Goal: Task Accomplishment & Management: Contribute content

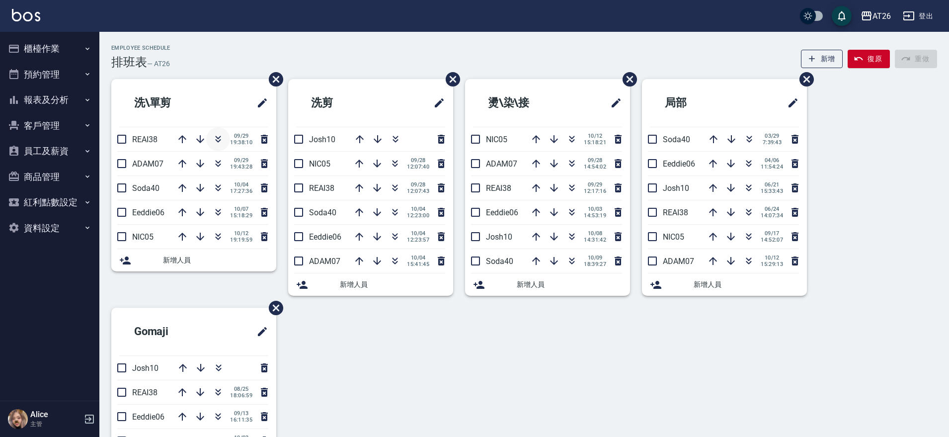
click at [221, 138] on icon "button" at bounding box center [218, 139] width 12 height 12
click at [30, 62] on li "預約管理 預約管理 單日預約紀錄 單週預約紀錄" at bounding box center [49, 75] width 91 height 26
click at [32, 60] on button "櫃檯作業" at bounding box center [49, 49] width 91 height 26
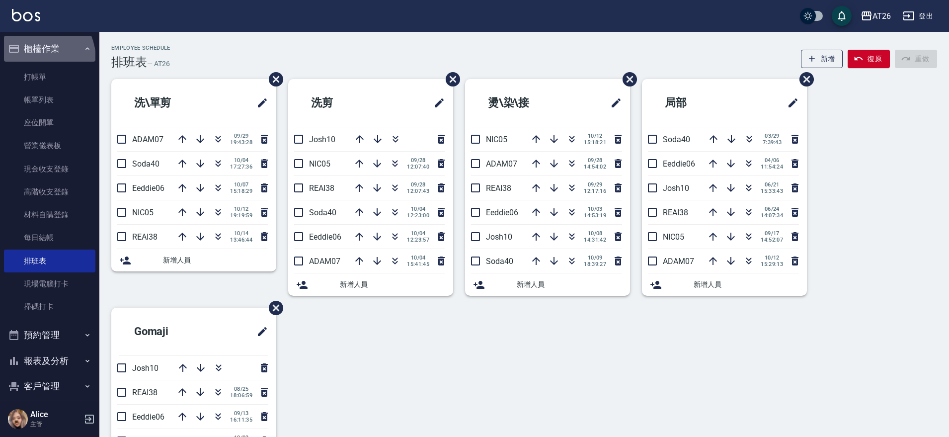
click at [32, 60] on button "櫃檯作業" at bounding box center [49, 49] width 91 height 26
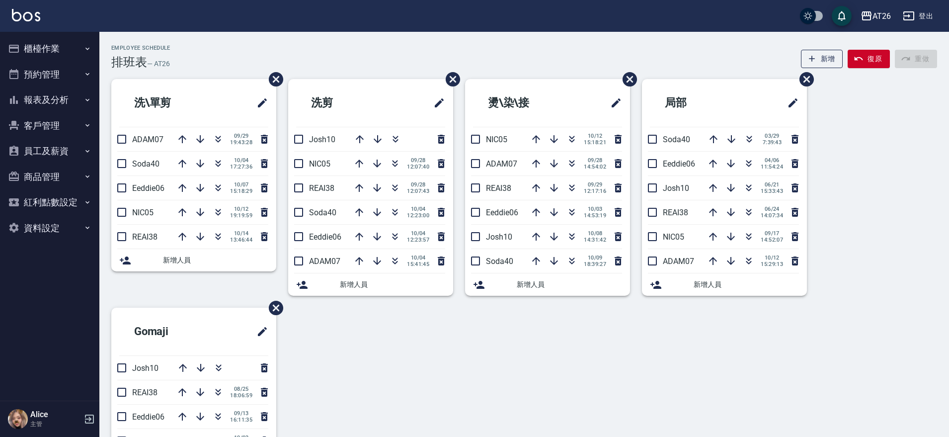
click at [82, 421] on div "Alice 主管" at bounding box center [49, 419] width 99 height 36
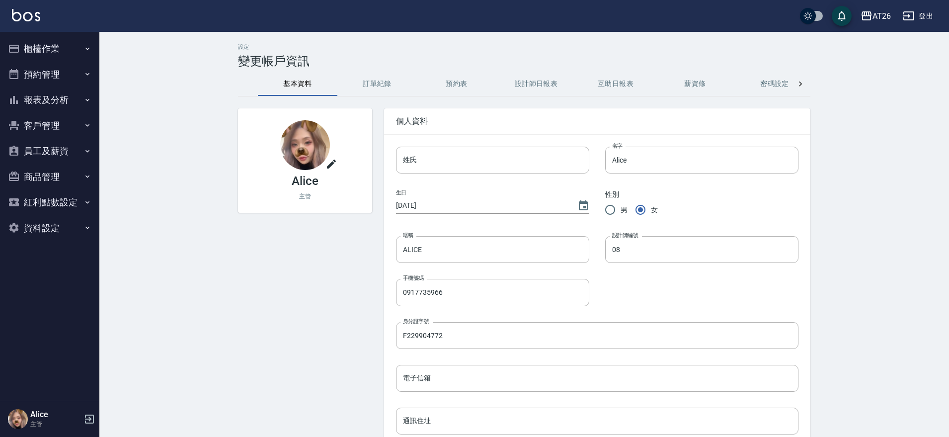
click at [38, 424] on p "主管" at bounding box center [55, 423] width 51 height 9
click at [86, 424] on icon "button" at bounding box center [89, 419] width 12 height 12
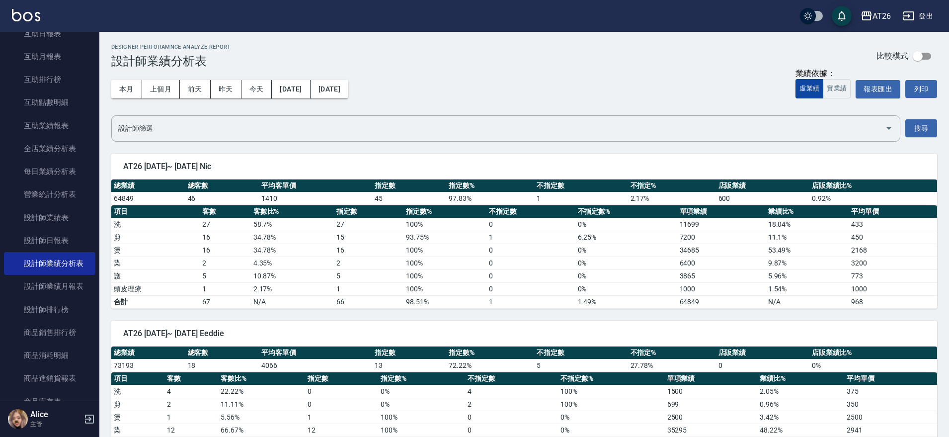
click at [820, 90] on button "虛業績" at bounding box center [809, 88] width 28 height 19
click at [846, 87] on button "實業績" at bounding box center [837, 88] width 28 height 19
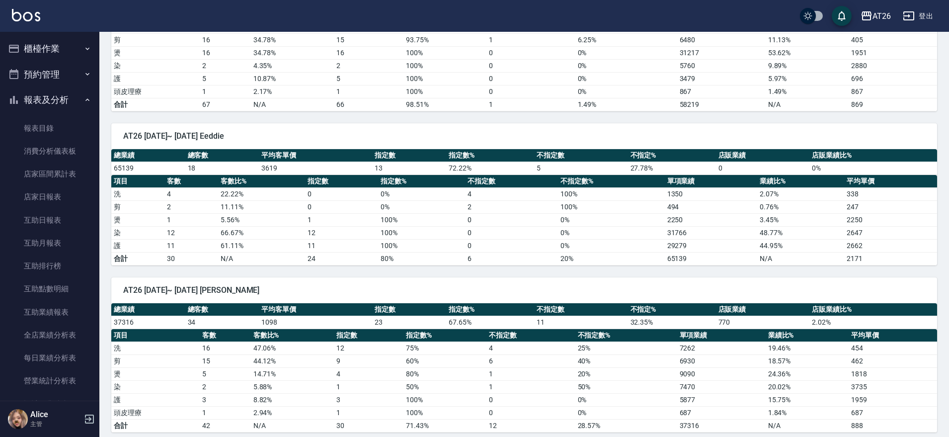
scroll to position [124, 0]
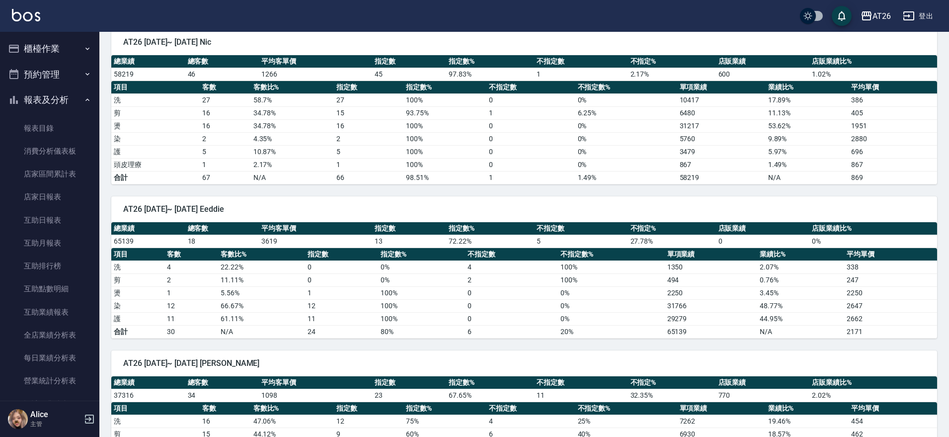
click at [24, 105] on button "報表及分析" at bounding box center [49, 100] width 91 height 26
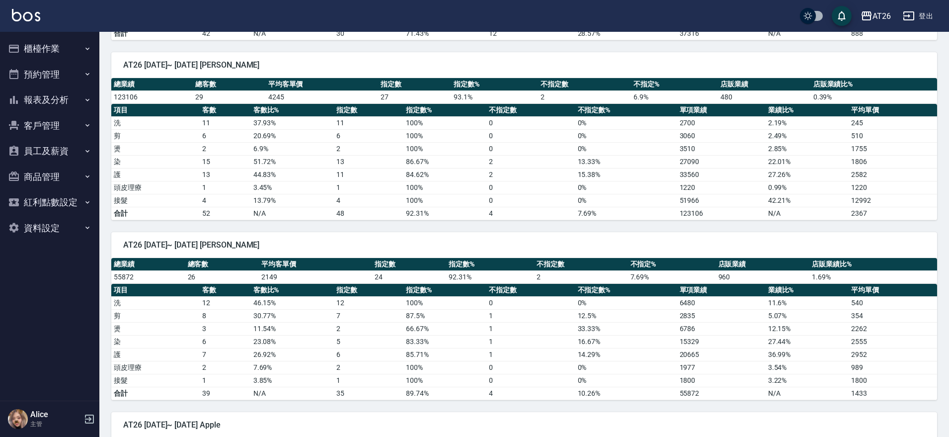
scroll to position [559, 0]
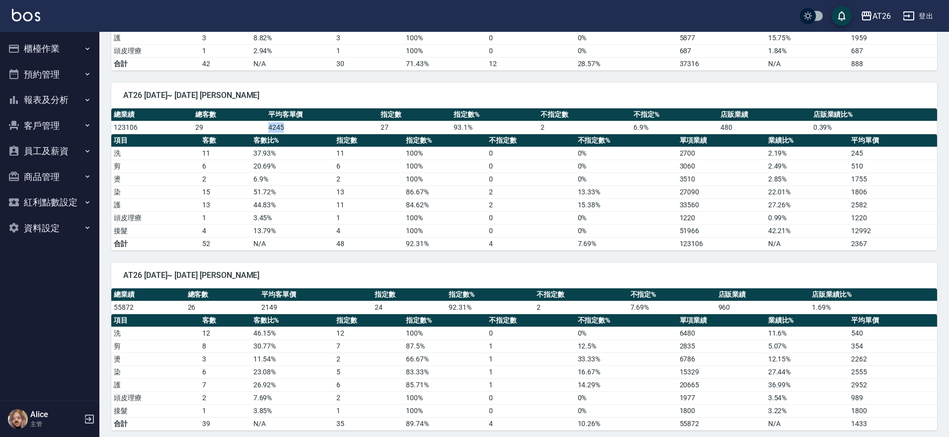
drag, startPoint x: 287, startPoint y: 129, endPoint x: 230, endPoint y: 129, distance: 57.1
click at [230, 129] on tr "123106 29 4245 27 93.1 % 2 6.9 % 480 0.39 %" at bounding box center [524, 127] width 826 height 13
click at [369, 133] on td "4245" at bounding box center [322, 127] width 112 height 13
click at [367, 133] on td "4245" at bounding box center [322, 127] width 112 height 13
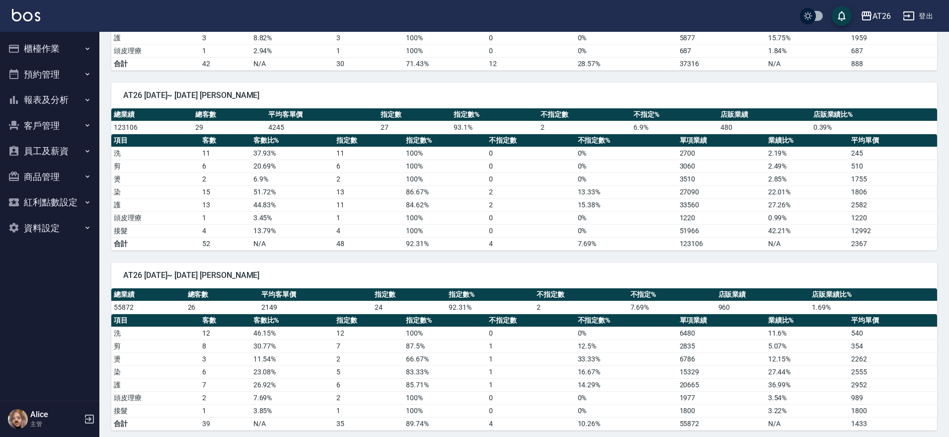
click at [367, 133] on td "4245" at bounding box center [322, 127] width 112 height 13
click at [408, 34] on td "100 %" at bounding box center [444, 37] width 83 height 13
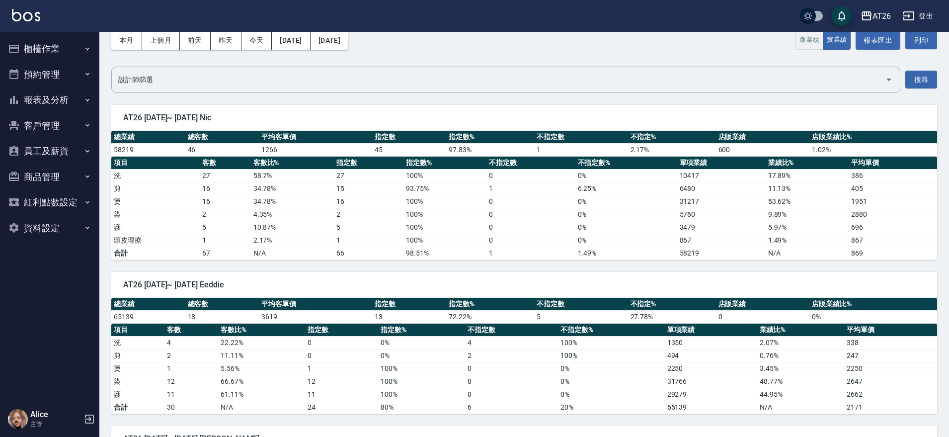
scroll to position [0, 0]
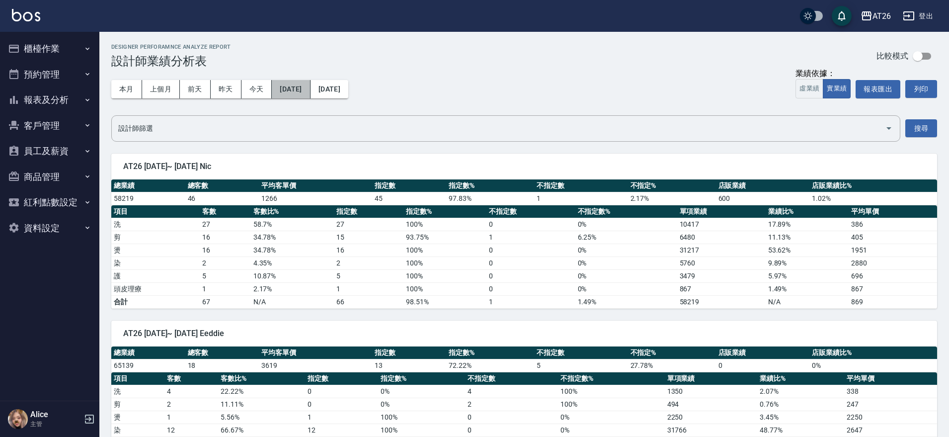
drag, startPoint x: 298, startPoint y: 89, endPoint x: 295, endPoint y: 72, distance: 17.1
click at [295, 74] on div "本月 上個月 前天 昨天 今天 2025/10/01 2025/10/14" at bounding box center [229, 89] width 237 height 42
click at [306, 87] on button "2025/10/01" at bounding box center [291, 89] width 38 height 18
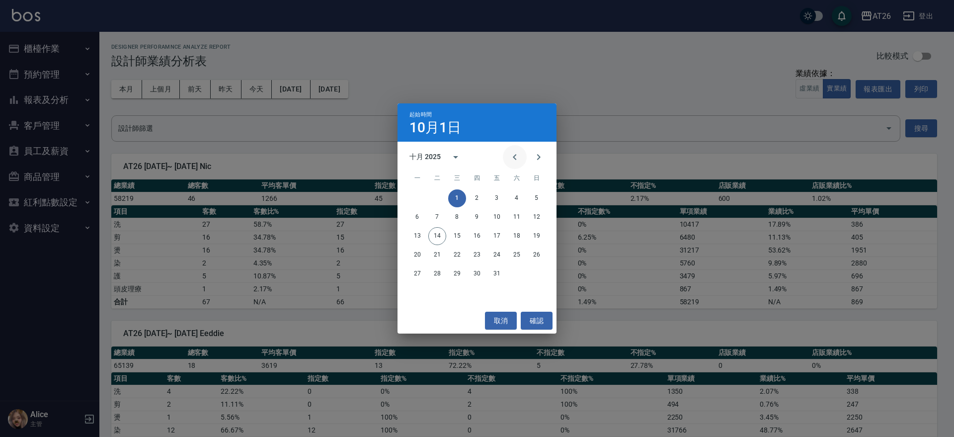
click at [515, 155] on icon "Previous month" at bounding box center [514, 157] width 3 height 6
click at [488, 197] on button "1" at bounding box center [497, 198] width 18 height 18
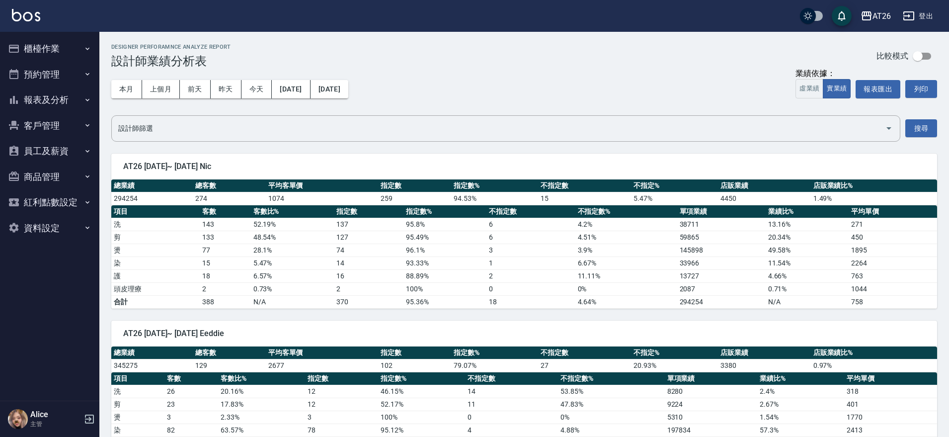
click at [347, 103] on div "本月 上個月 前天 昨天 今天 2025/08/01 2025/10/14" at bounding box center [229, 89] width 237 height 42
click at [347, 95] on button "2025/10/14" at bounding box center [329, 89] width 38 height 18
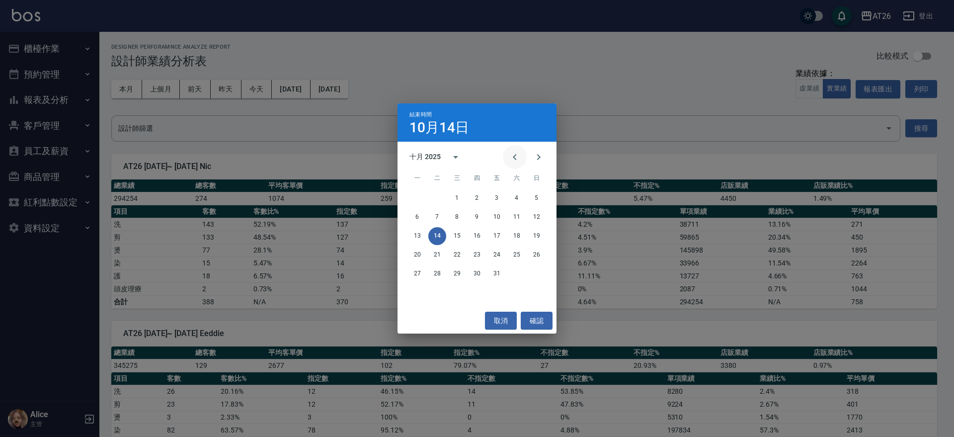
click at [515, 149] on button "Previous month" at bounding box center [515, 157] width 24 height 24
click at [542, 280] on button "31" at bounding box center [536, 274] width 18 height 18
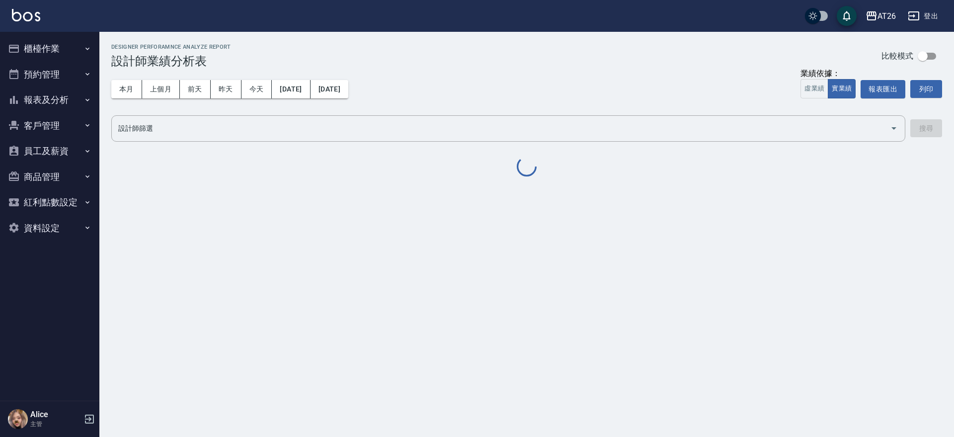
click at [542, 280] on div "AT26 2025-08-01 - 2025-08-31 設計師業績分析表 列印時間： 2025-10-14-14:32 Designer Perforamn…" at bounding box center [477, 218] width 954 height 437
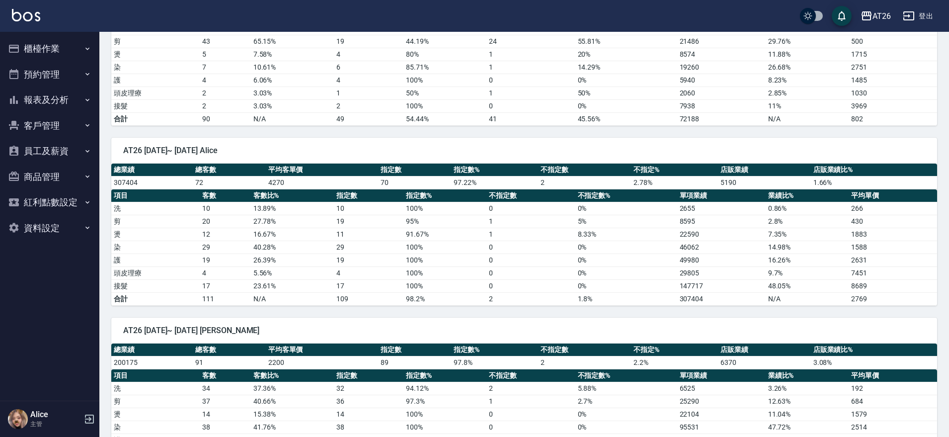
scroll to position [559, 0]
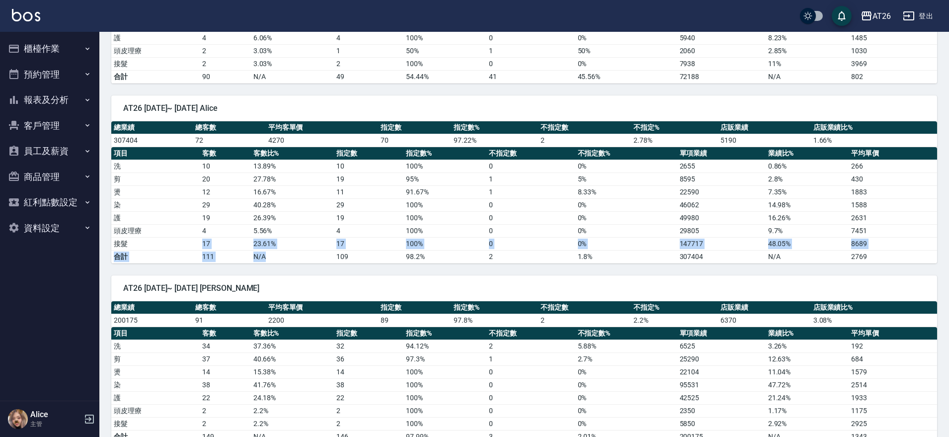
drag, startPoint x: 199, startPoint y: 239, endPoint x: 276, endPoint y: 250, distance: 77.8
click at [276, 250] on tbody "洗 10 13.89 % 10 100 % 0 0 % 2655 0.86 % 266 剪 20 27.78 % 19 95 % 1 5 % 8595 2.8…" at bounding box center [524, 210] width 826 height 103
click at [276, 250] on td "N/A" at bounding box center [292, 256] width 83 height 13
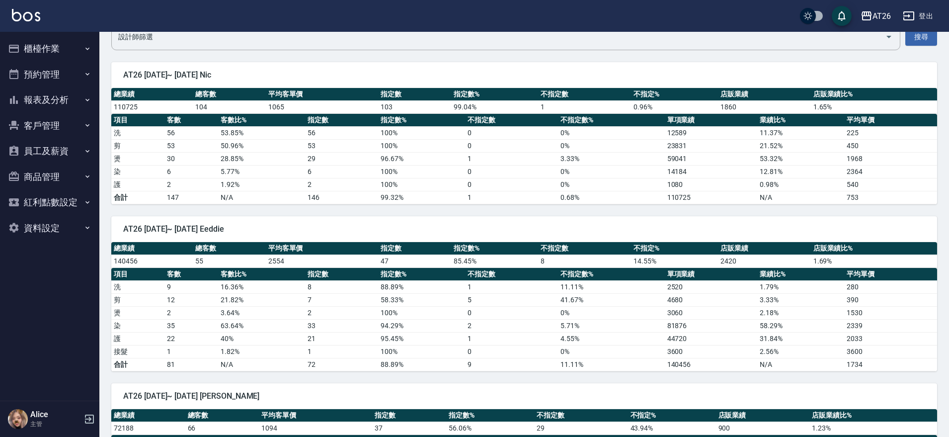
scroll to position [0, 0]
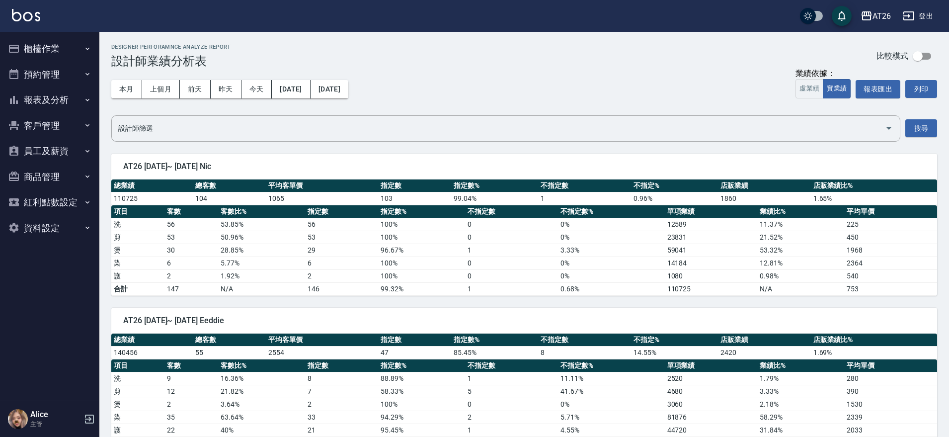
click at [303, 77] on div "本月 上個月 前天 昨天 今天 2025/08/01 2025/08/31" at bounding box center [229, 89] width 237 height 42
click at [316, 98] on div "本月 上個月 前天 昨天 今天 2025/08/01 2025/08/31" at bounding box center [229, 89] width 237 height 42
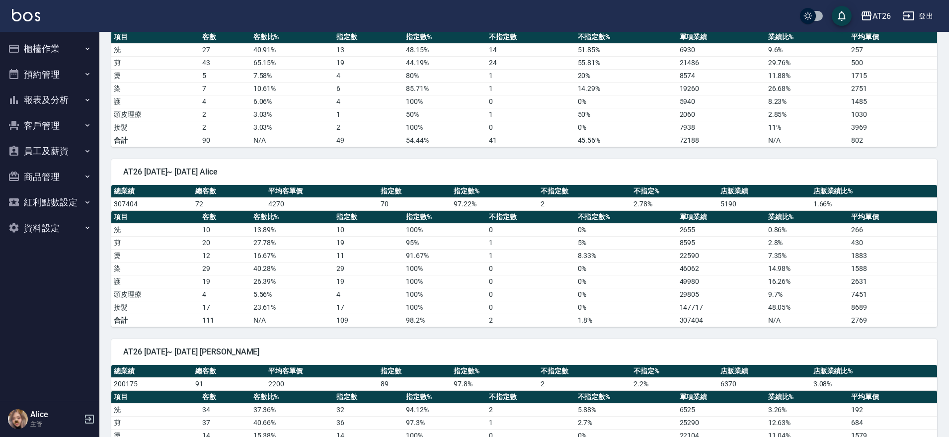
scroll to position [559, 0]
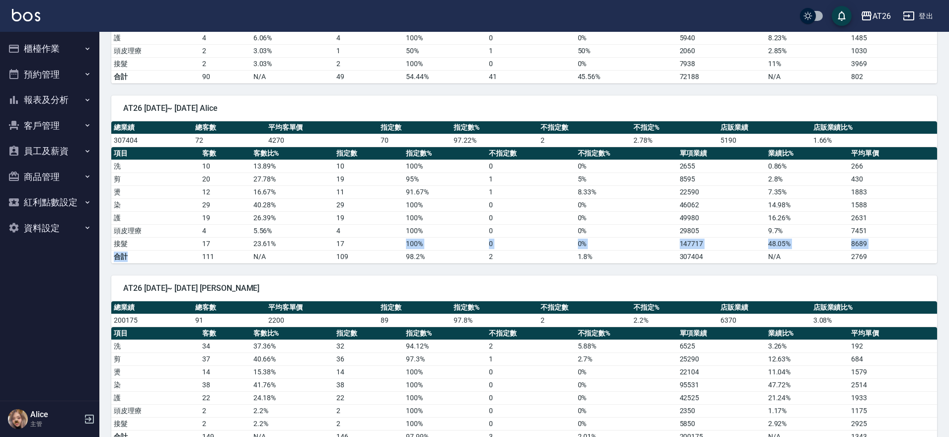
drag, startPoint x: 187, startPoint y: 254, endPoint x: 377, endPoint y: 241, distance: 191.2
click at [377, 241] on tbody "洗 10 13.89 % 10 100 % 0 0 % 2655 0.86 % 266 剪 20 27.78 % 19 95 % 1 5 % 8595 2.8…" at bounding box center [524, 210] width 826 height 103
click at [304, 263] on div "AT26 2025/08/01~ 2025/08/31 Josh 總業績 總客數 平均客單價 指定數 指定數% 不指定數 不指定% 店販業績 店販業績比% 2…" at bounding box center [517, 353] width 837 height 180
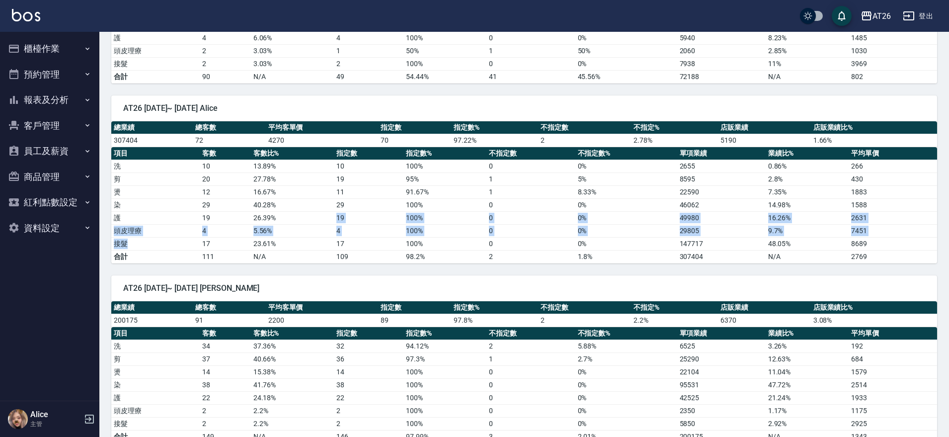
drag, startPoint x: 177, startPoint y: 243, endPoint x: 325, endPoint y: 214, distance: 151.4
click at [325, 214] on tbody "洗 10 13.89 % 10 100 % 0 0 % 2655 0.86 % 266 剪 20 27.78 % 19 95 % 1 5 % 8595 2.8…" at bounding box center [524, 210] width 826 height 103
click at [325, 214] on td "26.39 %" at bounding box center [292, 217] width 83 height 13
click at [319, 229] on td "5.56 %" at bounding box center [292, 230] width 83 height 13
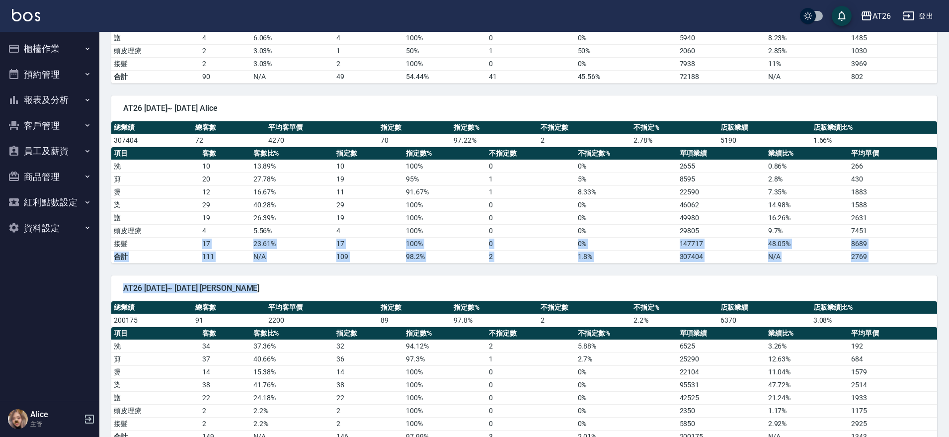
drag, startPoint x: 129, startPoint y: 247, endPoint x: 343, endPoint y: 264, distance: 215.3
click at [343, 264] on div "AT26 2025/08/01~ 2025/08/31 Nic 總業績 總客數 平均客單價 指定數 指定數% 不指定數 不指定% 店販業績 店販業績比% 11…" at bounding box center [517, 423] width 837 height 1681
click at [347, 264] on div "AT26 2025/08/01~ 2025/08/31 Josh 總業績 總客數 平均客單價 指定數 指定數% 不指定數 不指定% 店販業績 店販業績比% 2…" at bounding box center [517, 353] width 837 height 180
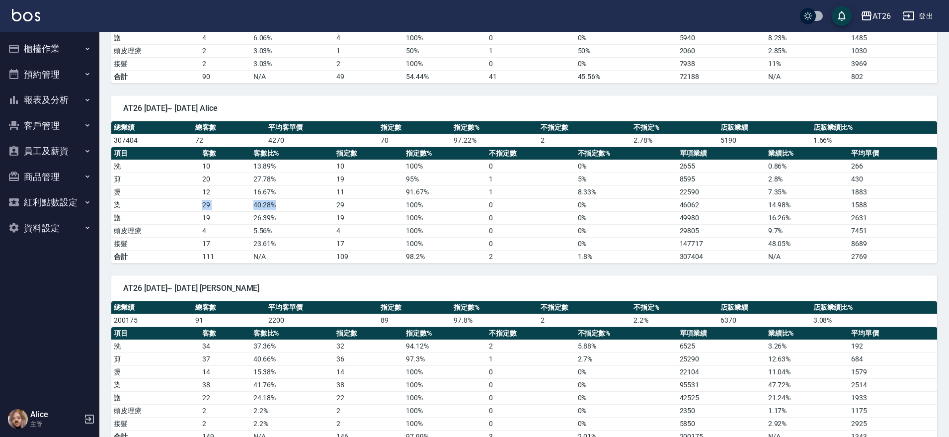
drag, startPoint x: 186, startPoint y: 210, endPoint x: 283, endPoint y: 201, distance: 97.2
click at [283, 201] on tr "染 29 40.28 % 29 100 % 0 0 % 46062 14.98 % 1588" at bounding box center [524, 204] width 826 height 13
click at [304, 203] on td "40.28 %" at bounding box center [292, 204] width 83 height 13
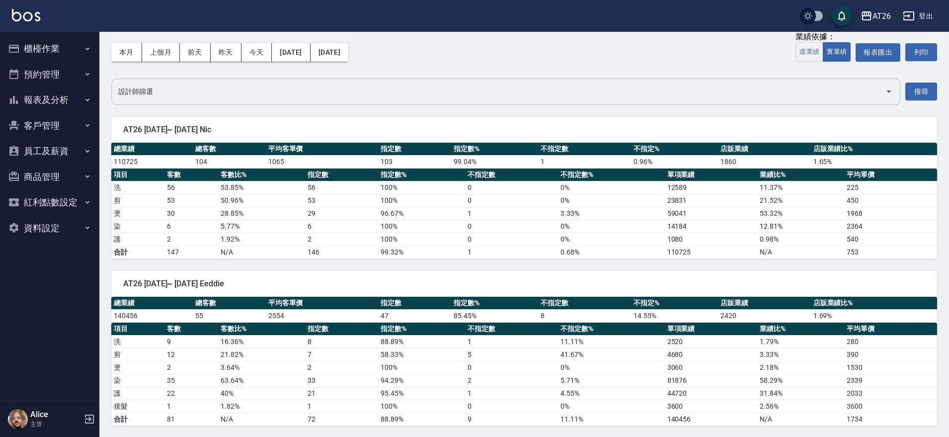
scroll to position [0, 0]
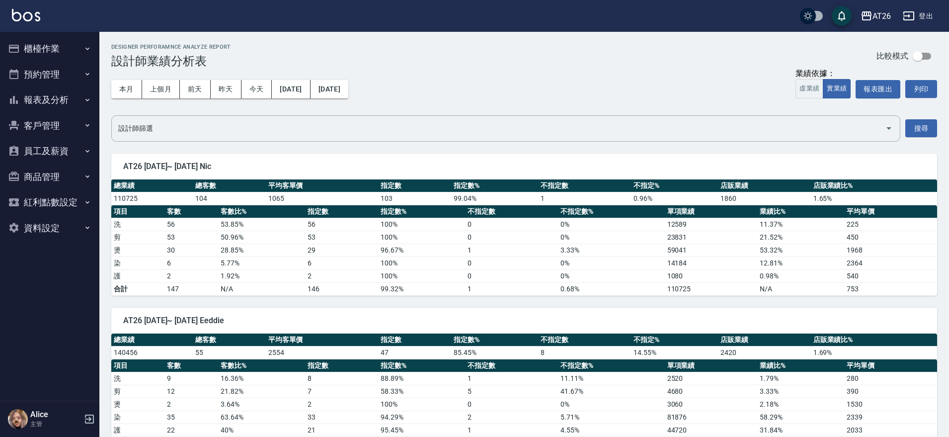
click at [319, 98] on div "本月 上個月 前天 昨天 今天 2025/08/01 2025/08/31" at bounding box center [229, 89] width 237 height 42
click at [310, 85] on button "2025/08/01" at bounding box center [291, 89] width 38 height 18
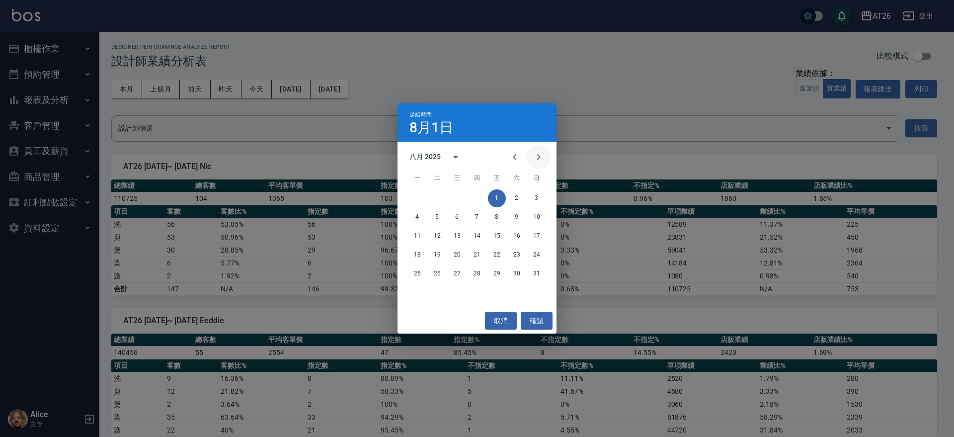
click at [541, 151] on icon "Next month" at bounding box center [538, 157] width 12 height 12
click at [453, 195] on button "1" at bounding box center [457, 198] width 18 height 18
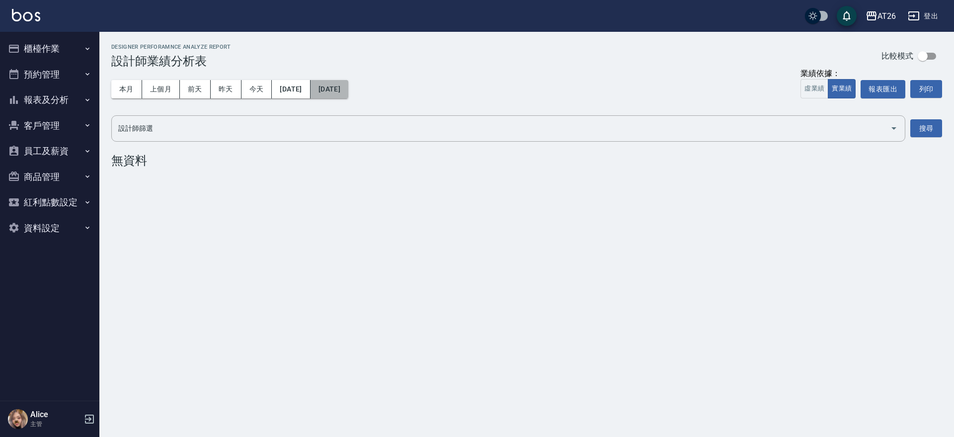
click at [337, 87] on button "2025/10/01" at bounding box center [329, 89] width 38 height 18
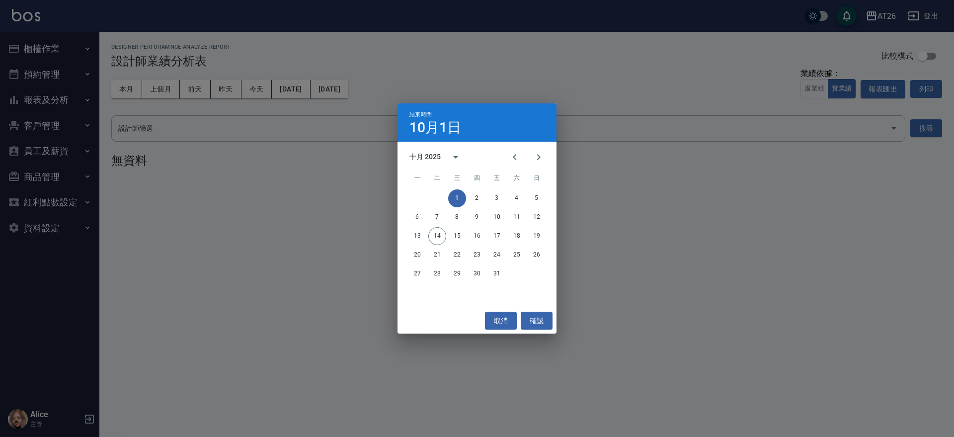
click at [506, 276] on div "27 28 29 30 31" at bounding box center [476, 274] width 159 height 18
click at [505, 276] on button "31" at bounding box center [497, 274] width 18 height 18
click at [505, 276] on div "AT26 2025-10-01 - 2025-10-01 設計師業績分析表 列印時間： 2025-10-14-14:33 Designer Perforamn…" at bounding box center [477, 218] width 954 height 437
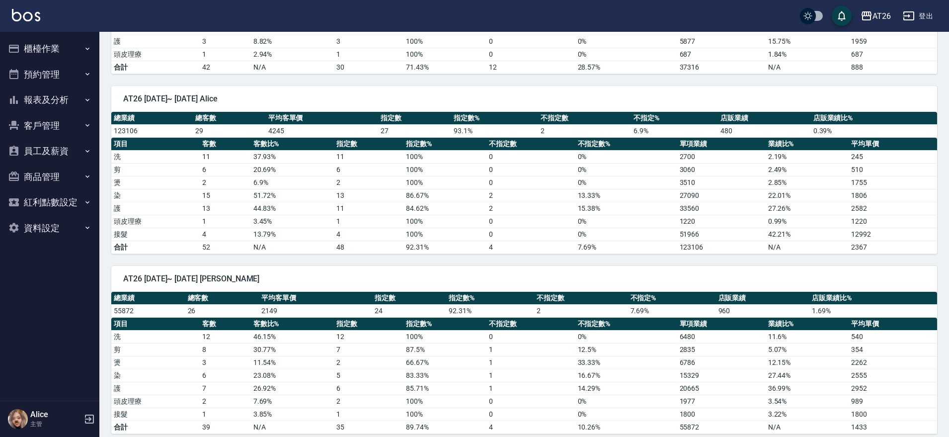
scroll to position [497, 0]
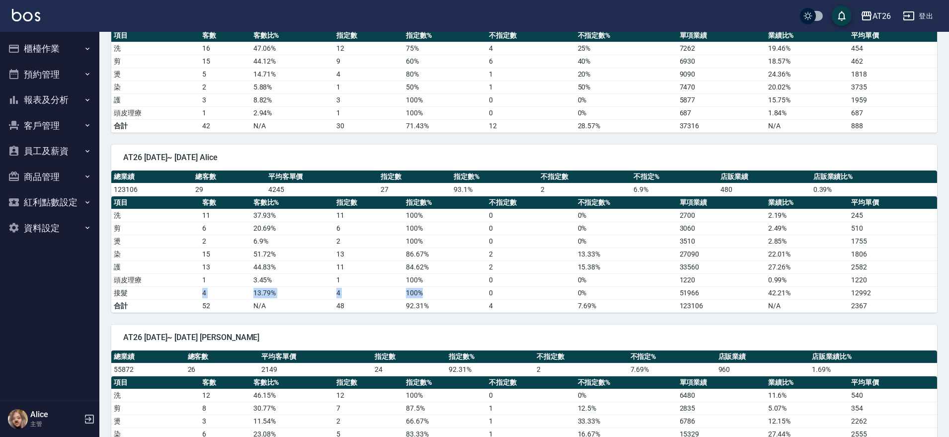
drag, startPoint x: 184, startPoint y: 294, endPoint x: 453, endPoint y: 299, distance: 269.2
click at [453, 299] on tbody "洗 11 37.93 % 11 100 % 0 0 % 2700 2.19 % 245 剪 6 20.69 % 6 100 % 0 0 % 3060 2.49…" at bounding box center [524, 260] width 826 height 103
click at [453, 299] on td "92.31%" at bounding box center [444, 305] width 83 height 13
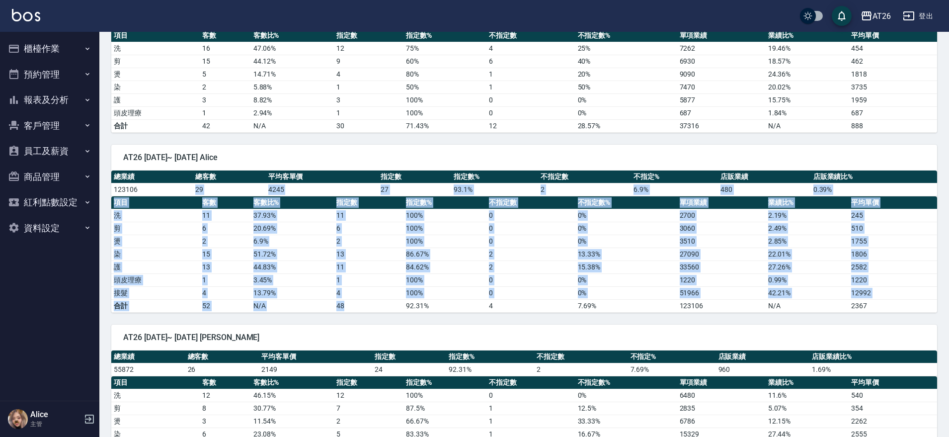
drag, startPoint x: 183, startPoint y: 189, endPoint x: 350, endPoint y: 308, distance: 205.0
click at [350, 308] on div "總業績 總客數 平均客單價 指定數 指定數% 不指定數 不指定% 店販業績 店販業績比% 123106 29 4245 27 93.1 % 2 6.9 % 4…" at bounding box center [524, 241] width 826 height 142
click at [353, 302] on td "48" at bounding box center [369, 305] width 70 height 13
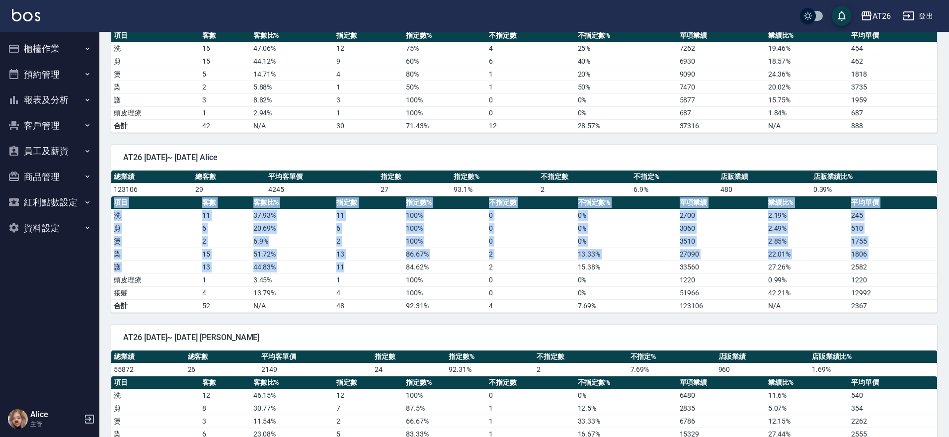
drag, startPoint x: 109, startPoint y: 252, endPoint x: 343, endPoint y: 266, distance: 234.4
click at [343, 266] on div "AT26 2025/10/01~ 2025/10/31 Alice 總業績 總客數 平均客單價 指定數 指定數% 不指定數 不指定% 店販業績 店販業績比% …" at bounding box center [517, 223] width 837 height 180
click at [343, 266] on td "11" at bounding box center [369, 266] width 70 height 13
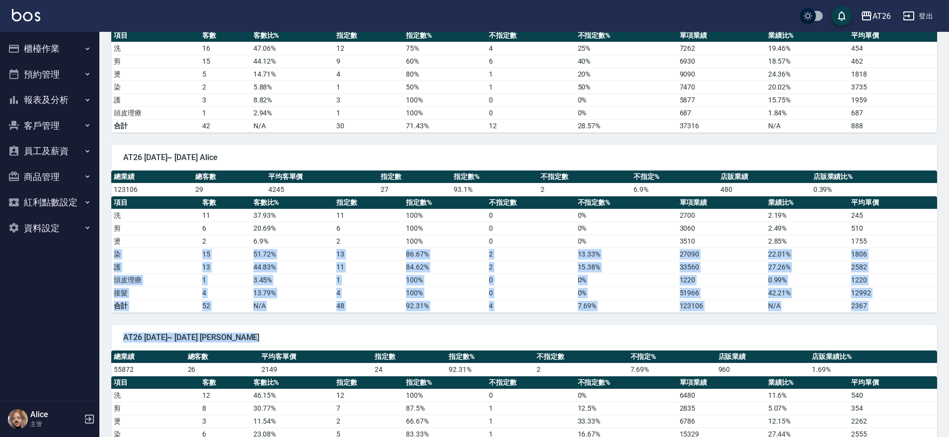
drag, startPoint x: 112, startPoint y: 250, endPoint x: 302, endPoint y: 328, distance: 205.3
click at [302, 328] on div "AT26 2025/10/01~ 2025/10/31 Nic 總業績 總客數 平均客單價 指定數 指定數% 不指定數 不指定% 店販業績 店販業績比% 58…" at bounding box center [517, 415] width 837 height 1540
click at [311, 318] on div "AT26 2025/10/01~ 2025/10/31 Josh 總業績 總客數 平均客單價 指定數 指定數% 不指定數 不指定% 店販業績 店販業績比% 5…" at bounding box center [517, 402] width 837 height 180
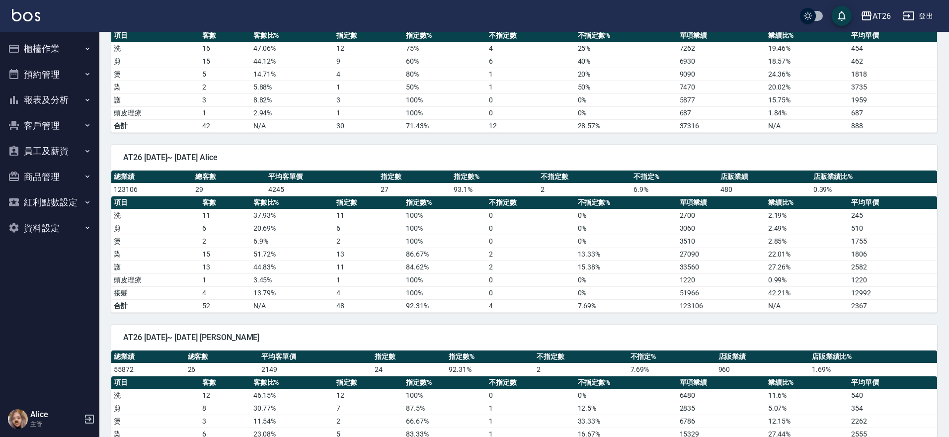
click at [311, 316] on div "AT26 2025/10/01~ 2025/10/31 Josh 總業績 總客數 平均客單價 指定數 指定數% 不指定數 不指定% 店販業績 店販業績比% 5…" at bounding box center [517, 402] width 837 height 180
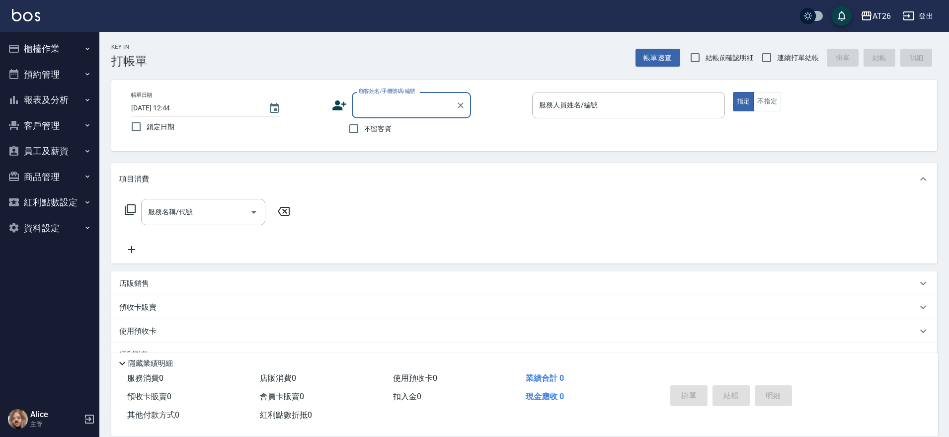
click at [80, 37] on button "櫃檯作業" at bounding box center [49, 49] width 91 height 26
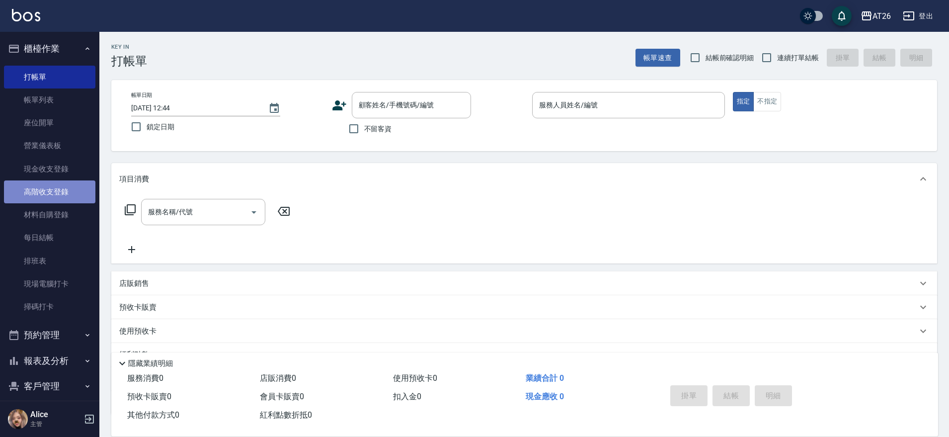
click at [54, 194] on link "高階收支登錄" at bounding box center [49, 191] width 91 height 23
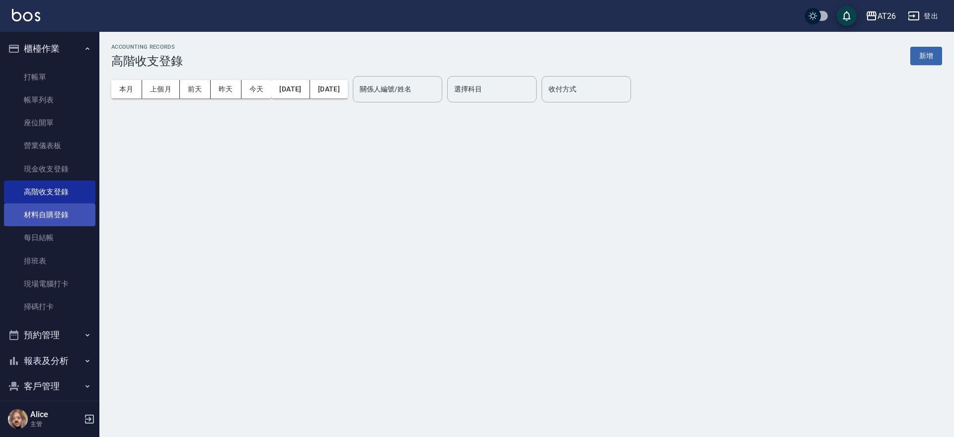
click at [52, 218] on link "材料自購登錄" at bounding box center [49, 214] width 91 height 23
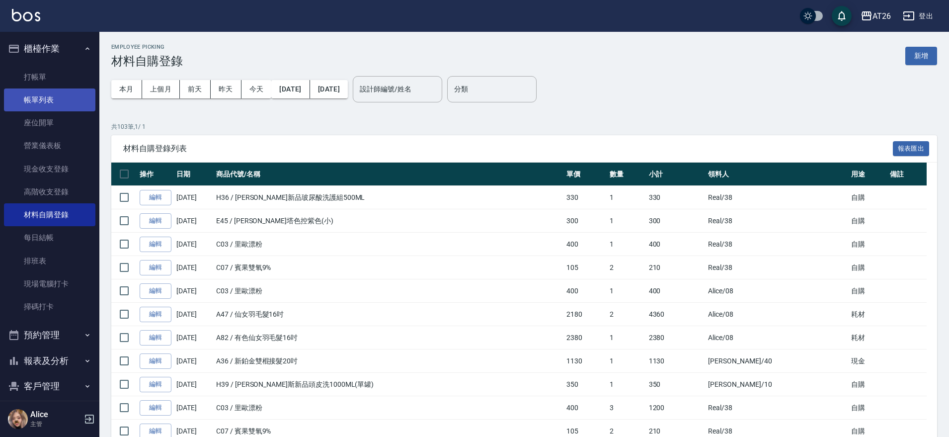
click at [73, 102] on link "帳單列表" at bounding box center [49, 99] width 91 height 23
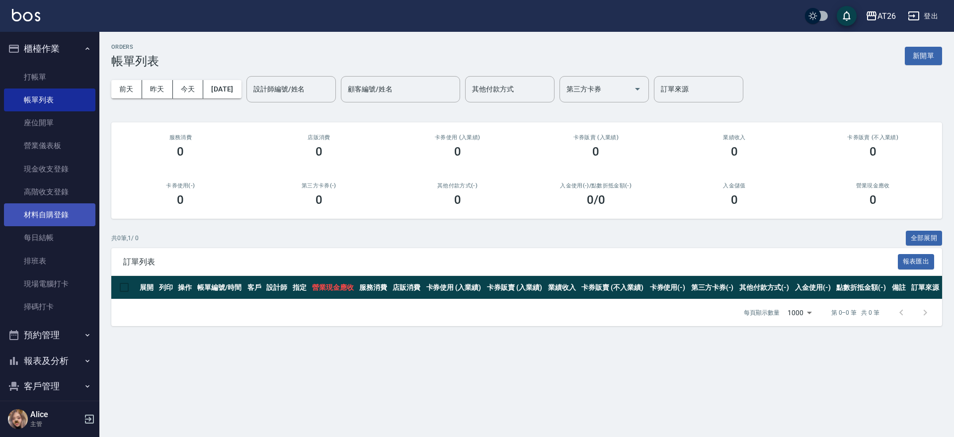
click at [59, 209] on link "材料自購登錄" at bounding box center [49, 214] width 91 height 23
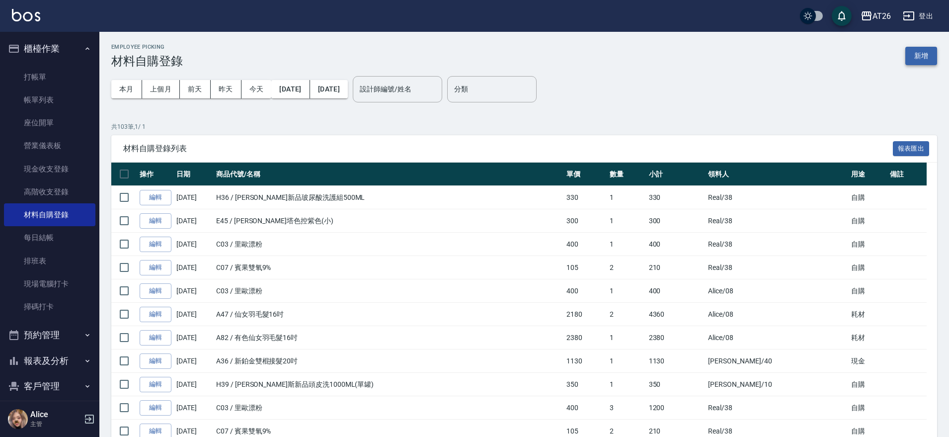
click at [916, 58] on button "新增" at bounding box center [921, 56] width 32 height 18
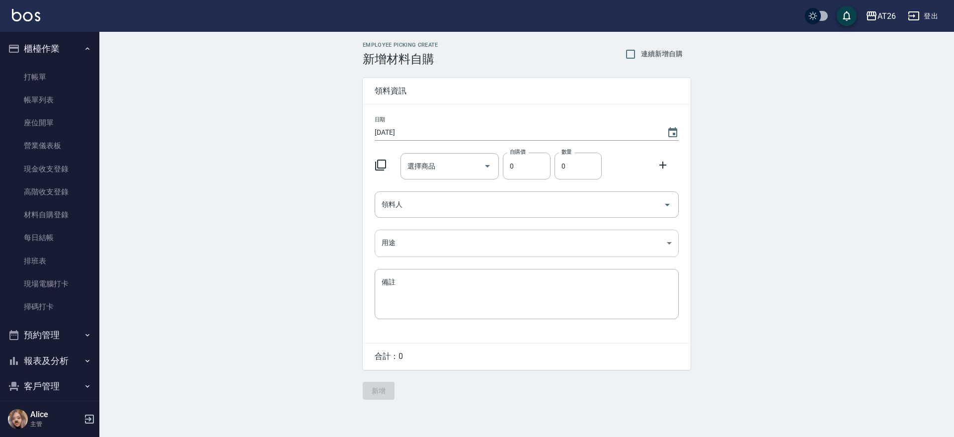
click at [529, 240] on body "AT26 登出 櫃檯作業 打帳單 帳單列表 座位開單 營業儀表板 現金收支登錄 高階收支登錄 材料自購登錄 每日結帳 排班表 現場電腦打卡 掃碼打卡 預約管理…" at bounding box center [477, 218] width 954 height 437
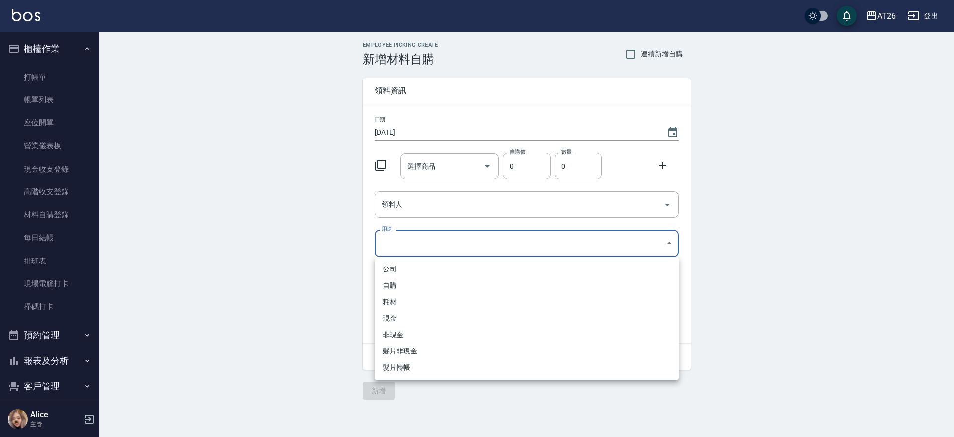
click at [444, 168] on div at bounding box center [477, 218] width 954 height 437
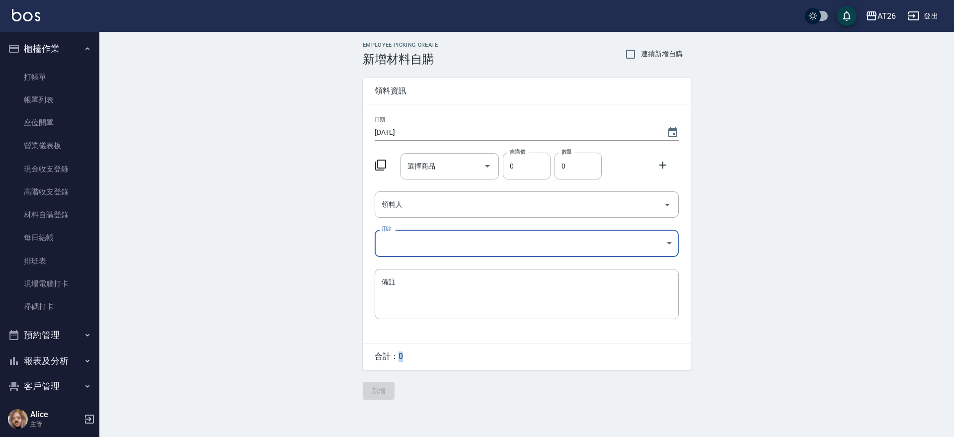
click at [444, 168] on input "選擇商品" at bounding box center [442, 165] width 75 height 17
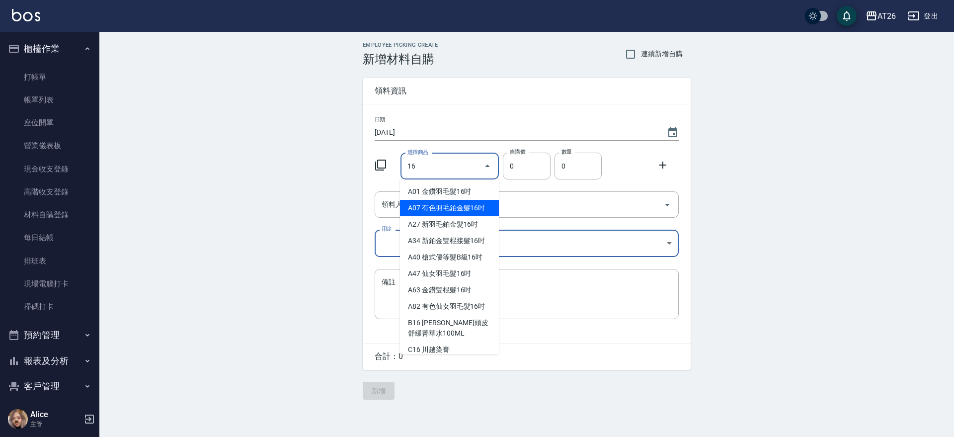
click at [478, 211] on li "A07 有色羽毛鉑金髮16吋" at bounding box center [449, 208] width 99 height 16
type input "有色羽毛鉑金髮16吋"
type input "1930"
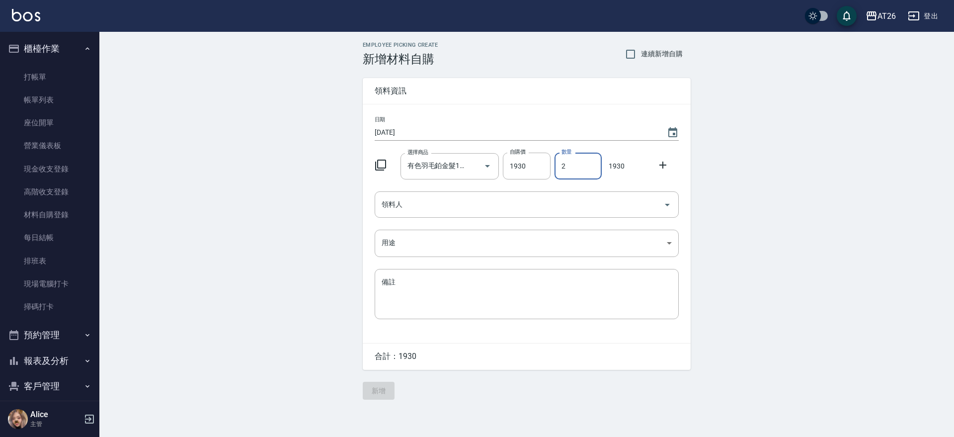
type input "2"
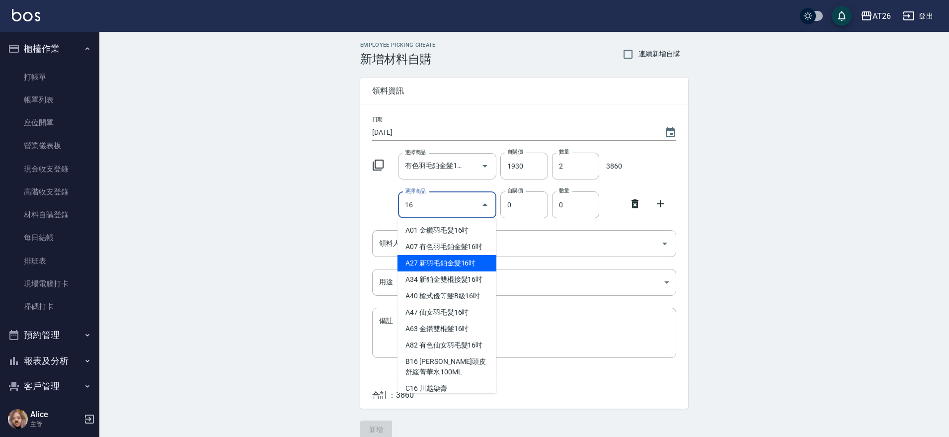
type input "新羽毛鉑金髮16吋"
type input "1780"
type input "1"
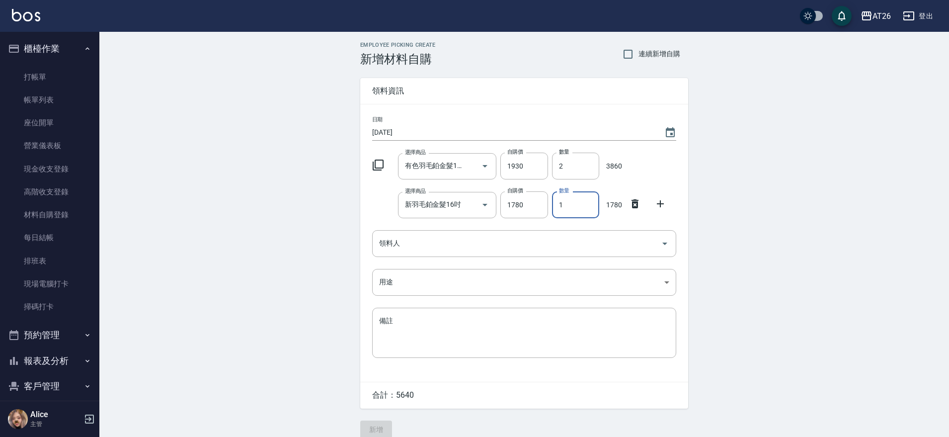
click at [639, 207] on icon at bounding box center [635, 204] width 12 height 12
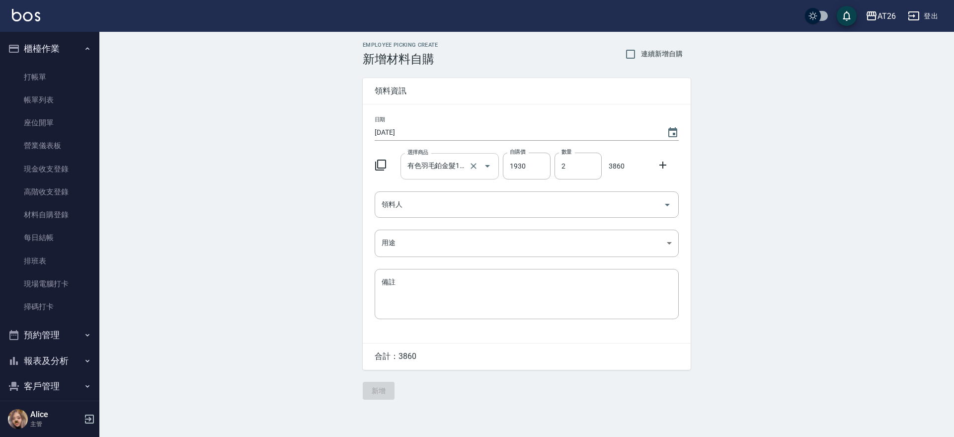
click at [460, 158] on input "有色羽毛鉑金髮16吋" at bounding box center [436, 165] width 62 height 17
type input "0"
click at [578, 161] on input "2" at bounding box center [577, 165] width 47 height 27
type input "0"
click at [436, 170] on input "選擇商品" at bounding box center [442, 165] width 75 height 17
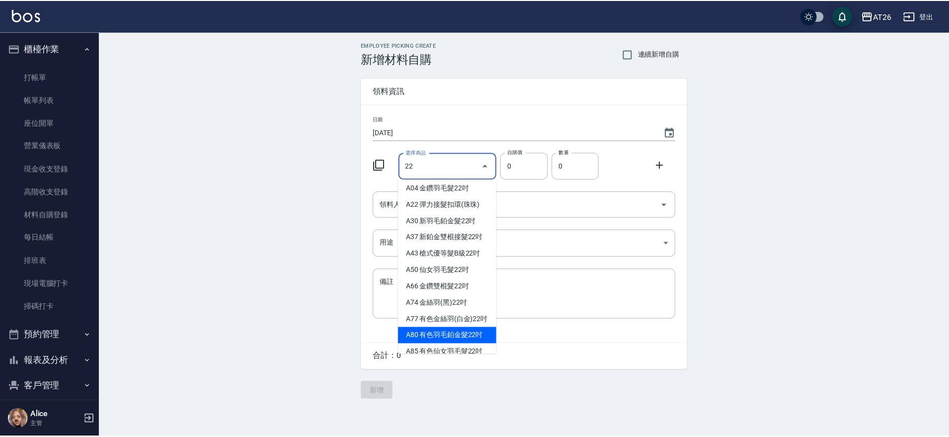
scroll to position [20, 0]
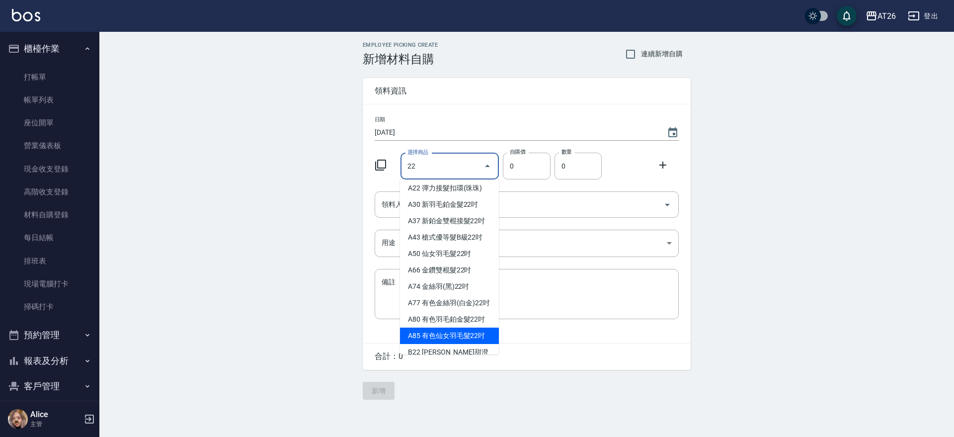
type input "有色仙女羽毛髮22吋"
type input "2980"
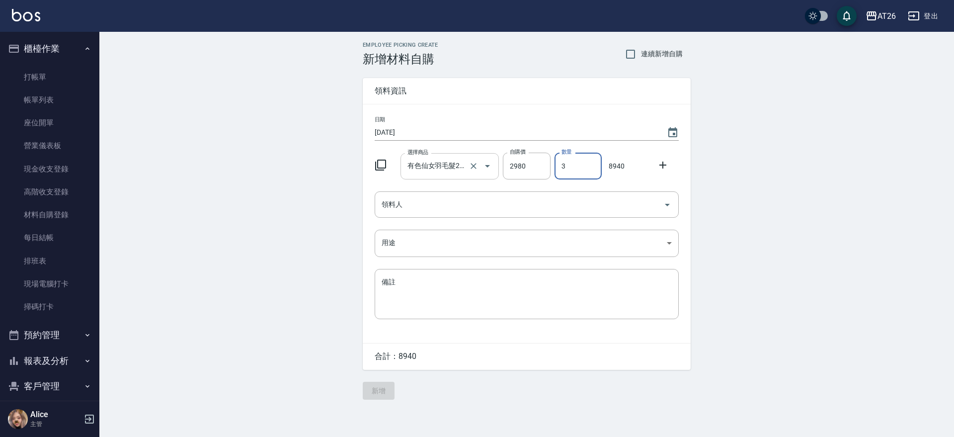
type input "3"
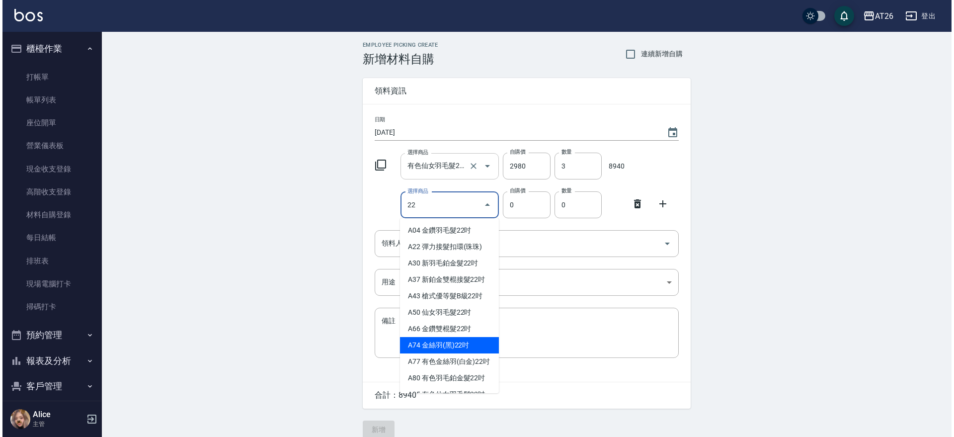
scroll to position [3, 0]
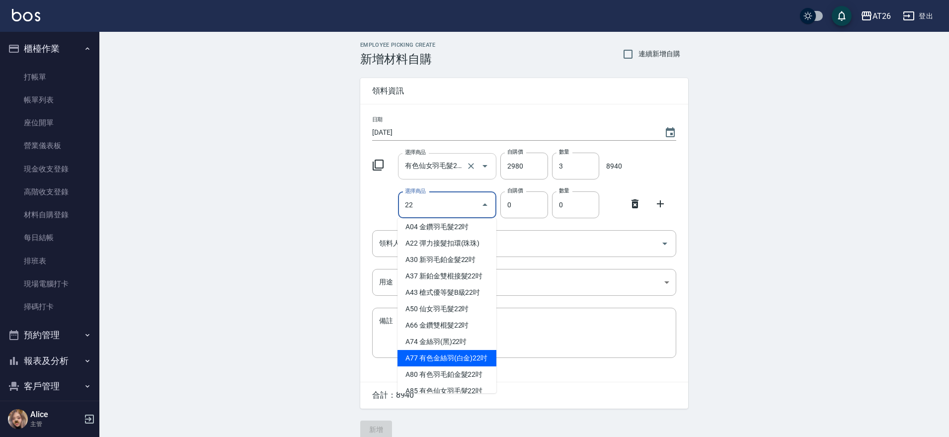
type input "有色金絲羽(白金)22吋"
type input "1230"
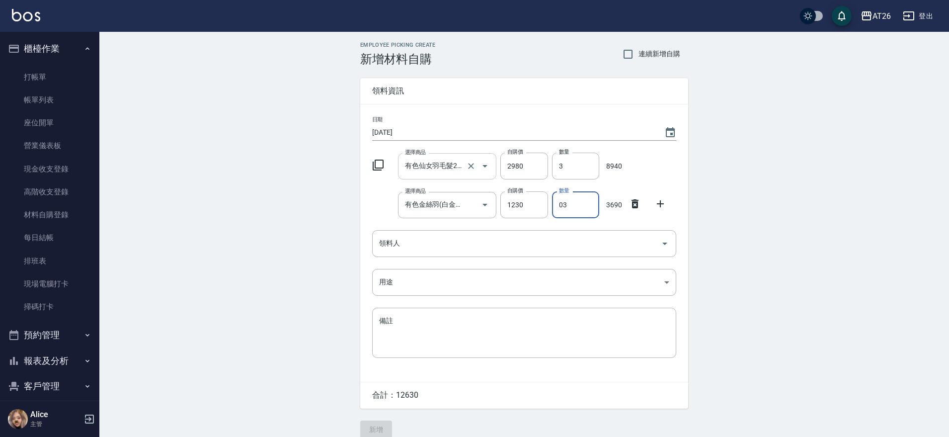
click at [427, 170] on input "有色仙女羽毛髮22吋" at bounding box center [433, 165] width 62 height 17
click at [416, 187] on li "A85 有色仙女羽毛髮22吋" at bounding box center [446, 191] width 99 height 16
click at [236, 168] on div "Employee Picking Create 新增材料自購 連續新增自購 領料資訊 日期 2025/10/14 選擇商品 有色仙女羽毛髮22吋 選擇商品 自…" at bounding box center [523, 240] width 849 height 416
click at [438, 163] on input "有色仙女羽毛髮22吋" at bounding box center [433, 165] width 62 height 17
click at [290, 157] on div "Employee Picking Create 新增材料自購 連續新增自購 領料資訊 日期 2025/10/14 選擇商品 有色仙女羽毛髮22吋 選擇商品 自…" at bounding box center [523, 240] width 849 height 416
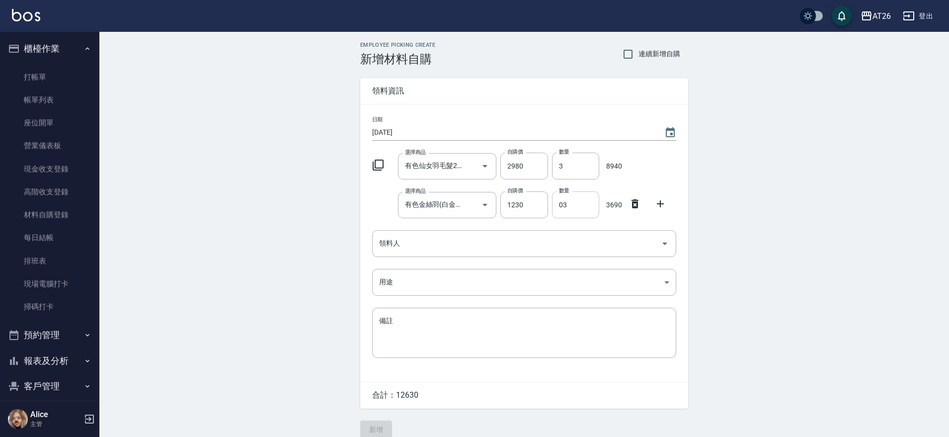
click at [578, 200] on input "03" at bounding box center [575, 204] width 47 height 27
type input "02"
click at [635, 204] on icon at bounding box center [635, 204] width 12 height 12
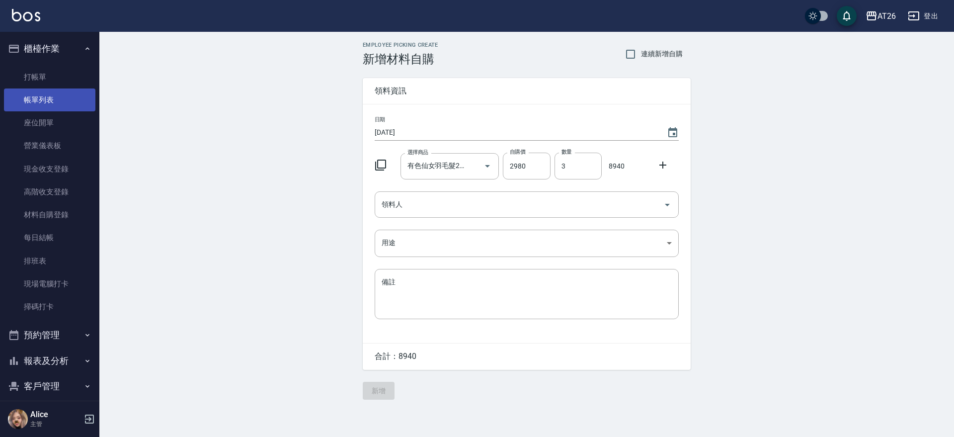
click at [34, 95] on link "帳單列表" at bounding box center [49, 99] width 91 height 23
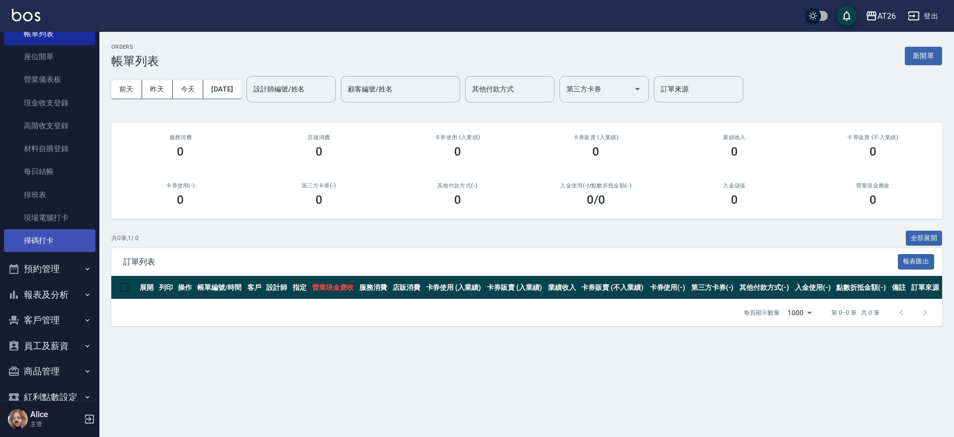
scroll to position [113, 0]
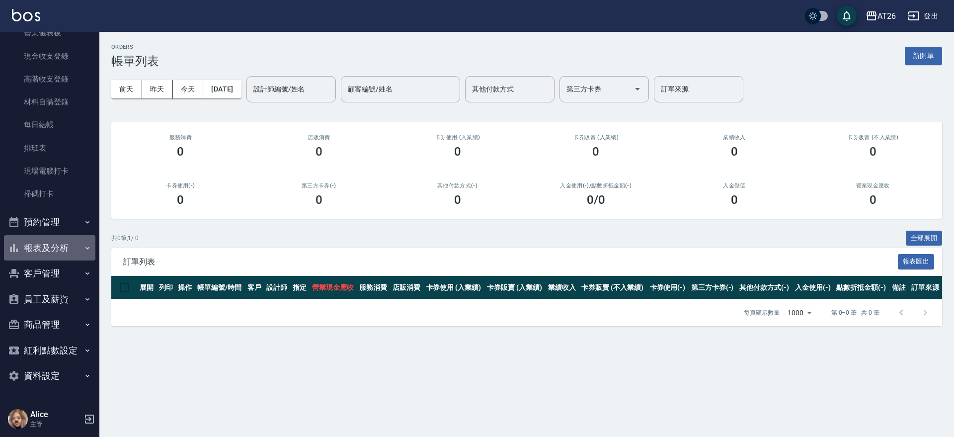
click at [70, 237] on button "報表及分析" at bounding box center [49, 248] width 91 height 26
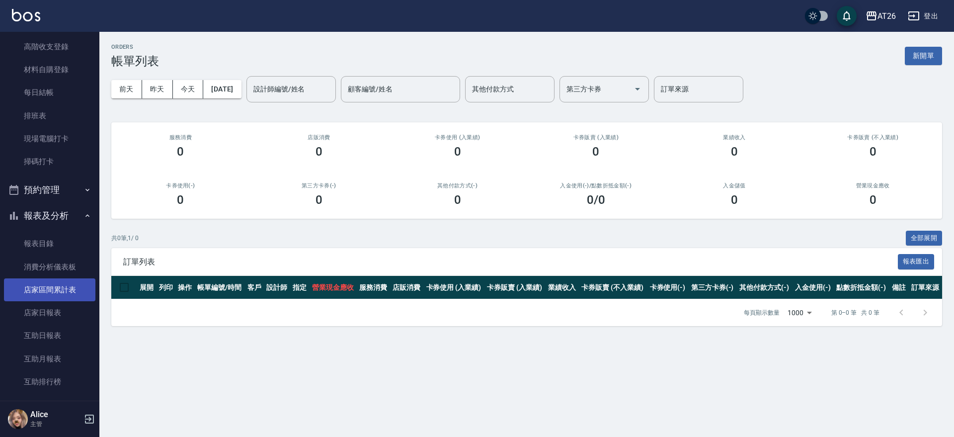
drag, startPoint x: 70, startPoint y: 237, endPoint x: 73, endPoint y: 249, distance: 11.9
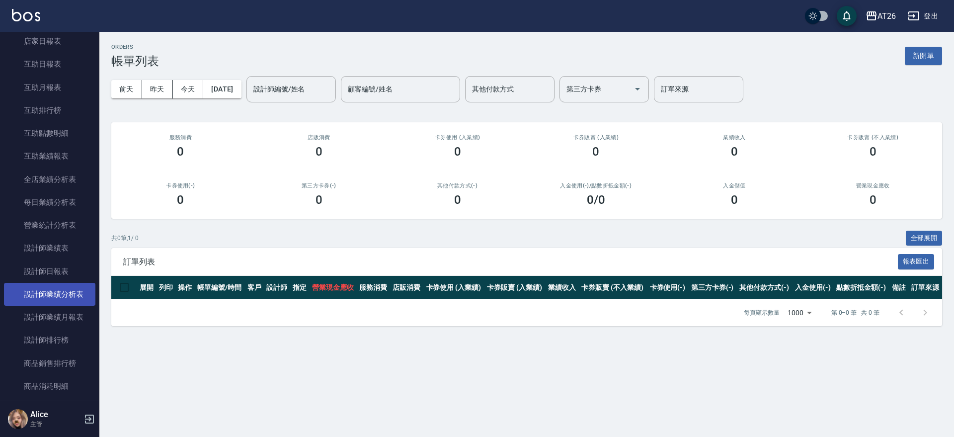
scroll to position [435, 0]
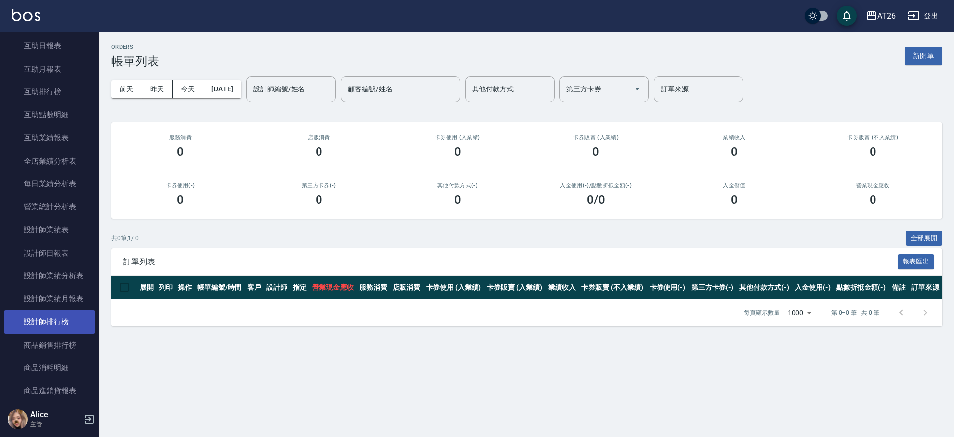
click at [71, 311] on link "設計師排行榜" at bounding box center [49, 321] width 91 height 23
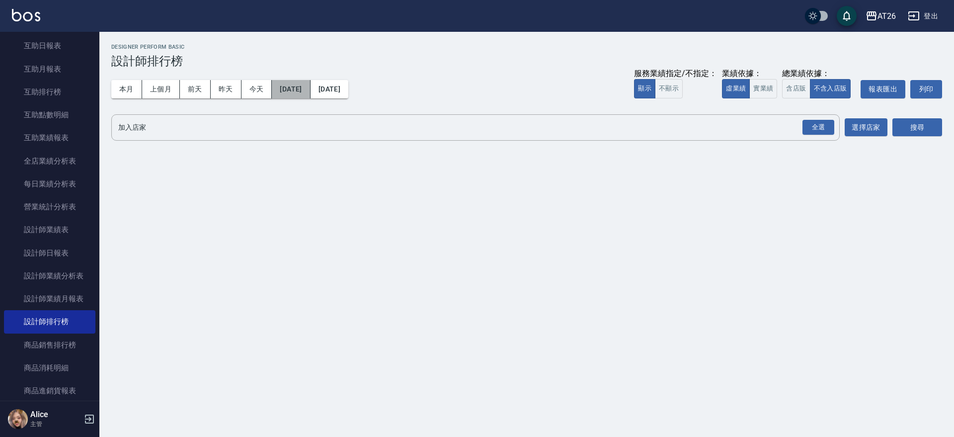
click at [290, 85] on button "2025/10/01" at bounding box center [291, 89] width 38 height 18
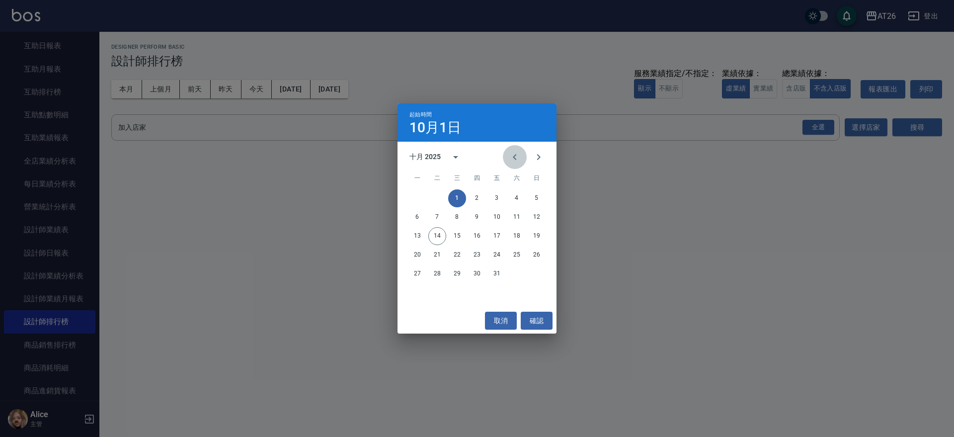
click at [520, 158] on button "Previous month" at bounding box center [515, 157] width 24 height 24
click at [520, 158] on icon "Previous month" at bounding box center [515, 157] width 12 height 12
click at [543, 156] on icon "Next month" at bounding box center [538, 157] width 12 height 12
click at [512, 163] on button "Previous month" at bounding box center [515, 157] width 24 height 24
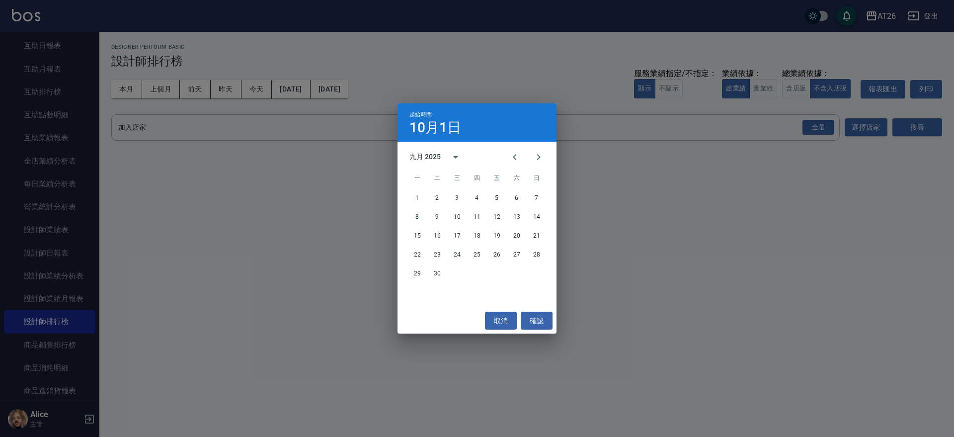
click at [405, 198] on div "1 2 3 4 5 6 7" at bounding box center [476, 198] width 159 height 18
click at [414, 195] on button "1" at bounding box center [417, 198] width 18 height 18
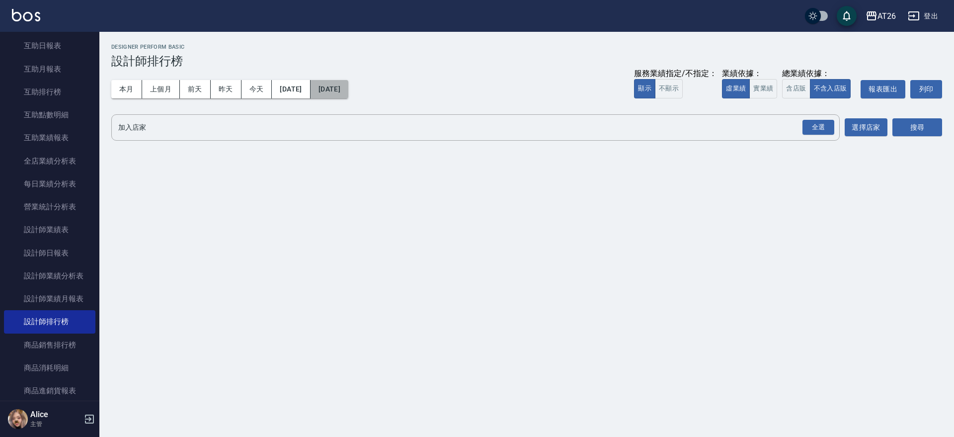
click at [348, 91] on button "[DATE]" at bounding box center [329, 89] width 38 height 18
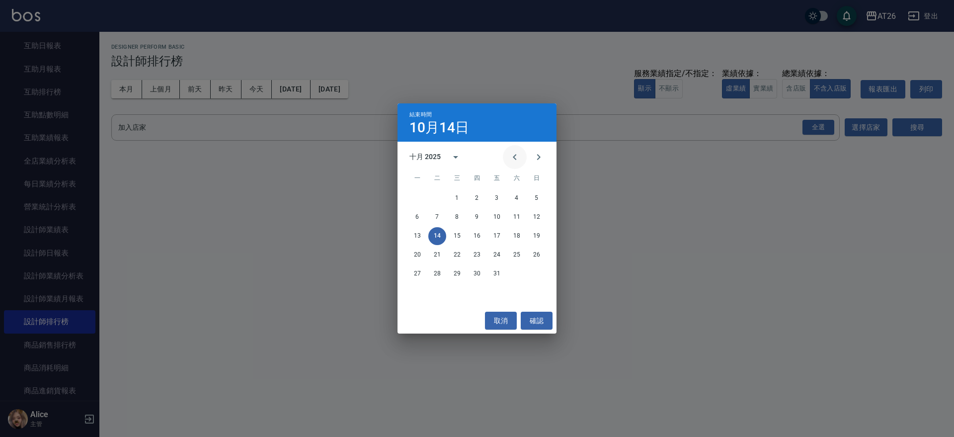
click at [516, 162] on icon "Previous month" at bounding box center [515, 157] width 12 height 12
click at [519, 155] on icon "Previous month" at bounding box center [515, 157] width 12 height 12
click at [501, 195] on button "1" at bounding box center [497, 198] width 18 height 18
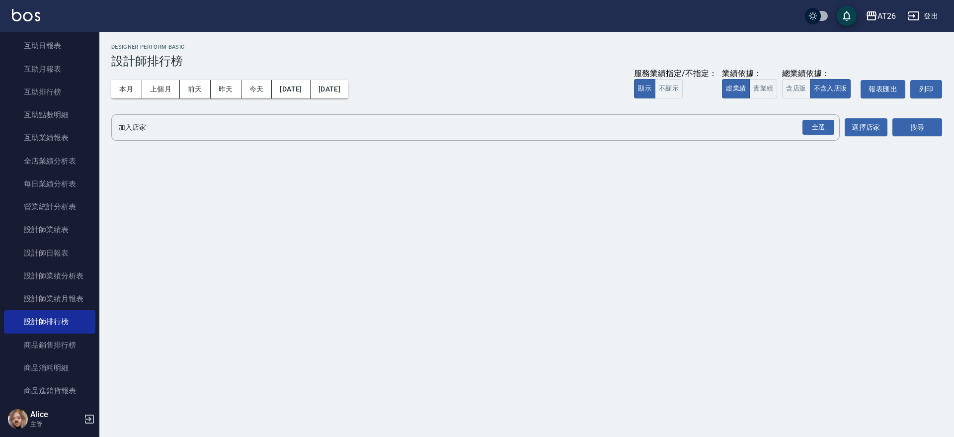
click at [342, 79] on div "本月 上個月 前天 昨天 今天 2025/08/01 2025/08/01 服務業績指定/不指定： 顯示 不顯示 業績依據： 虛業績 實業績 總業績依據： 含…" at bounding box center [526, 89] width 830 height 42
click at [382, 91] on div "本月 上個月 前天 昨天 今天 2025/08/01 2025/08/01 服務業績指定/不指定： 顯示 不顯示 業績依據： 虛業績 實業績 總業績依據： 含…" at bounding box center [526, 89] width 830 height 42
click at [348, 94] on button "2025/08/01" at bounding box center [329, 89] width 38 height 18
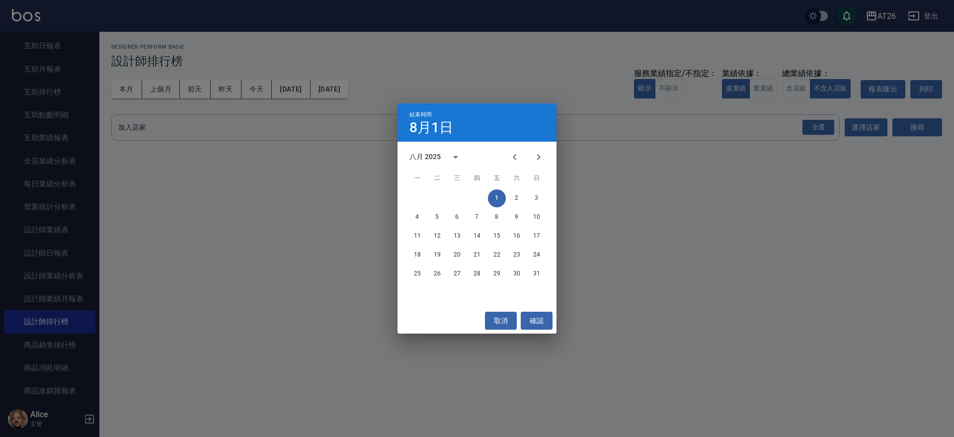
click at [527, 275] on div "25 26 27 28 29 30 31" at bounding box center [476, 274] width 159 height 18
click at [529, 273] on button "31" at bounding box center [536, 274] width 18 height 18
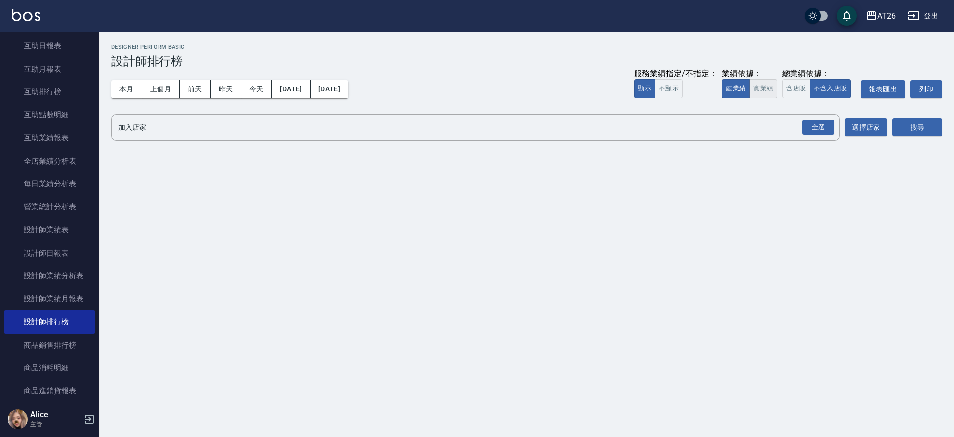
click at [769, 94] on button "實業績" at bounding box center [763, 88] width 28 height 19
click at [814, 115] on div "全選" at bounding box center [817, 127] width 35 height 26
click at [814, 120] on div "全選" at bounding box center [818, 127] width 32 height 15
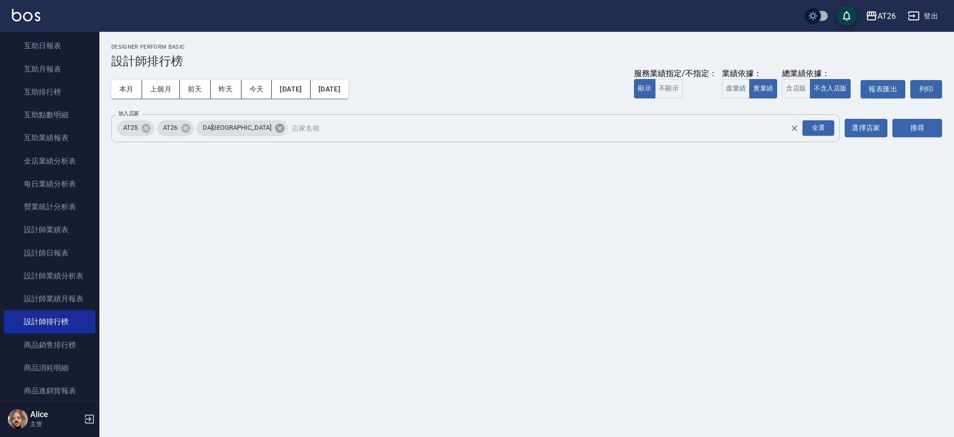
click at [275, 131] on icon at bounding box center [279, 127] width 9 height 9
click at [141, 132] on icon at bounding box center [146, 128] width 11 height 11
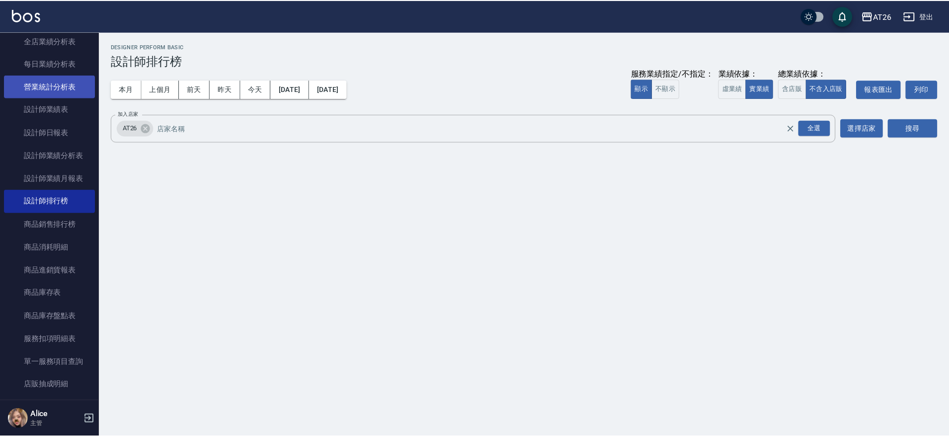
scroll to position [559, 0]
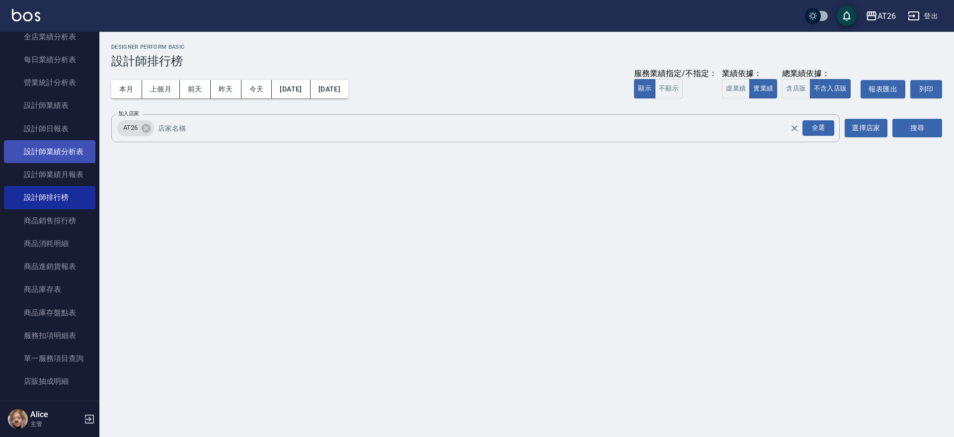
click at [71, 151] on link "設計師業績分析表" at bounding box center [49, 151] width 91 height 23
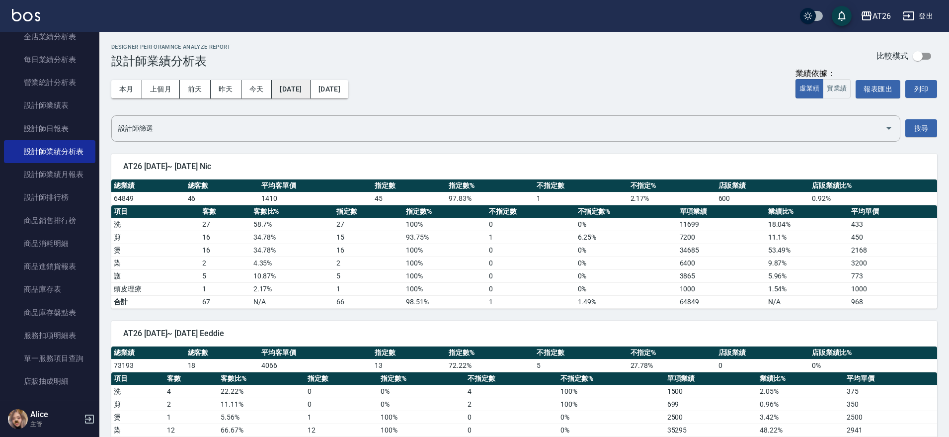
click at [306, 88] on button "2025/10/01" at bounding box center [291, 89] width 38 height 18
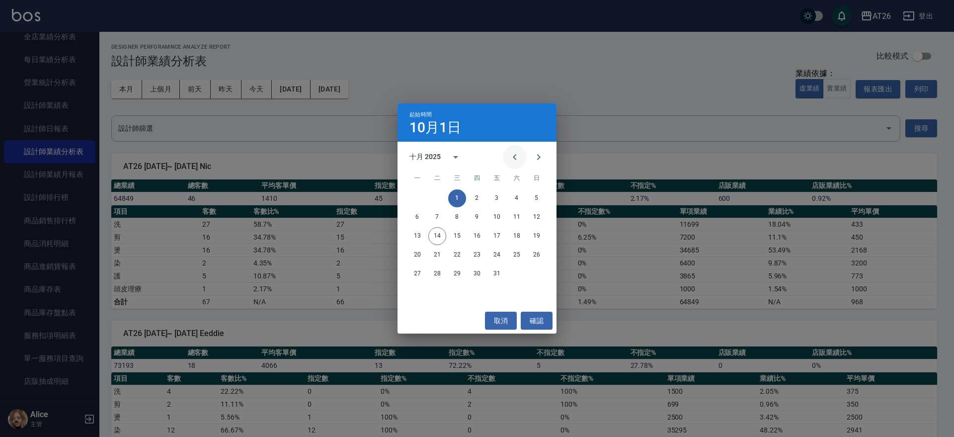
click at [518, 159] on icon "Previous month" at bounding box center [515, 157] width 12 height 12
drag, startPoint x: 490, startPoint y: 189, endPoint x: 507, endPoint y: 196, distance: 18.3
click at [494, 192] on div "1 2 3" at bounding box center [476, 198] width 159 height 18
drag, startPoint x: 509, startPoint y: 197, endPoint x: 499, endPoint y: 197, distance: 9.9
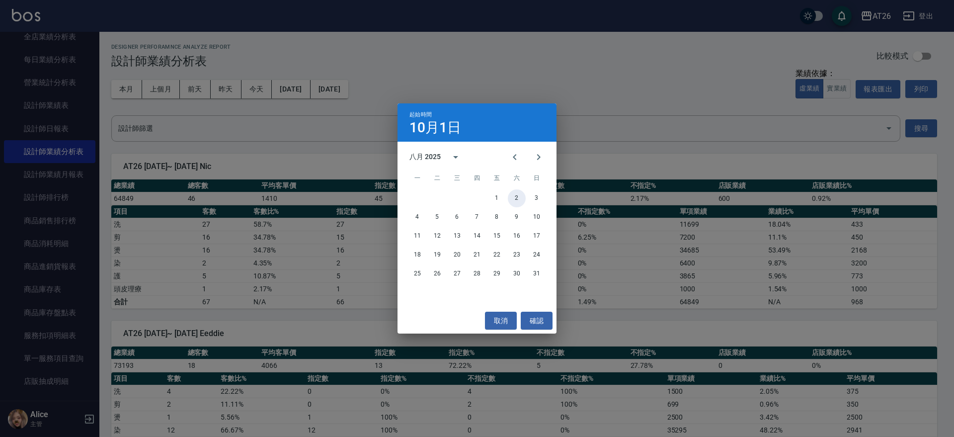
click at [509, 198] on button "2" at bounding box center [517, 198] width 18 height 18
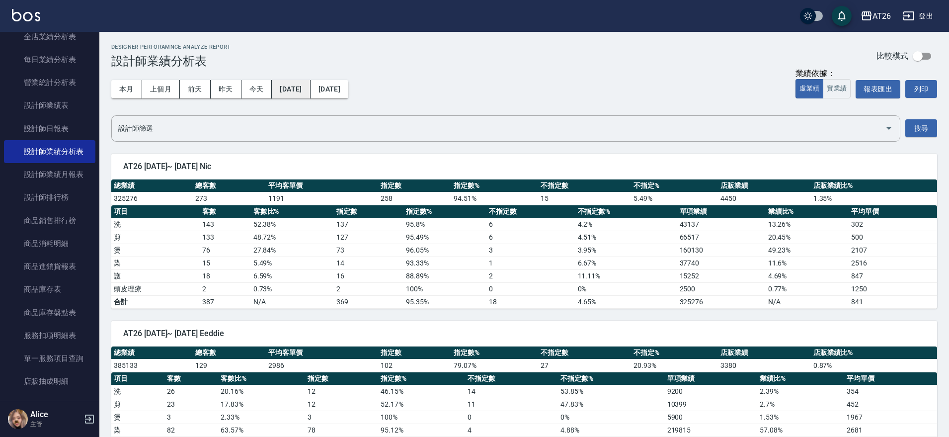
click at [310, 96] on button "2025/08/02" at bounding box center [291, 89] width 38 height 18
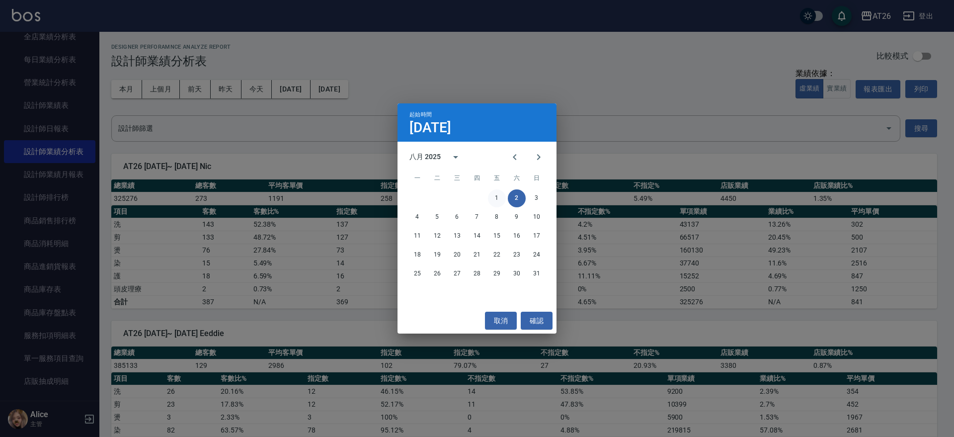
click at [493, 194] on button "1" at bounding box center [497, 198] width 18 height 18
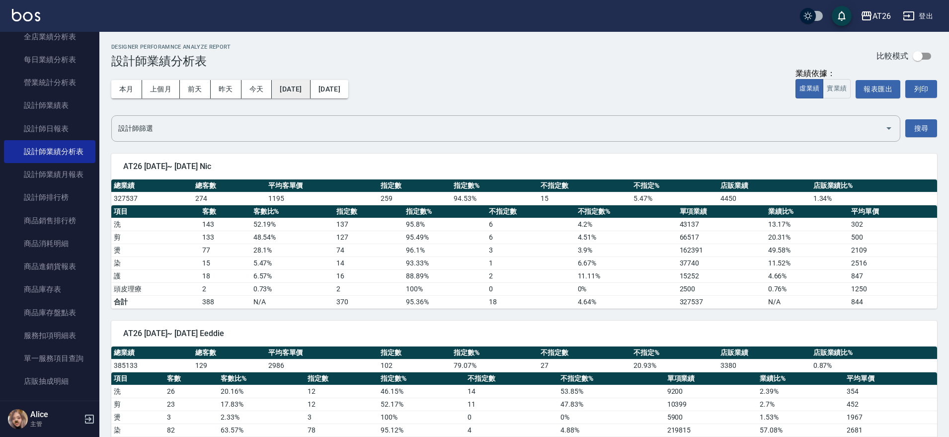
click at [310, 87] on button "2025/08/01" at bounding box center [291, 89] width 38 height 18
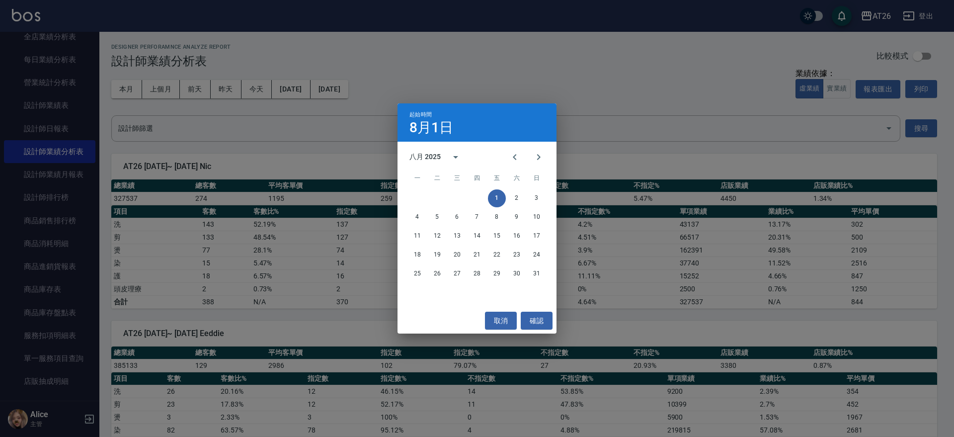
click at [348, 87] on div "起始時間 8月1日 八月 2025 一 二 三 四 五 六 日 1 2 3 4 5 6 7 8 9 10 11 12 13 14 15 16 17 18 19…" at bounding box center [477, 218] width 954 height 437
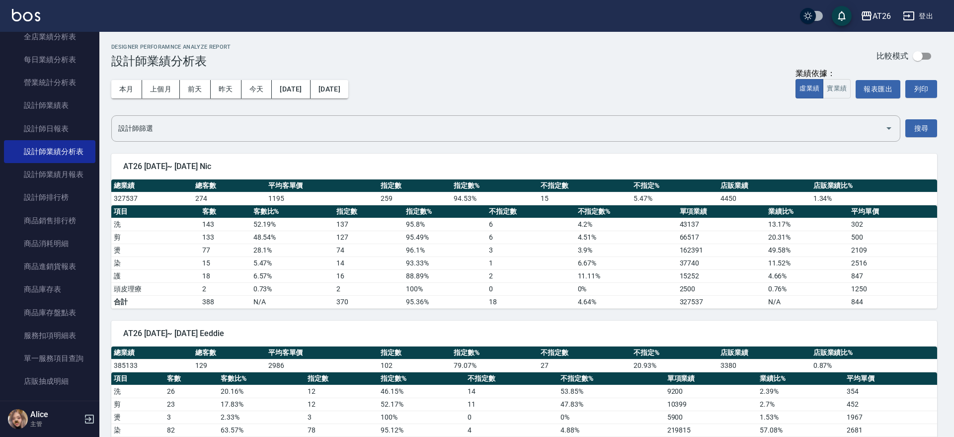
click at [348, 87] on div "起始時間 8月1日 八月 2025 一 二 三 四 五 六 日 1 2 3 4 5 6 7 8 9 10 11 12 13 14 15 16 17 18 19…" at bounding box center [477, 218] width 954 height 437
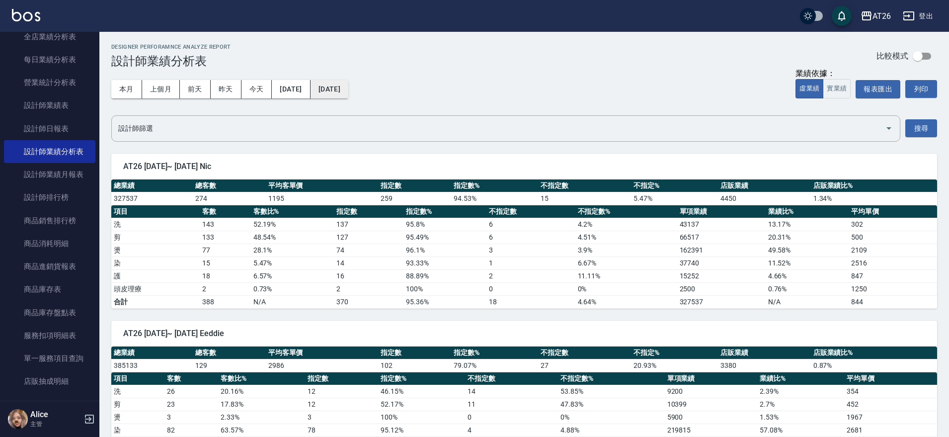
click at [348, 91] on button "[DATE]" at bounding box center [329, 89] width 38 height 18
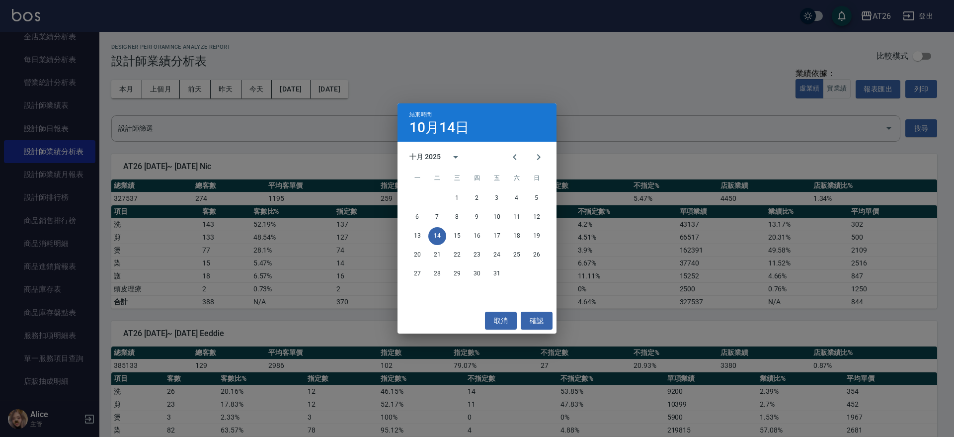
click at [503, 151] on div at bounding box center [527, 157] width 48 height 24
click at [521, 156] on button "Previous month" at bounding box center [515, 157] width 24 height 24
click at [539, 273] on button "31" at bounding box center [536, 274] width 18 height 18
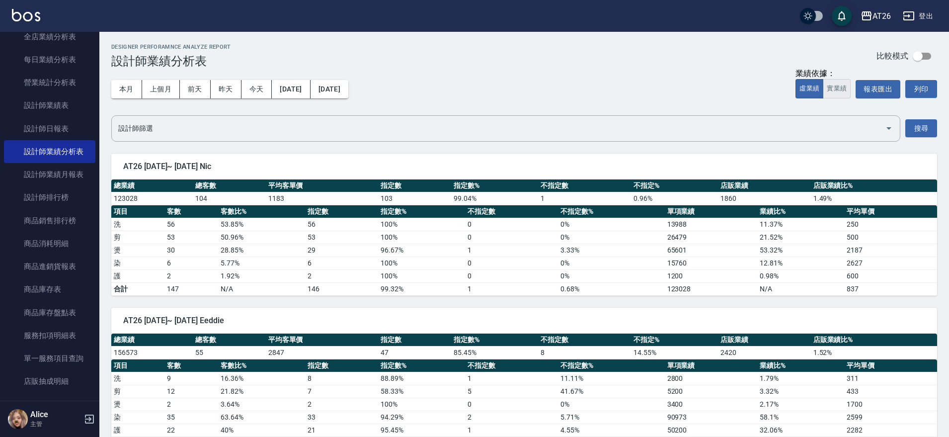
click at [848, 81] on button "實業績" at bounding box center [837, 88] width 28 height 19
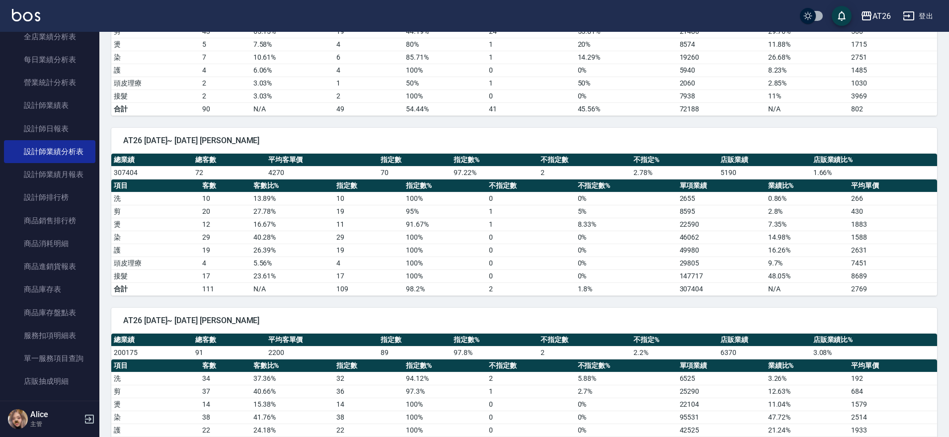
scroll to position [497, 0]
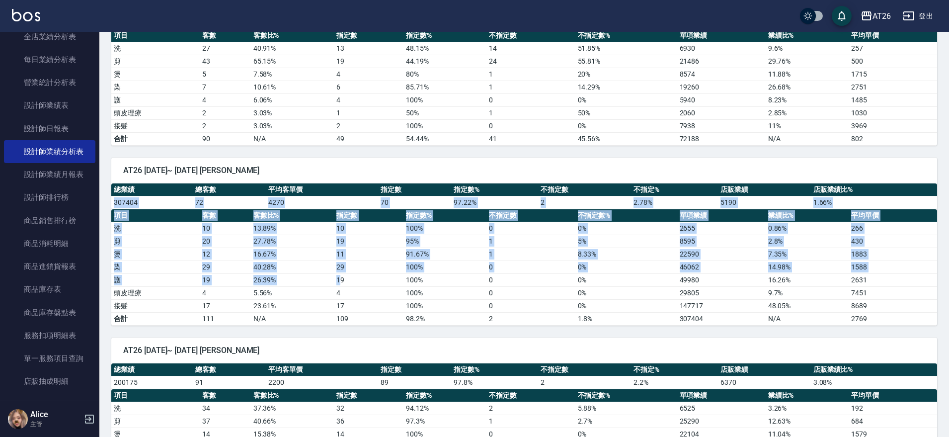
drag, startPoint x: 113, startPoint y: 204, endPoint x: 342, endPoint y: 286, distance: 243.0
click at [342, 286] on div "總業績 總客數 平均客單價 指定數 指定數% 不指定數 不指定% 店販業績 店販業績比% 307404 72 4270 70 97.22 % 2 2.78 %…" at bounding box center [524, 254] width 826 height 142
click at [342, 286] on td "4" at bounding box center [369, 292] width 70 height 13
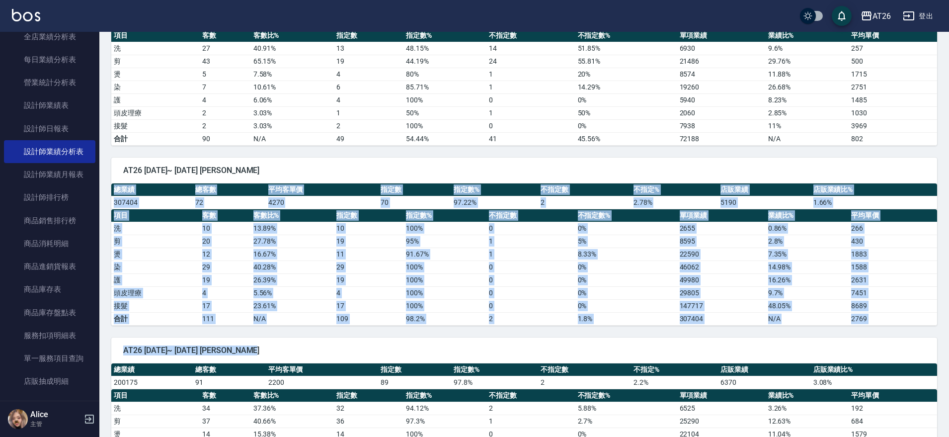
drag, startPoint x: 110, startPoint y: 202, endPoint x: 366, endPoint y: 325, distance: 284.1
click at [366, 322] on td "109" at bounding box center [369, 318] width 70 height 13
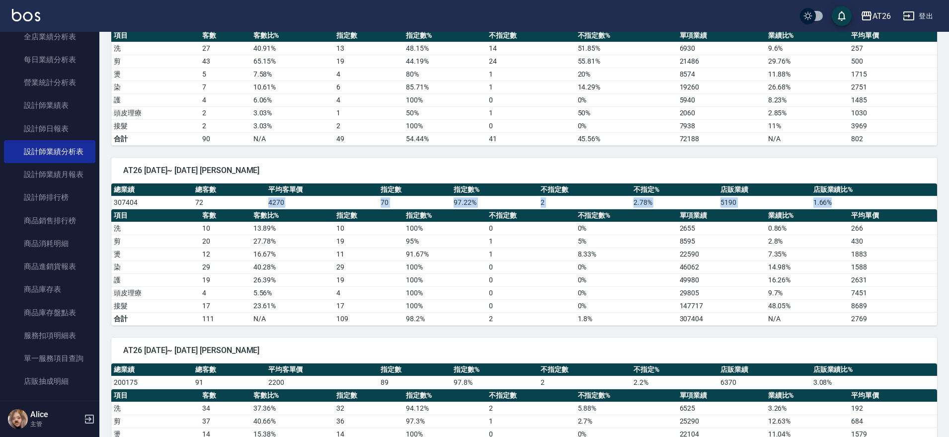
drag, startPoint x: 107, startPoint y: 211, endPoint x: 250, endPoint y: 211, distance: 143.1
click at [248, 210] on div "AT26 2025/08/01~ 2025/08/31 Alice 總業績 總客數 平均客單價 指定數 指定數% 不指定數 不指定% 店販業績 店販業績比% …" at bounding box center [517, 236] width 837 height 180
click at [205, 203] on td "72" at bounding box center [229, 202] width 73 height 13
click at [155, 206] on td "307404" at bounding box center [151, 202] width 81 height 13
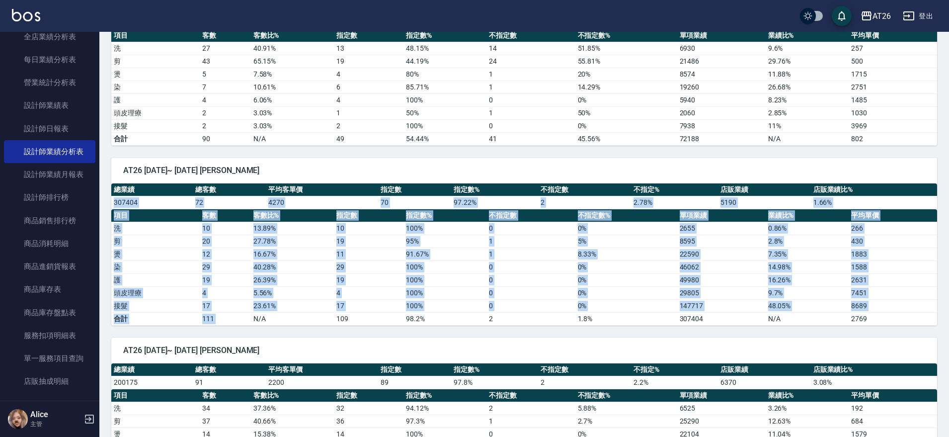
drag, startPoint x: 111, startPoint y: 204, endPoint x: 250, endPoint y: 312, distance: 176.3
click at [250, 312] on div "總業績 總客數 平均客單價 指定數 指定數% 不指定數 不指定% 店販業績 店販業績比% 307404 72 4270 70 97.22 % 2 2.78 %…" at bounding box center [524, 254] width 826 height 142
click at [142, 206] on td "307404" at bounding box center [151, 202] width 81 height 13
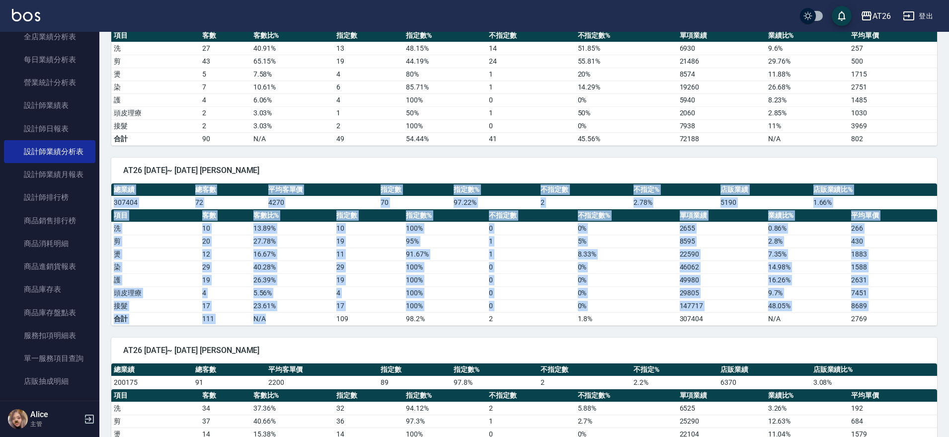
drag, startPoint x: 110, startPoint y: 202, endPoint x: 311, endPoint y: 316, distance: 232.0
click at [311, 316] on div "AT26 2025/08/01~ 2025/08/31 Alice 總業績 總客數 平均客單價 指定數 指定數% 不指定數 不指定% 店販業績 店販業績比% …" at bounding box center [517, 236] width 837 height 180
click at [313, 309] on td "23.61 %" at bounding box center [292, 305] width 83 height 13
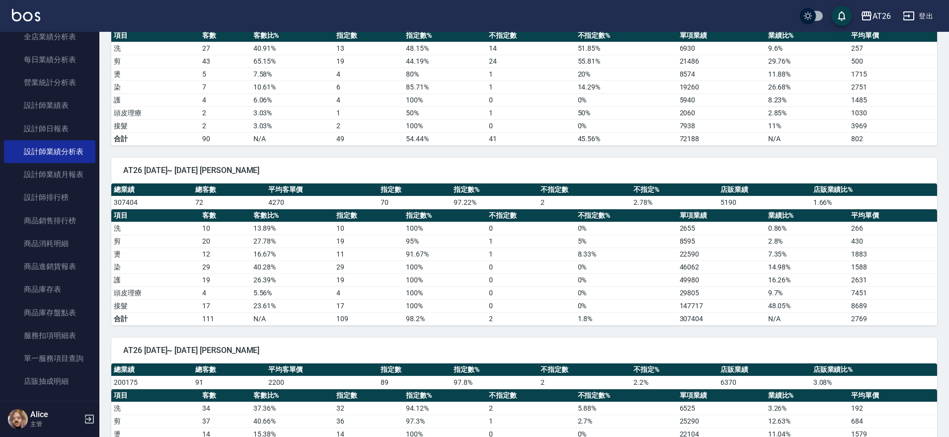
click at [316, 294] on td "5.56 %" at bounding box center [292, 292] width 83 height 13
drag, startPoint x: 142, startPoint y: 234, endPoint x: 359, endPoint y: 339, distance: 241.7
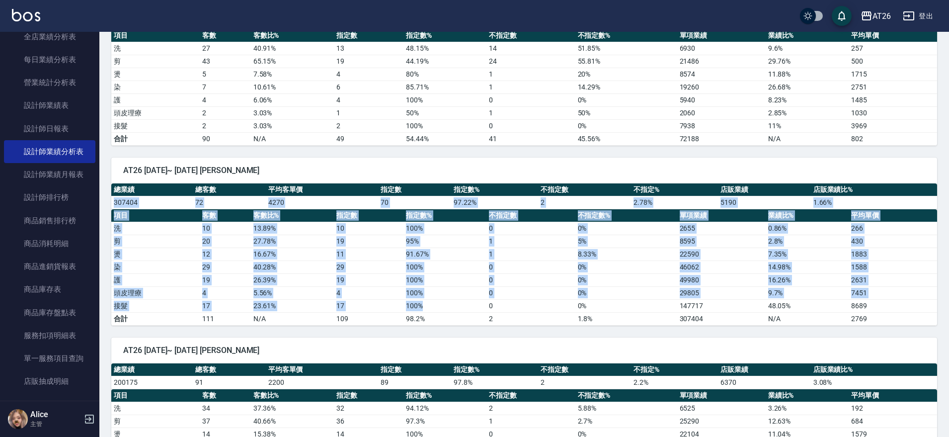
drag, startPoint x: 112, startPoint y: 203, endPoint x: 433, endPoint y: 302, distance: 336.0
click at [433, 302] on div "總業績 總客數 平均客單價 指定數 指定數% 不指定數 不指定% 店販業績 店販業績比% 307404 72 4270 70 97.22 % 2 2.78 %…" at bounding box center [524, 254] width 826 height 142
click at [433, 302] on td "100 %" at bounding box center [444, 305] width 83 height 13
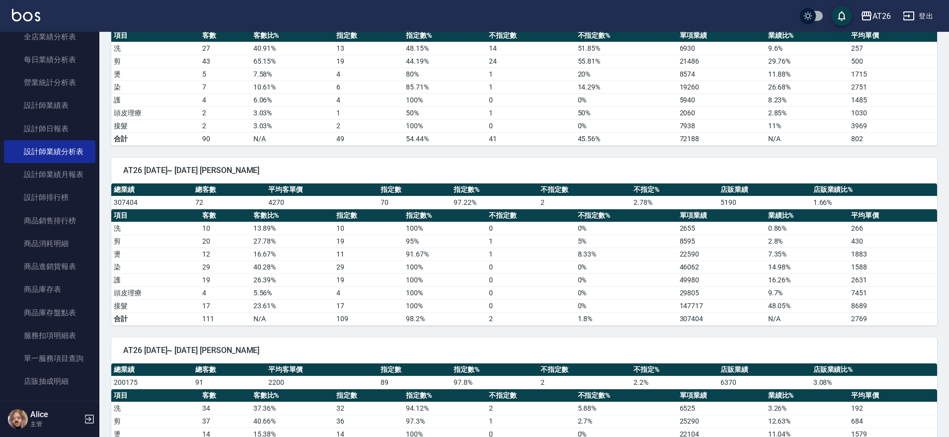
click at [433, 302] on td "100 %" at bounding box center [444, 305] width 83 height 13
click at [453, 264] on td "100 %" at bounding box center [444, 266] width 83 height 13
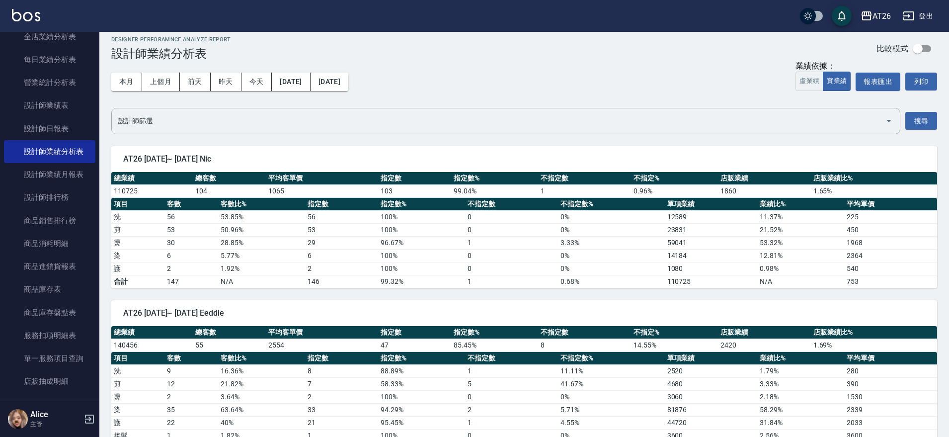
scroll to position [0, 0]
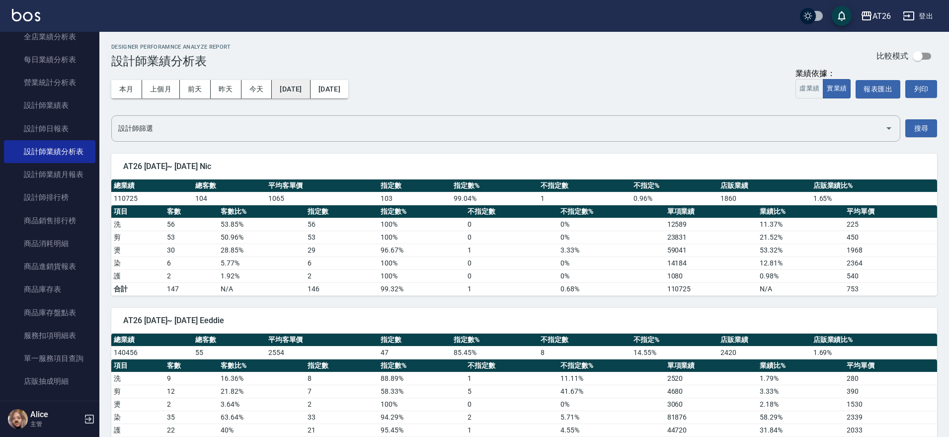
click at [310, 91] on button "2025/08/01" at bounding box center [291, 89] width 38 height 18
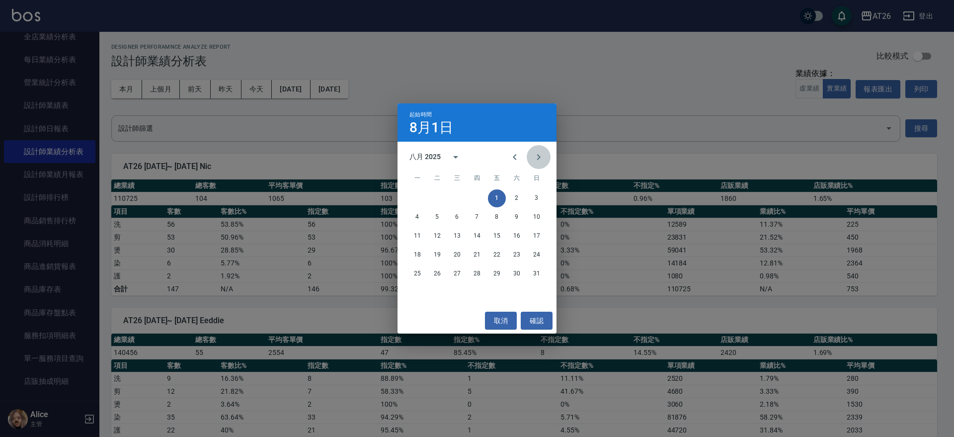
click at [535, 154] on icon "Next month" at bounding box center [538, 157] width 12 height 12
click at [424, 191] on div "1 2 3 4 5 6 7" at bounding box center [476, 198] width 159 height 18
drag, startPoint x: 424, startPoint y: 192, endPoint x: 419, endPoint y: 181, distance: 11.6
click at [423, 192] on button "1" at bounding box center [417, 198] width 18 height 18
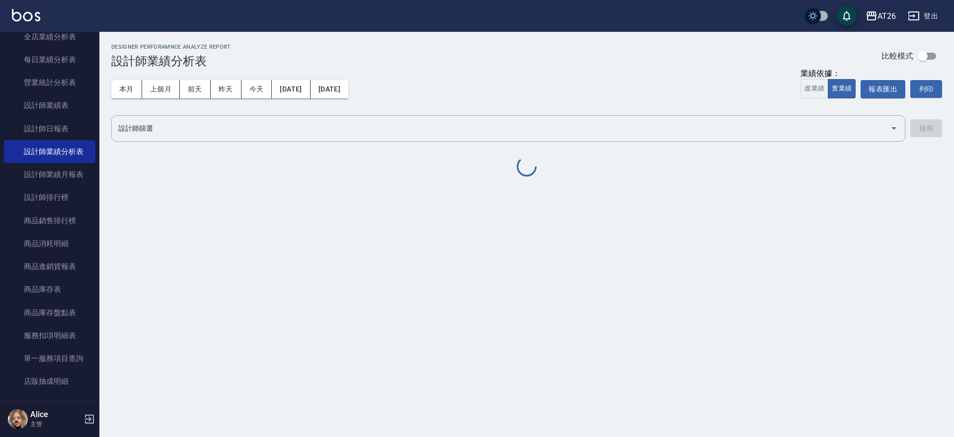
click at [357, 66] on div "Designer Perforamnce Analyze Report 設計師業績分析表 比較模式" at bounding box center [526, 56] width 830 height 24
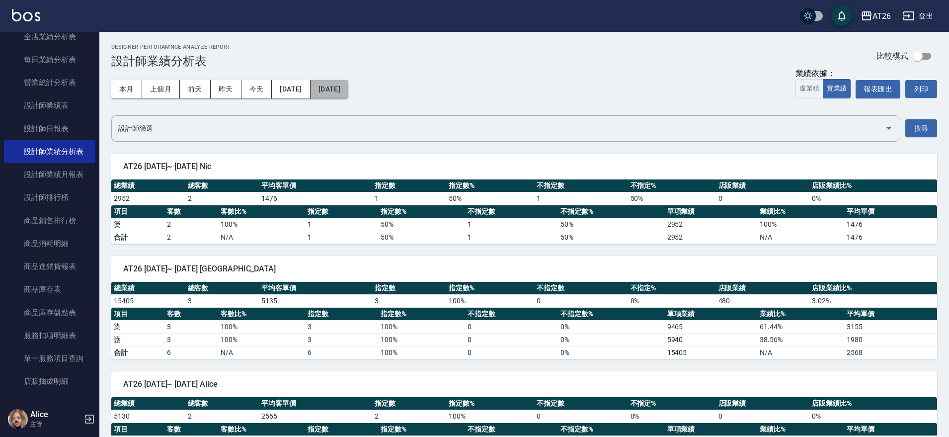
click at [348, 85] on button "2025/09/01" at bounding box center [329, 89] width 38 height 18
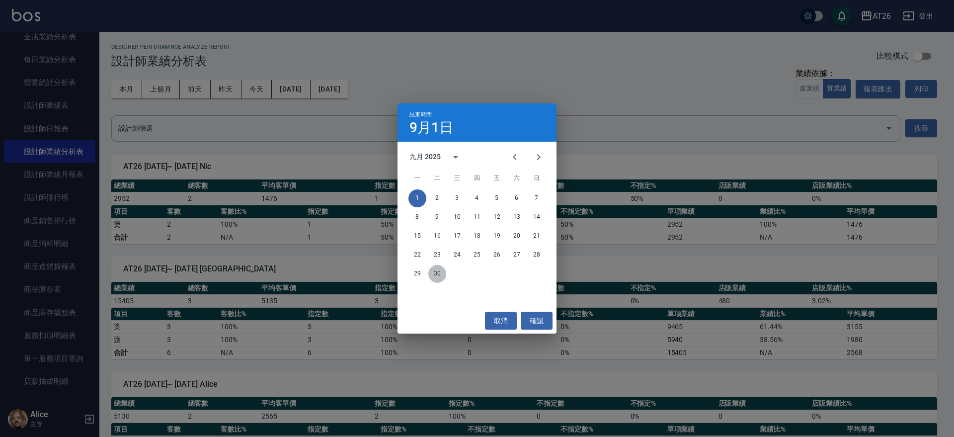
click at [443, 277] on button "30" at bounding box center [437, 274] width 18 height 18
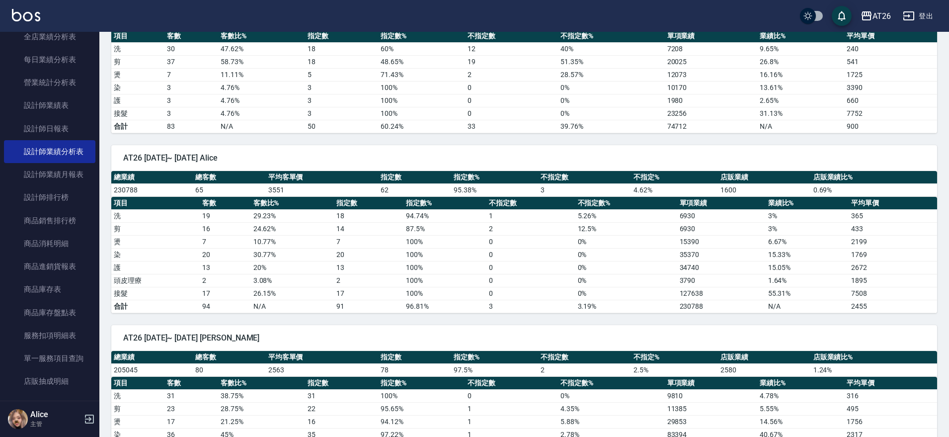
scroll to position [497, 0]
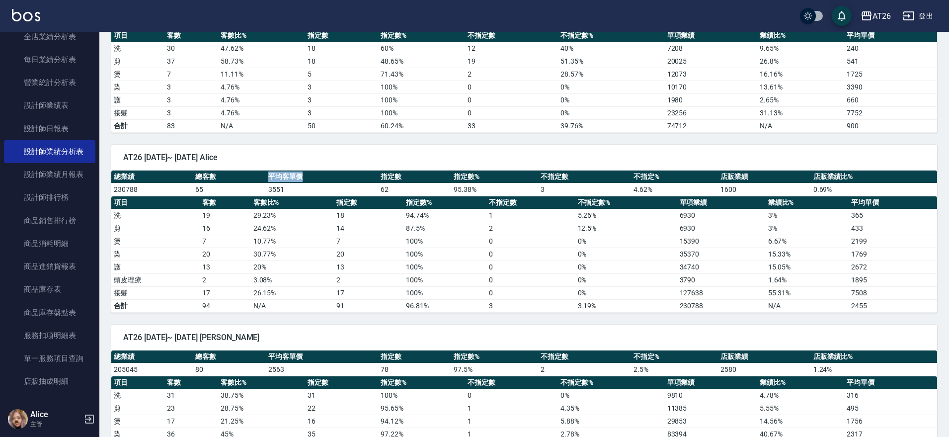
drag, startPoint x: 266, startPoint y: 181, endPoint x: 303, endPoint y: 172, distance: 37.8
click at [303, 172] on th "平均客單價" at bounding box center [322, 176] width 112 height 13
click at [287, 193] on td "3551" at bounding box center [322, 189] width 112 height 13
drag, startPoint x: 271, startPoint y: 201, endPoint x: 264, endPoint y: 196, distance: 8.5
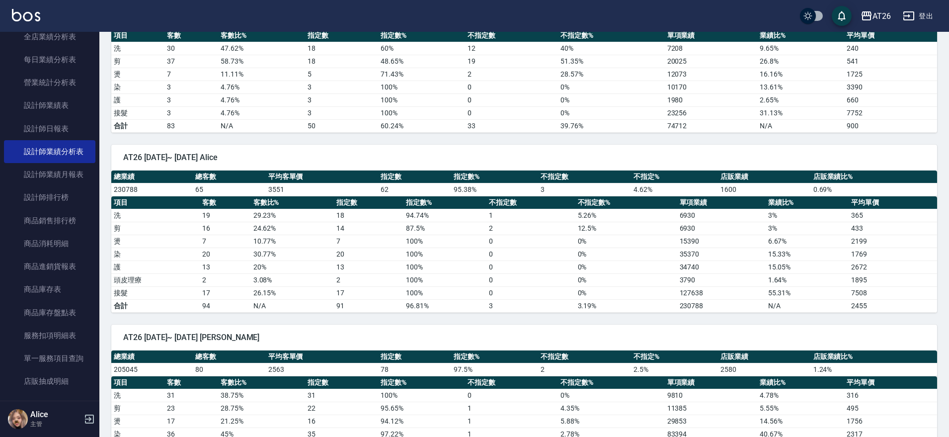
click at [270, 199] on th "客數比%" at bounding box center [292, 202] width 83 height 13
drag, startPoint x: 264, startPoint y: 196, endPoint x: 291, endPoint y: 186, distance: 28.0
click at [265, 195] on div "總業績 總客數 平均客單價 指定數 指定數% 不指定數 不指定% 店販業績 店販業績比% 230788 65 3551 62 95.38 % 3 4.62 %…" at bounding box center [524, 241] width 826 height 142
click at [291, 186] on td "3551" at bounding box center [322, 189] width 112 height 13
drag, startPoint x: 182, startPoint y: 288, endPoint x: 284, endPoint y: 291, distance: 101.4
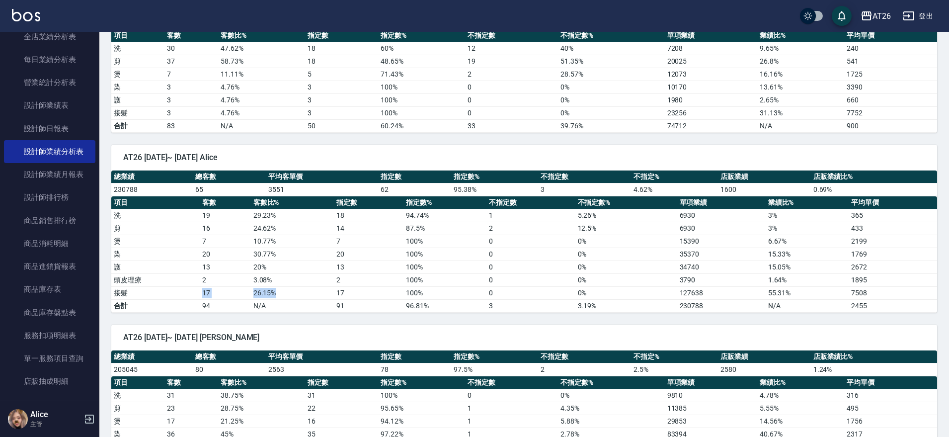
click at [284, 291] on tr "接髮 17 26.15 % 17 100 % 0 0 % 127638 55.31 % 7508" at bounding box center [524, 292] width 826 height 13
click at [298, 290] on td "26.15 %" at bounding box center [292, 292] width 83 height 13
click at [270, 307] on td "N/A" at bounding box center [292, 305] width 83 height 13
drag, startPoint x: 160, startPoint y: 295, endPoint x: 359, endPoint y: 297, distance: 198.7
click at [342, 288] on tr "接髮 17 26.15 % 17 100 % 0 0 % 127638 55.31 % 7508" at bounding box center [524, 292] width 826 height 13
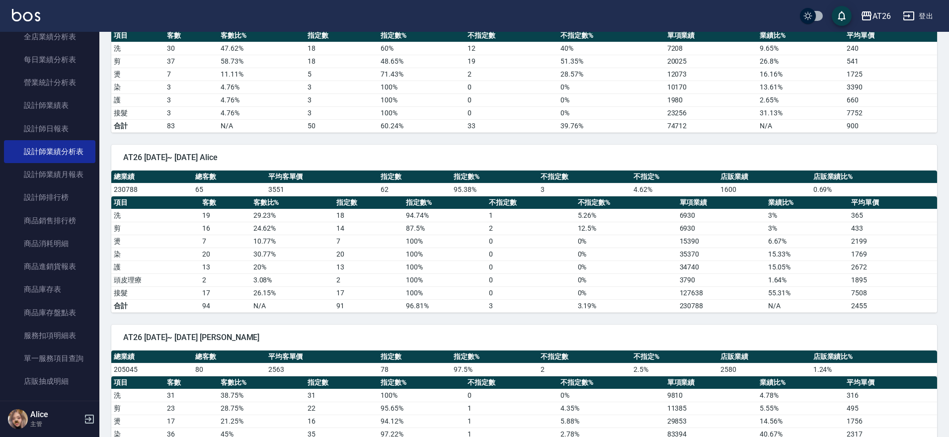
click at [380, 304] on td "91" at bounding box center [369, 305] width 70 height 13
drag, startPoint x: 194, startPoint y: 246, endPoint x: 242, endPoint y: 249, distance: 47.8
click at [242, 249] on tbody "洗 19 29.23 % 18 94.74 % 1 5.26 % 6930 3 % 365 剪 16 24.62 % 14 87.5 % 2 12.5 % 6…" at bounding box center [524, 260] width 826 height 103
click at [243, 250] on td "20" at bounding box center [225, 253] width 51 height 13
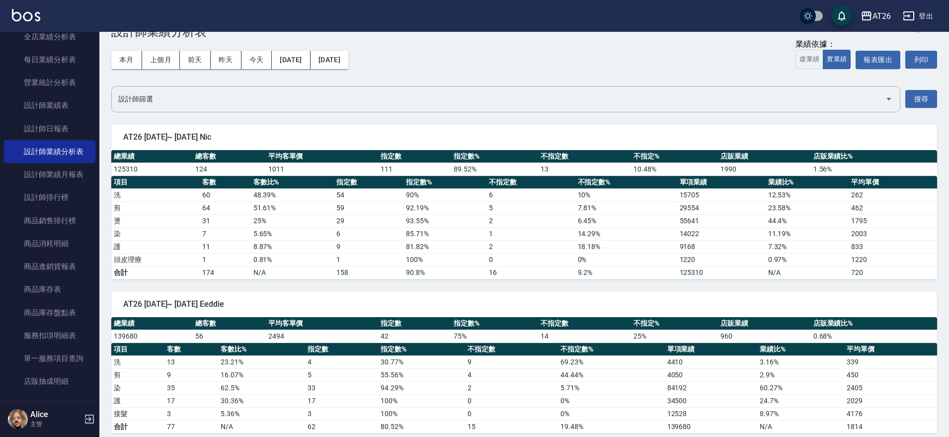
scroll to position [0, 0]
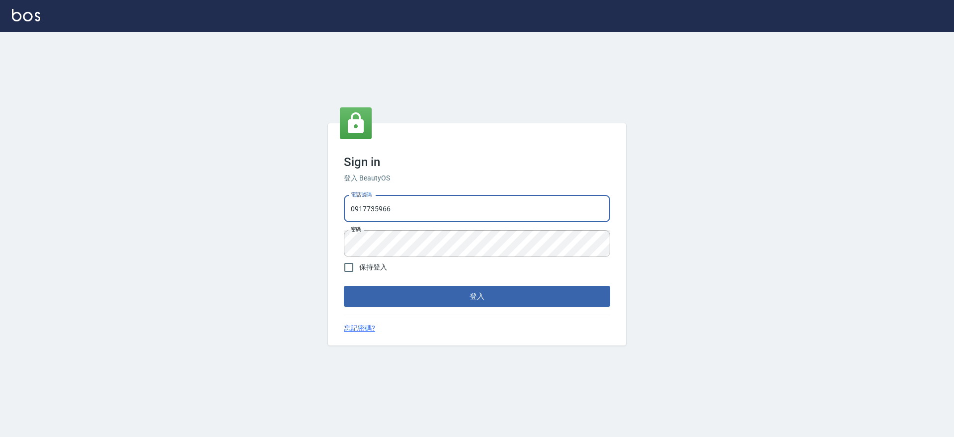
drag, startPoint x: 438, startPoint y: 204, endPoint x: 60, endPoint y: 230, distance: 378.9
click at [105, 232] on div "Sign in 登入 BeautyOS 電話號碼 0917735966 電話號碼 密碼 密碼 保持登入 登入 忘記密碼?" at bounding box center [477, 234] width 954 height 405
type input "0907941659"
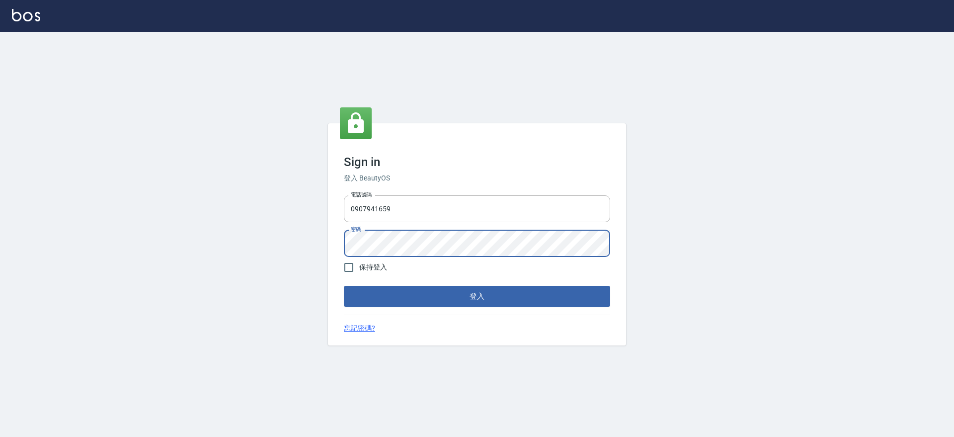
click at [193, 271] on div "Sign in 登入 BeautyOS 電話號碼 0907941659 電話號碼 密碼 密碼 保持登入 登入 忘記密碼?" at bounding box center [477, 234] width 954 height 405
click at [344, 286] on button "登入" at bounding box center [477, 296] width 266 height 21
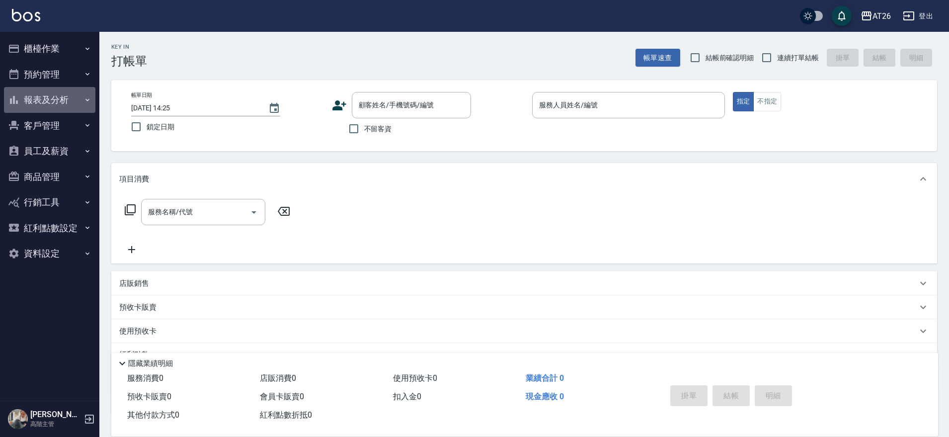
click at [78, 94] on button "報表及分析" at bounding box center [49, 100] width 91 height 26
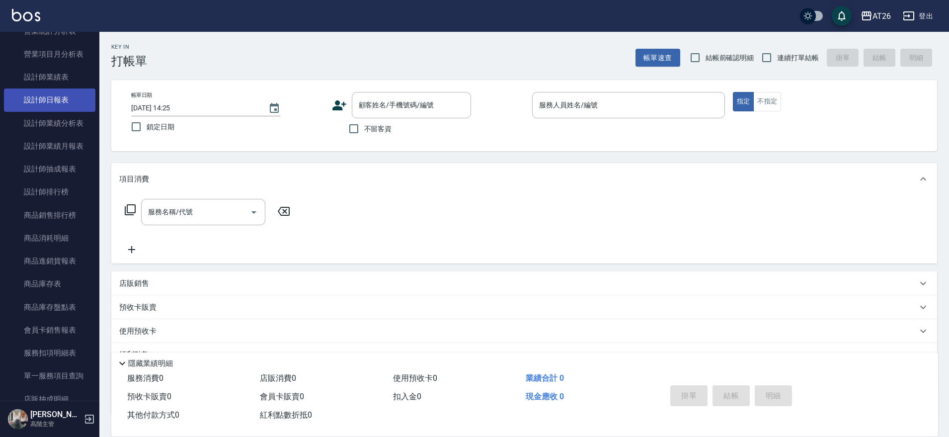
scroll to position [310, 0]
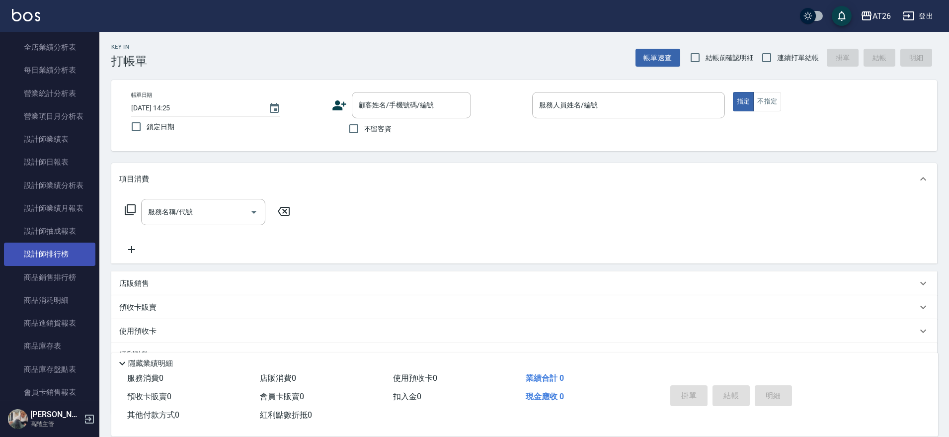
click at [81, 245] on link "設計師排行榜" at bounding box center [49, 253] width 91 height 23
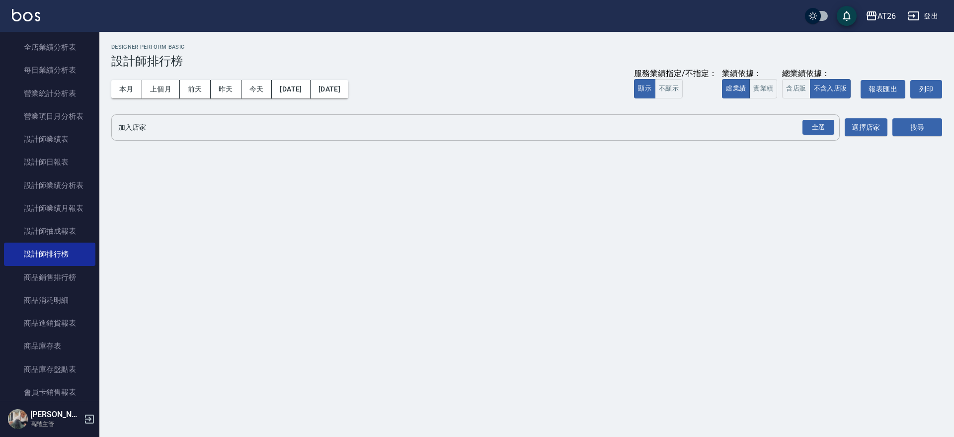
click at [803, 117] on div "全選" at bounding box center [817, 127] width 35 height 26
click at [811, 124] on div "全選" at bounding box center [818, 127] width 32 height 15
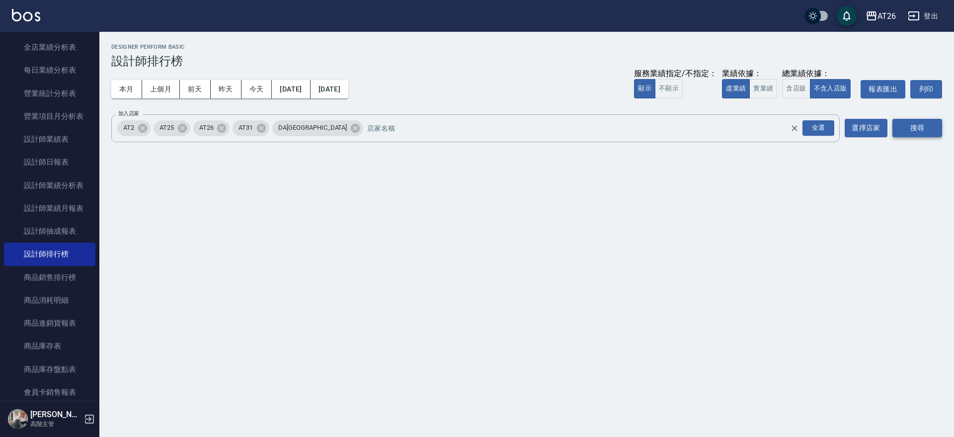
click at [905, 126] on button "搜尋" at bounding box center [917, 128] width 50 height 18
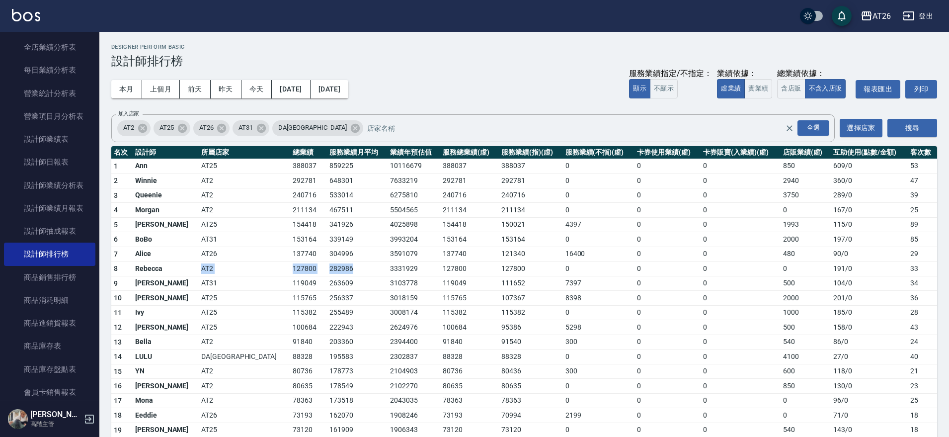
drag, startPoint x: 171, startPoint y: 269, endPoint x: 317, endPoint y: 263, distance: 146.6
click at [317, 263] on tr "8 Rebecca AT2 127800 282986 3331929 127800 127800 0 0 0 0 191 / 0 33" at bounding box center [524, 268] width 826 height 15
click at [327, 263] on td "282986" at bounding box center [357, 268] width 61 height 15
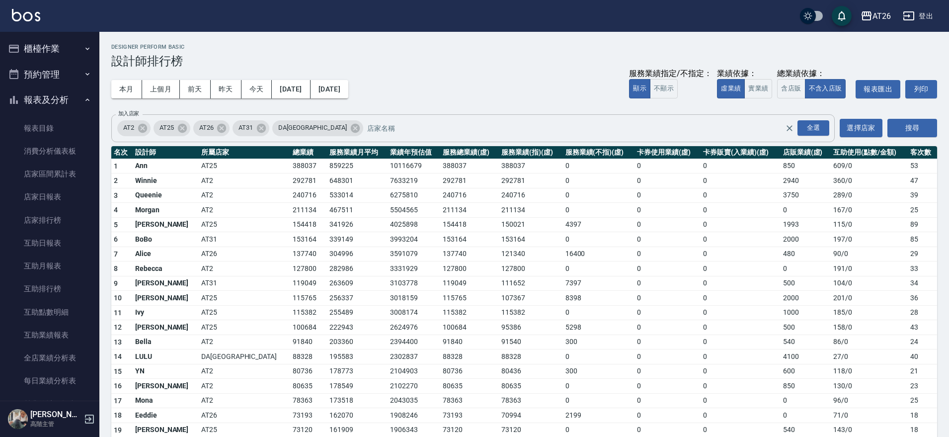
click at [180, 136] on div "AT2 AT25 AT26 AT31 DA蘆洲 全選 加入店家" at bounding box center [472, 128] width 723 height 28
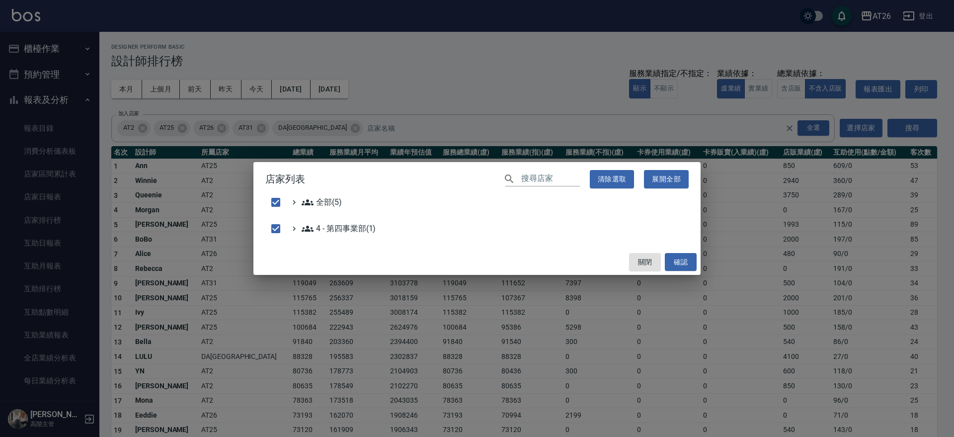
click at [175, 133] on div "店家列表 ​ 清除選取 展開全部 全部(5) 4 - 第四事業部(1) 關閉 確認" at bounding box center [477, 218] width 954 height 437
checkbox input "false"
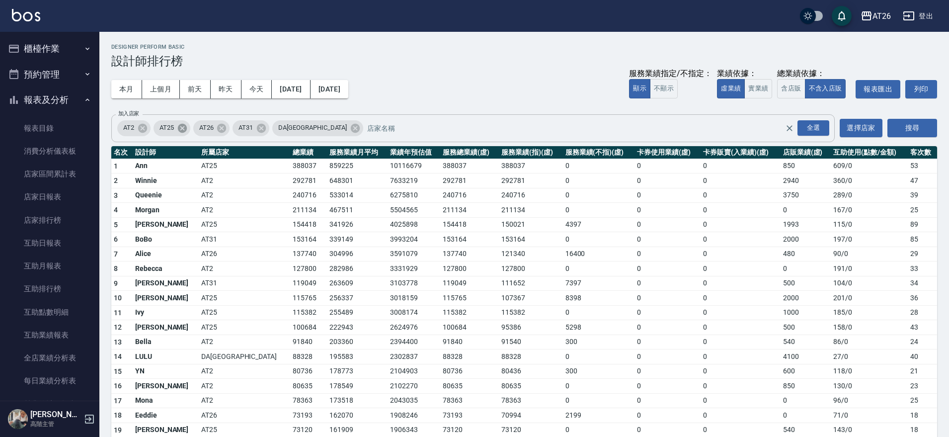
click at [180, 129] on icon at bounding box center [182, 127] width 9 height 9
click at [227, 126] on icon at bounding box center [221, 128] width 11 height 11
click at [271, 127] on icon at bounding box center [276, 128] width 11 height 11
click at [932, 127] on button "搜尋" at bounding box center [912, 128] width 50 height 18
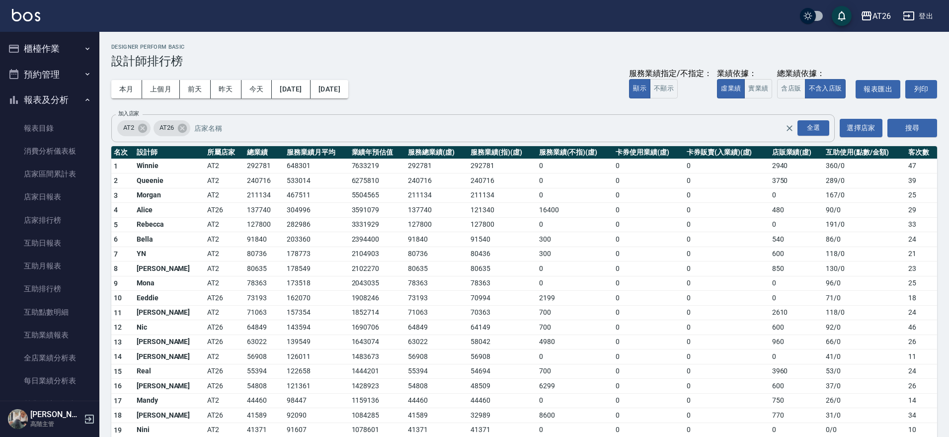
scroll to position [62, 0]
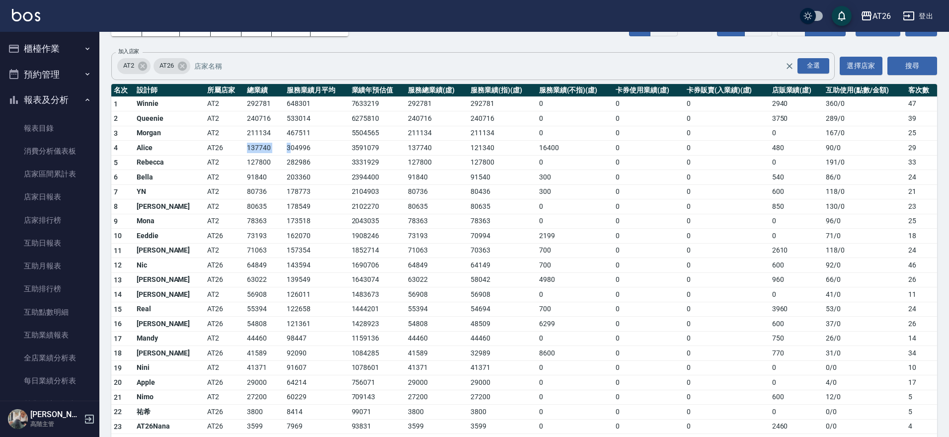
drag, startPoint x: 226, startPoint y: 149, endPoint x: 271, endPoint y: 146, distance: 45.8
click at [271, 146] on tr "4 Alice AT26 137740 304996 3591079 137740 121340 16400 0 0 480 90 / 0 29" at bounding box center [524, 148] width 826 height 15
click at [284, 146] on td "304996" at bounding box center [316, 148] width 65 height 15
drag, startPoint x: 251, startPoint y: 150, endPoint x: 202, endPoint y: 149, distance: 48.7
click at [202, 149] on tr "4 Alice AT26 137740 304996 3591079 137740 121340 16400 0 0 480 90 / 0 29" at bounding box center [524, 148] width 826 height 15
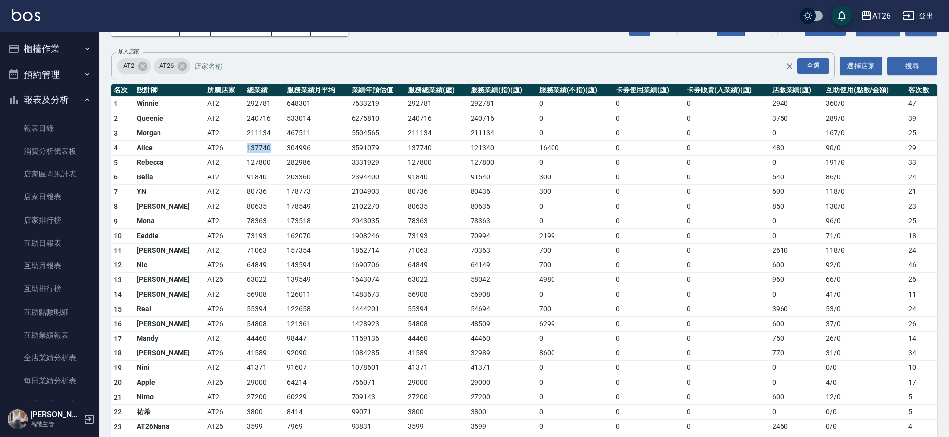
click at [205, 149] on td "AT26" at bounding box center [225, 148] width 40 height 15
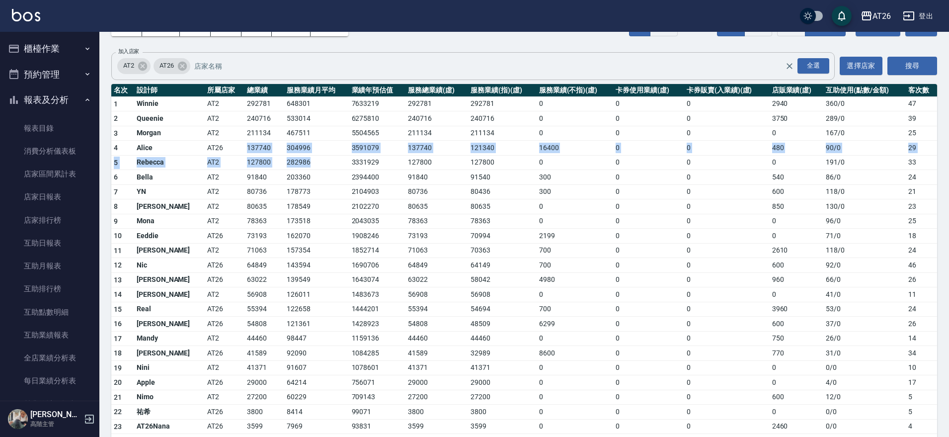
drag, startPoint x: 235, startPoint y: 155, endPoint x: 297, endPoint y: 157, distance: 62.1
click at [297, 157] on tbody "1 Winnie AT2 292781 648301 7633219 292781 292781 0 0 0 2940 360 / 0 47 2 Queeni…" at bounding box center [524, 278] width 826 height 365
click at [297, 157] on td "282986" at bounding box center [316, 162] width 65 height 15
drag, startPoint x: 212, startPoint y: 149, endPoint x: 301, endPoint y: 155, distance: 88.6
click at [301, 155] on tbody "1 Winnie AT2 292781 648301 7633219 292781 292781 0 0 0 2940 360 / 0 47 2 Queeni…" at bounding box center [524, 278] width 826 height 365
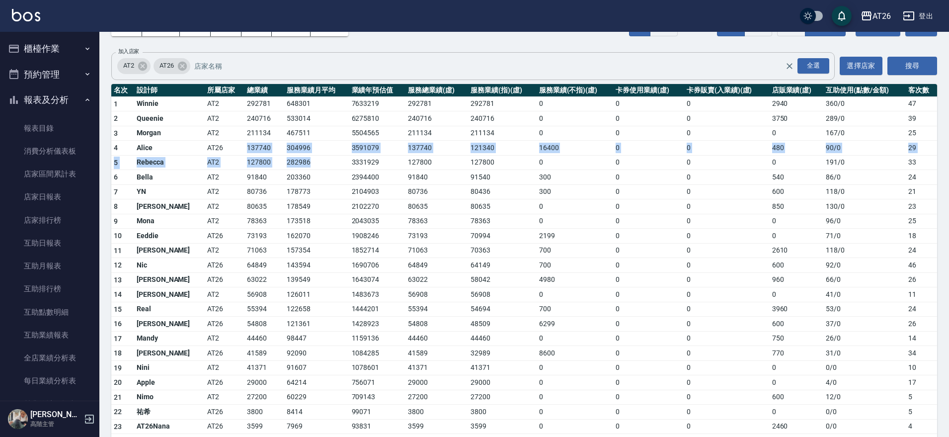
click at [296, 153] on td "304996" at bounding box center [316, 148] width 65 height 15
drag, startPoint x: 202, startPoint y: 144, endPoint x: 350, endPoint y: 162, distance: 149.2
click at [350, 162] on tbody "1 Winnie AT2 292781 648301 7633219 292781 292781 0 0 0 2940 360 / 0 47 2 Queeni…" at bounding box center [524, 278] width 826 height 365
click at [350, 162] on td "3331929" at bounding box center [377, 162] width 57 height 15
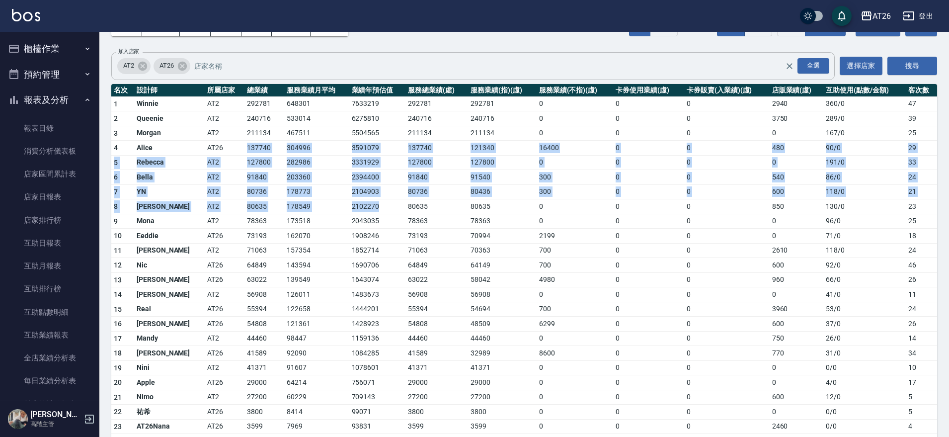
drag, startPoint x: 215, startPoint y: 150, endPoint x: 382, endPoint y: 213, distance: 178.7
click at [382, 213] on tbody "1 Winnie AT2 292781 648301 7633219 292781 292781 0 0 0 2940 360 / 0 47 2 Queeni…" at bounding box center [524, 278] width 826 height 365
click at [378, 213] on td "2102270" at bounding box center [377, 206] width 57 height 15
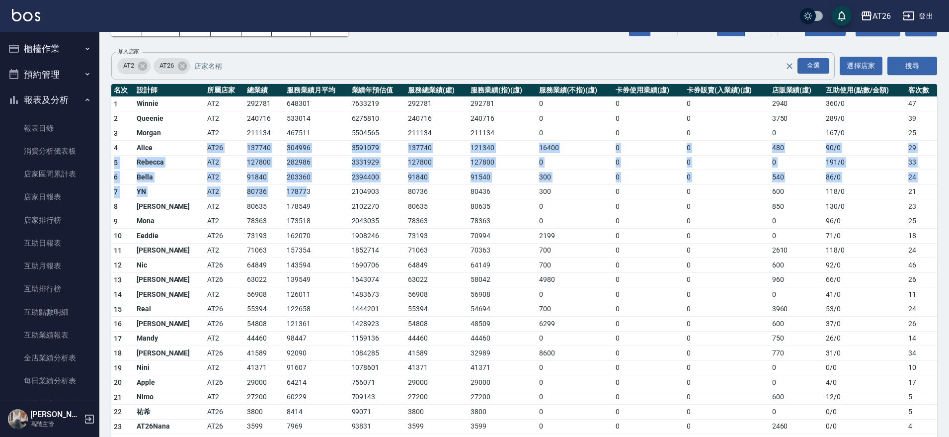
drag, startPoint x: 171, startPoint y: 154, endPoint x: 284, endPoint y: 191, distance: 119.1
click at [284, 191] on tbody "1 Winnie AT2 292781 648301 7633219 292781 292781 0 0 0 2940 360 / 0 47 2 Queeni…" at bounding box center [524, 278] width 826 height 365
click at [284, 191] on td "178773" at bounding box center [316, 191] width 65 height 15
drag, startPoint x: 142, startPoint y: 137, endPoint x: 380, endPoint y: 200, distance: 247.2
click at [380, 199] on tbody "1 Winnie AT2 292781 648301 7633219 292781 292781 0 0 0 2940 360 / 0 47 2 Queeni…" at bounding box center [524, 278] width 826 height 365
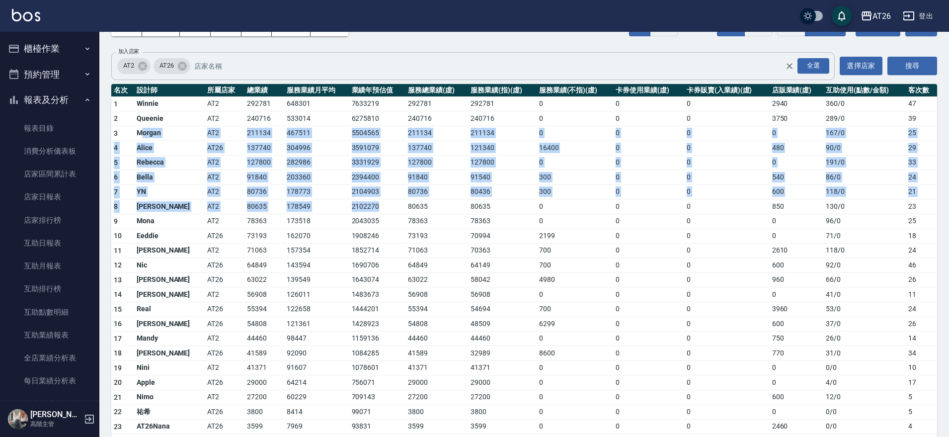
drag, startPoint x: 380, startPoint y: 200, endPoint x: 293, endPoint y: 188, distance: 88.7
click at [380, 201] on td "2102270" at bounding box center [377, 206] width 57 height 15
click at [163, 146] on td "Alice" at bounding box center [169, 148] width 71 height 15
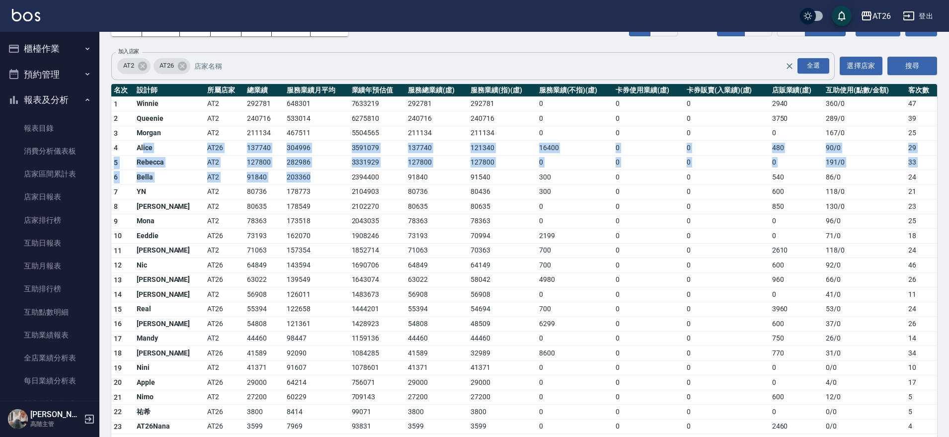
drag, startPoint x: 143, startPoint y: 145, endPoint x: 304, endPoint y: 179, distance: 164.6
click at [304, 179] on tbody "1 Winnie AT2 292781 648301 7633219 292781 292781 0 0 0 2940 360 / 0 47 2 Queeni…" at bounding box center [524, 278] width 826 height 365
click at [205, 182] on td "AT2" at bounding box center [225, 177] width 40 height 15
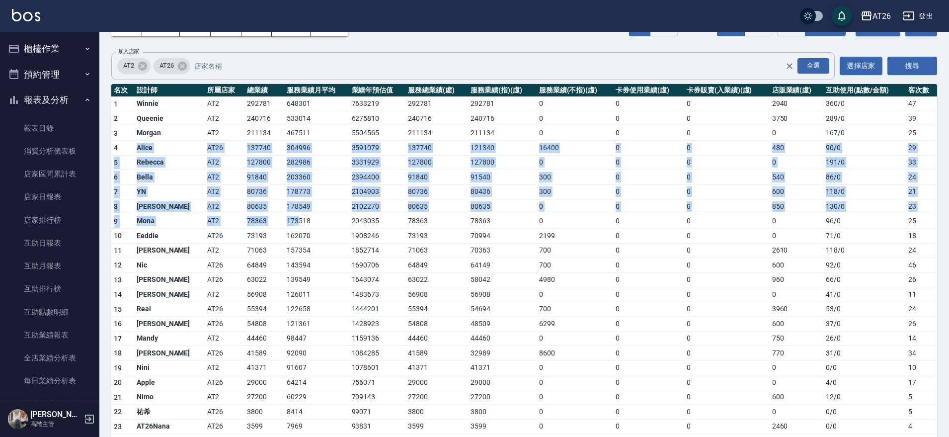
drag, startPoint x: 119, startPoint y: 146, endPoint x: 279, endPoint y: 223, distance: 177.7
click at [279, 223] on tbody "1 Winnie AT2 292781 648301 7633219 292781 292781 0 0 0 2940 360 / 0 47 2 Queeni…" at bounding box center [524, 278] width 826 height 365
click at [284, 223] on td "173518" at bounding box center [316, 221] width 65 height 15
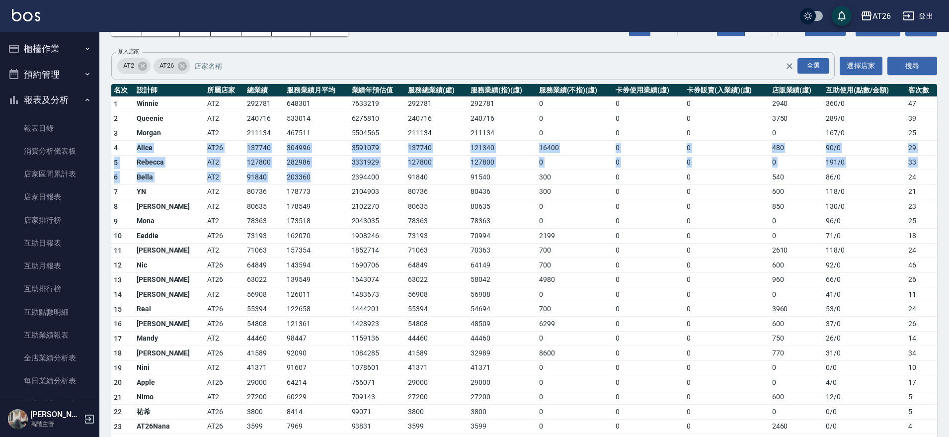
drag, startPoint x: 134, startPoint y: 141, endPoint x: 303, endPoint y: 186, distance: 175.2
click at [303, 185] on tbody "1 Winnie AT2 292781 648301 7633219 292781 292781 0 0 0 2940 360 / 0 47 2 Queeni…" at bounding box center [524, 278] width 826 height 365
click at [303, 186] on td "178773" at bounding box center [316, 191] width 65 height 15
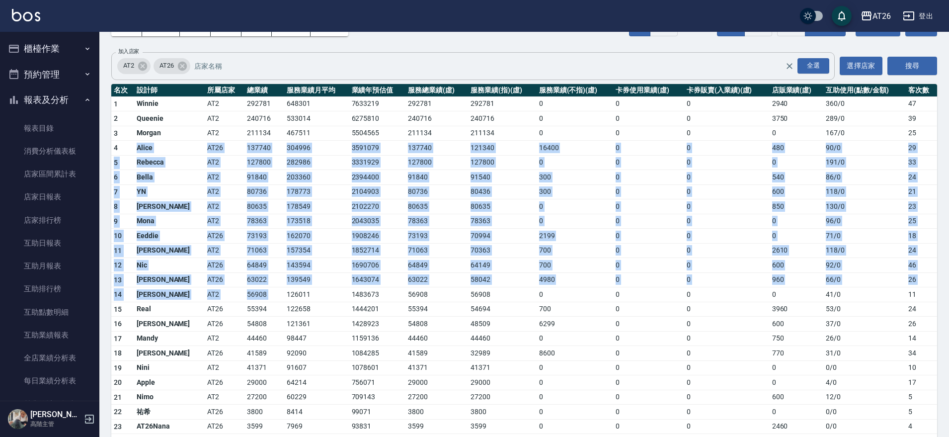
drag, startPoint x: 132, startPoint y: 145, endPoint x: 263, endPoint y: 299, distance: 202.6
click at [264, 294] on tbody "1 Winnie AT2 292781 648301 7633219 292781 292781 0 0 0 2940 360 / 0 47 2 Queeni…" at bounding box center [524, 278] width 826 height 365
click at [284, 299] on td "126011" at bounding box center [316, 294] width 65 height 15
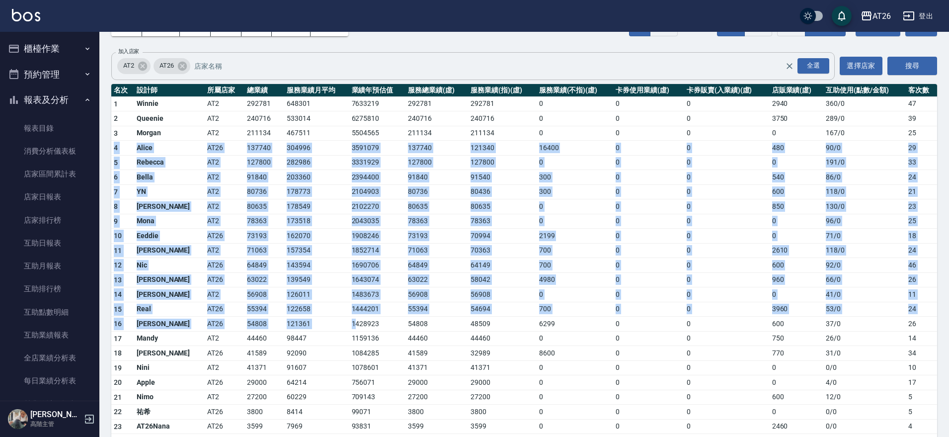
drag, startPoint x: 112, startPoint y: 149, endPoint x: 337, endPoint y: 324, distance: 285.3
click at [337, 324] on tbody "1 Winnie AT2 292781 648301 7633219 292781 292781 0 0 0 2940 360 / 0 47 2 Queeni…" at bounding box center [524, 278] width 826 height 365
click at [324, 320] on td "121361" at bounding box center [316, 323] width 65 height 15
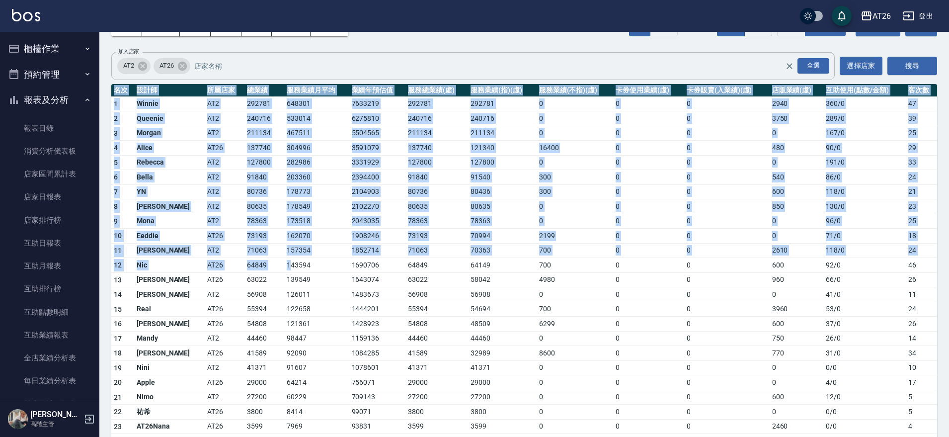
drag, startPoint x: 110, startPoint y: 136, endPoint x: 268, endPoint y: 267, distance: 204.9
click at [268, 267] on div "AT26 2025-10-01 - 2025-10-14 設計師排行榜 列印時間： 2025-10-14-14:26 Designer Perform Bas…" at bounding box center [523, 222] width 849 height 504
click at [284, 267] on td "143594" at bounding box center [316, 265] width 65 height 15
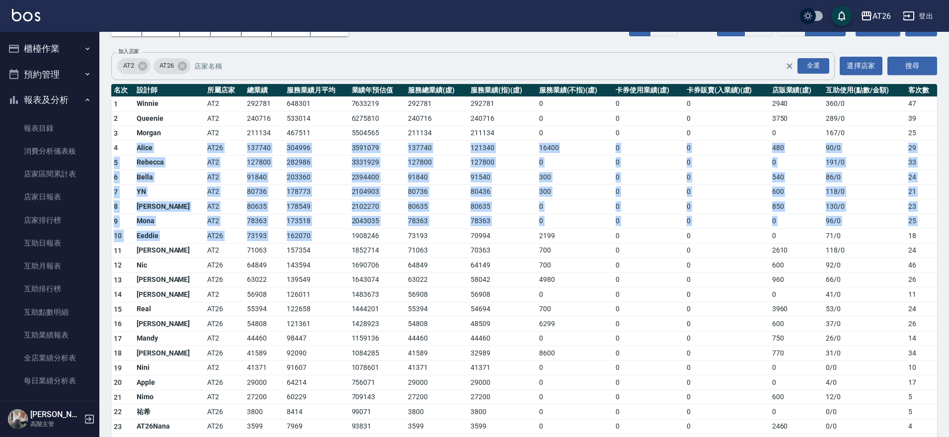
drag, startPoint x: 123, startPoint y: 151, endPoint x: 334, endPoint y: 235, distance: 227.5
click at [334, 235] on tbody "1 Winnie AT2 292781 648301 7633219 292781 292781 0 0 0 2940 360 / 0 47 2 Queeni…" at bounding box center [524, 278] width 826 height 365
click at [349, 235] on td "1908246" at bounding box center [377, 235] width 57 height 15
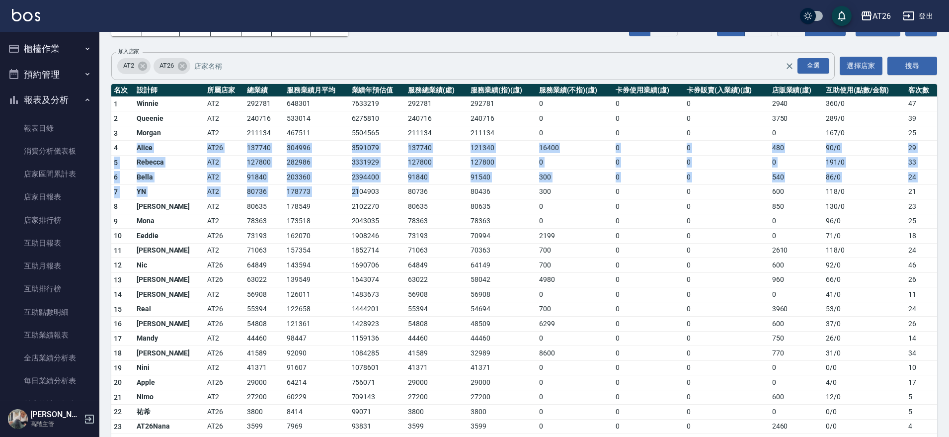
drag, startPoint x: 121, startPoint y: 143, endPoint x: 342, endPoint y: 193, distance: 226.2
click at [342, 193] on tbody "1 Winnie AT2 292781 648301 7633219 292781 292781 0 0 0 2940 360 / 0 47 2 Queeni…" at bounding box center [524, 278] width 826 height 365
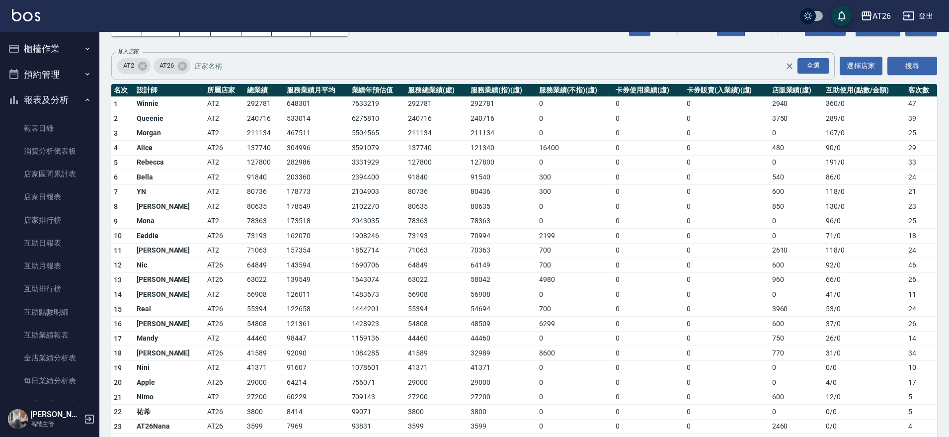
click at [349, 204] on td "2102270" at bounding box center [377, 206] width 57 height 15
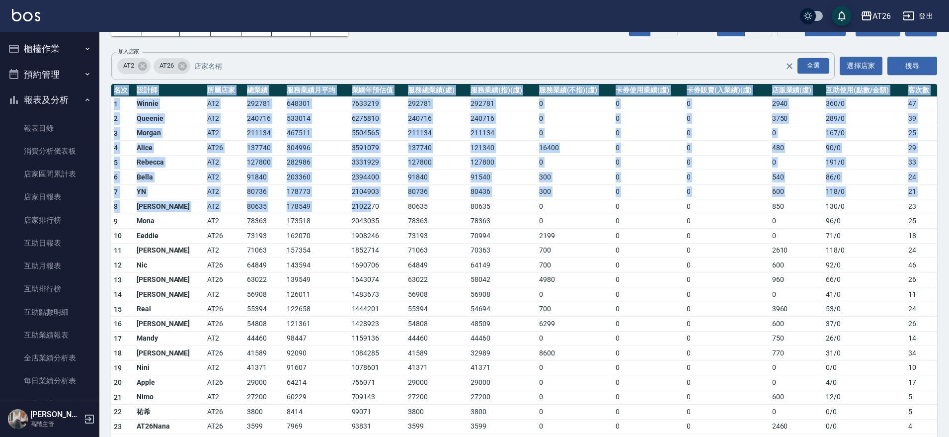
drag, startPoint x: 110, startPoint y: 148, endPoint x: 351, endPoint y: 207, distance: 247.9
click at [351, 207] on div "AT26 2025-10-01 - 2025-10-14 設計師排行榜 列印時間： 2025-10-14-14:26 Designer Perform Bas…" at bounding box center [523, 222] width 849 height 504
click at [351, 207] on td "2102270" at bounding box center [377, 206] width 57 height 15
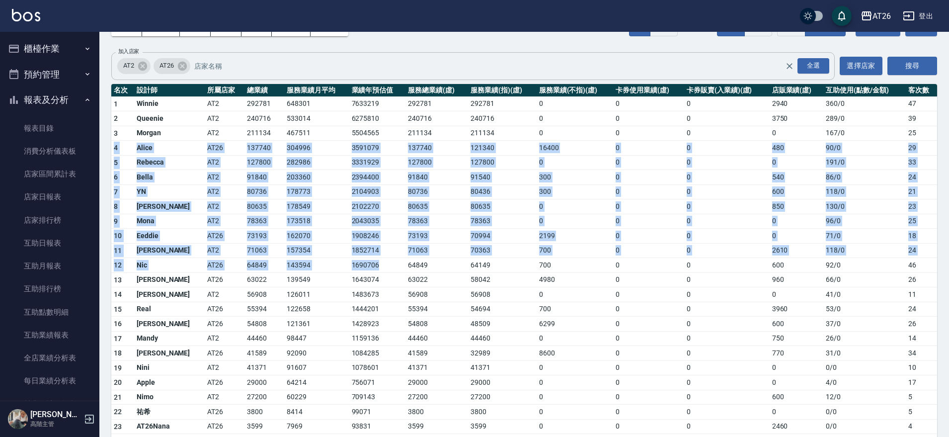
drag, startPoint x: 113, startPoint y: 149, endPoint x: 364, endPoint y: 271, distance: 279.0
click at [364, 271] on tbody "1 Winnie AT2 292781 648301 7633219 292781 292781 0 0 0 2940 360 / 0 47 2 Queeni…" at bounding box center [524, 278] width 826 height 365
click at [364, 263] on td "1690706" at bounding box center [377, 265] width 57 height 15
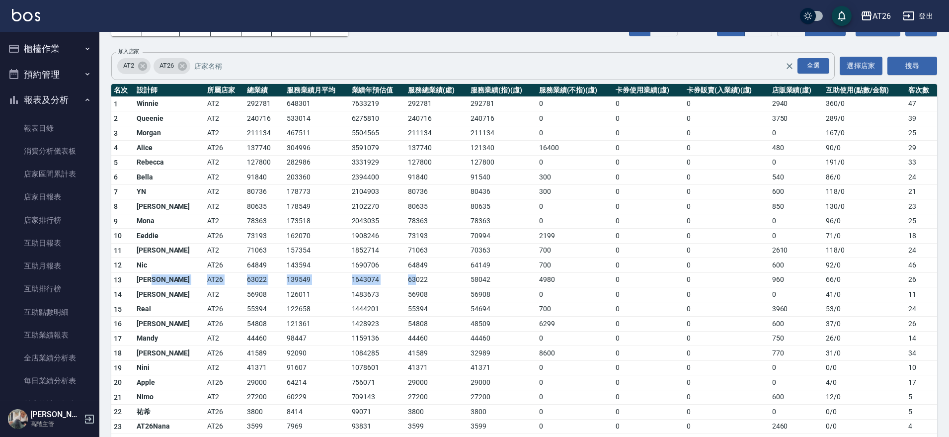
drag, startPoint x: 168, startPoint y: 280, endPoint x: 400, endPoint y: 280, distance: 232.0
click at [400, 280] on tr "13 Josh AT26 63022 139549 1643074 63022 58042 4980 0 0 960 66 / 0 26" at bounding box center [524, 279] width 826 height 15
click at [405, 280] on td "63022" at bounding box center [436, 279] width 63 height 15
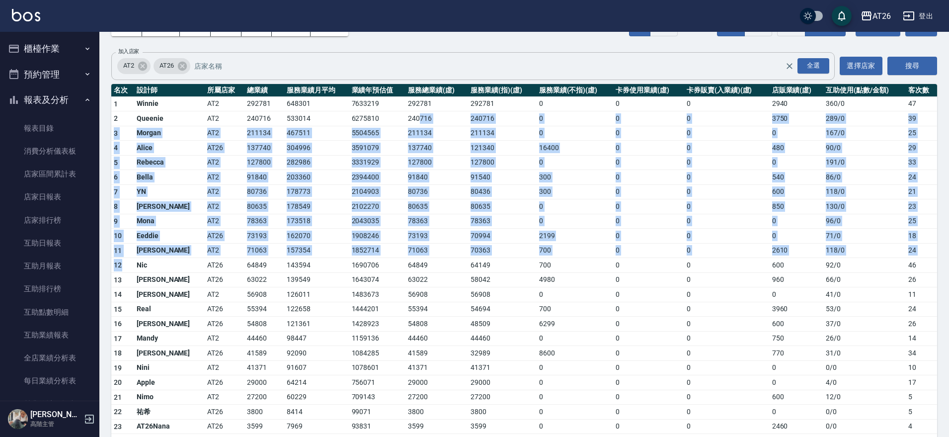
drag, startPoint x: 129, startPoint y: 269, endPoint x: 404, endPoint y: 111, distance: 317.3
click at [404, 111] on tbody "1 Winnie AT2 292781 648301 7633219 292781 292781 0 0 0 2940 360 / 0 47 2 Queeni…" at bounding box center [524, 278] width 826 height 365
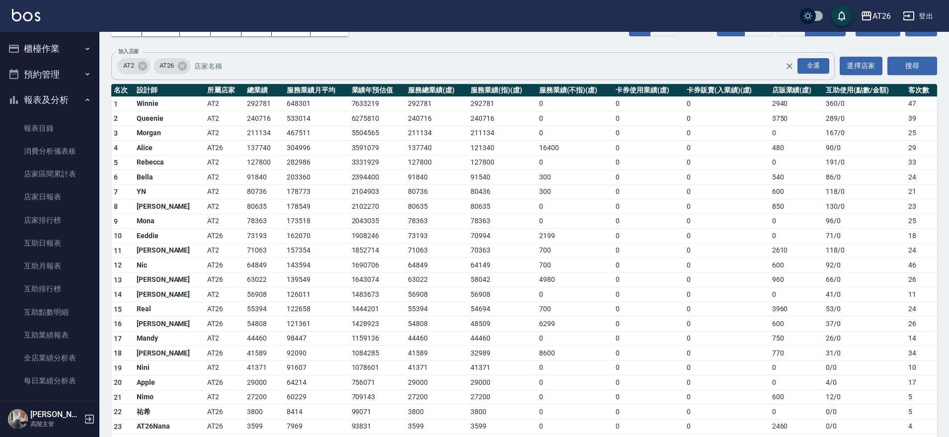
click at [257, 279] on td "63022" at bounding box center [264, 279] width 40 height 15
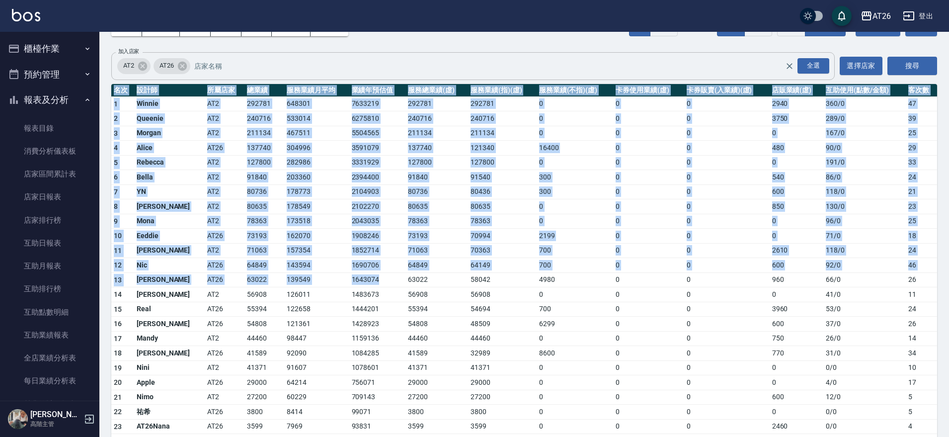
drag, startPoint x: 373, startPoint y: 285, endPoint x: 183, endPoint y: 81, distance: 277.6
click at [183, 81] on div "AT26 2025-10-01 - 2025-10-14 設計師排行榜 列印時間： 2025-10-14-14:26 Designer Perform Bas…" at bounding box center [523, 222] width 849 height 504
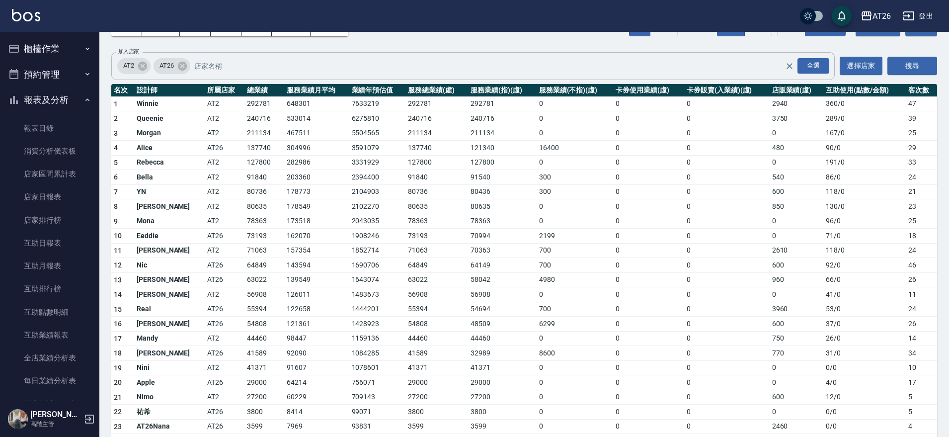
click at [178, 79] on div "AT26 2025-10-01 - 2025-10-14 設計師排行榜 列印時間： 2025-10-14-14:26 Designer Perform Bas…" at bounding box center [523, 222] width 849 height 504
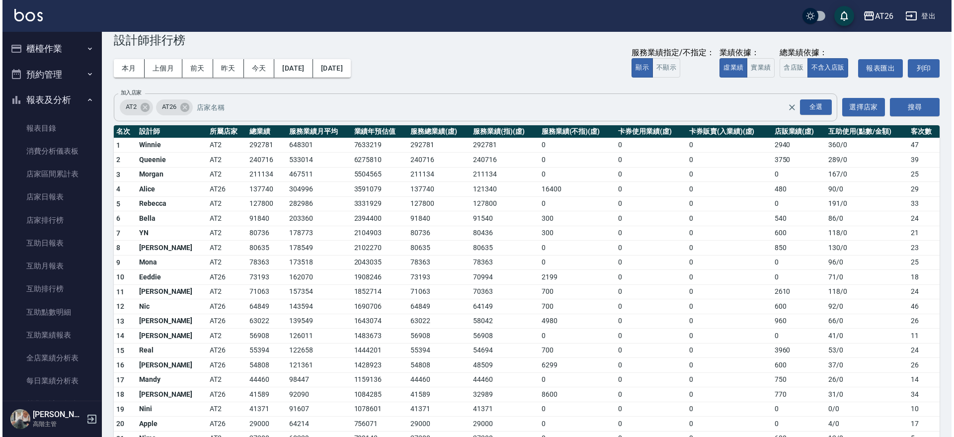
scroll to position [0, 0]
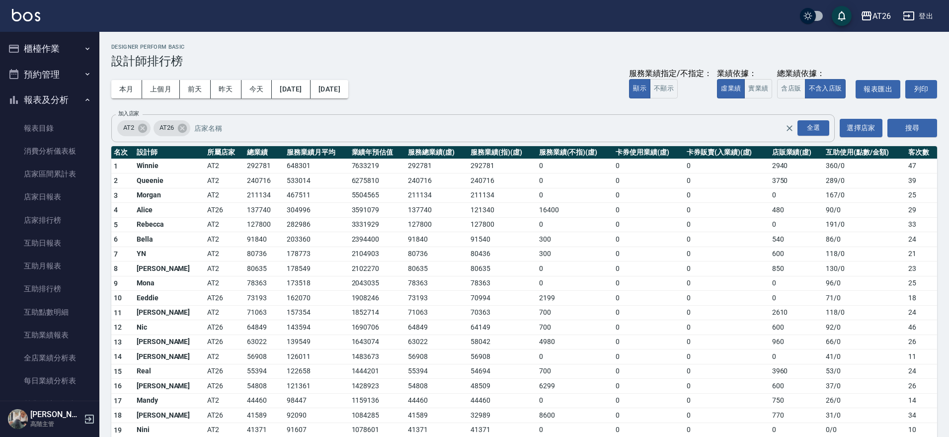
click at [79, 417] on h5 "Josh" at bounding box center [55, 414] width 51 height 10
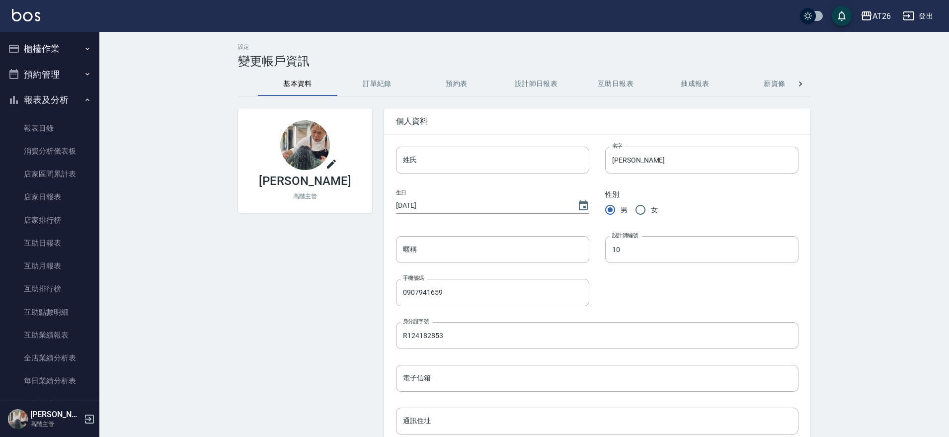
click at [104, 407] on div "設定 變更帳戶資訊 基本資料 訂單紀錄 預約表 設計師日報表 互助日報表 抽成報表 薪資條 密碼設定 打卡紀錄 功能釘選 Josh 高階主管 個人資料 姓氏 …" at bounding box center [523, 326] width 849 height 589
click at [88, 411] on div "Josh 高階主管" at bounding box center [49, 419] width 99 height 36
click at [74, 429] on div "Josh 高階主管" at bounding box center [49, 419] width 99 height 36
click at [95, 422] on div "Josh 高階主管" at bounding box center [49, 419] width 99 height 36
click at [83, 419] on div "Josh 高階主管" at bounding box center [49, 419] width 99 height 36
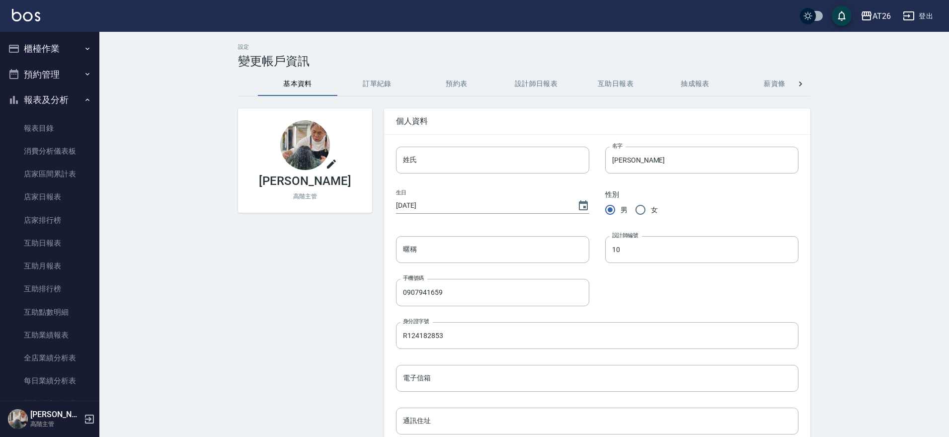
click at [57, 420] on p "高階主管" at bounding box center [55, 423] width 51 height 9
click at [91, 410] on div "Josh 高階主管" at bounding box center [49, 419] width 99 height 36
click at [81, 423] on div "Josh 高階主管" at bounding box center [49, 419] width 99 height 36
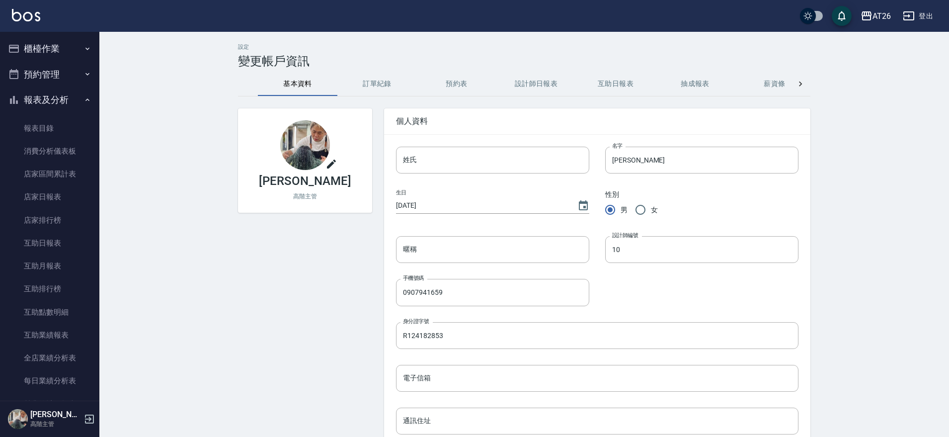
click at [83, 422] on div "Josh 高階主管" at bounding box center [49, 419] width 99 height 36
click at [85, 421] on icon "button" at bounding box center [89, 418] width 9 height 9
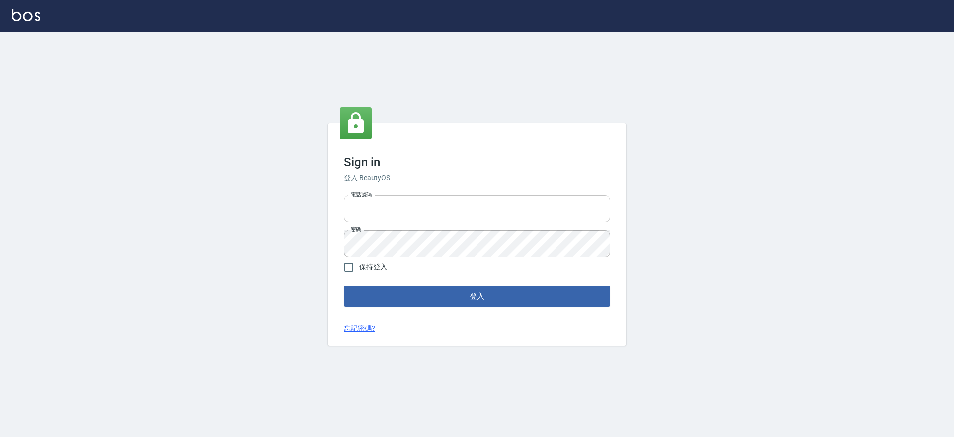
type input "0917735966"
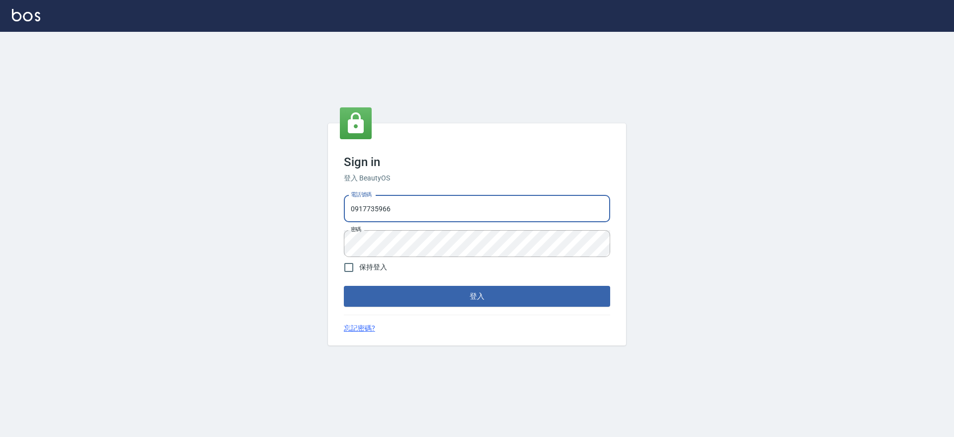
drag, startPoint x: 487, startPoint y: 204, endPoint x: 208, endPoint y: 200, distance: 279.2
click at [217, 200] on div "Sign in 登入 BeautyOS 電話號碼 [PHONE_NUMBER] 電話號碼 密碼 密碼 保持登入 登入 忘記密碼?" at bounding box center [477, 234] width 954 height 405
click at [270, 271] on div "Sign in 登入 BeautyOS 電話號碼 [PHONE_NUMBER] 電話號碼 密碼 密碼 保持登入 登入 忘記密碼?" at bounding box center [477, 234] width 954 height 405
click at [393, 307] on div "Sign in 登入 BeautyOS 電話號碼 [PHONE_NUMBER] 電話號碼 密碼 密碼 保持登入 登入 忘記密碼?" at bounding box center [477, 234] width 298 height 222
click at [395, 296] on button "登入" at bounding box center [477, 296] width 266 height 21
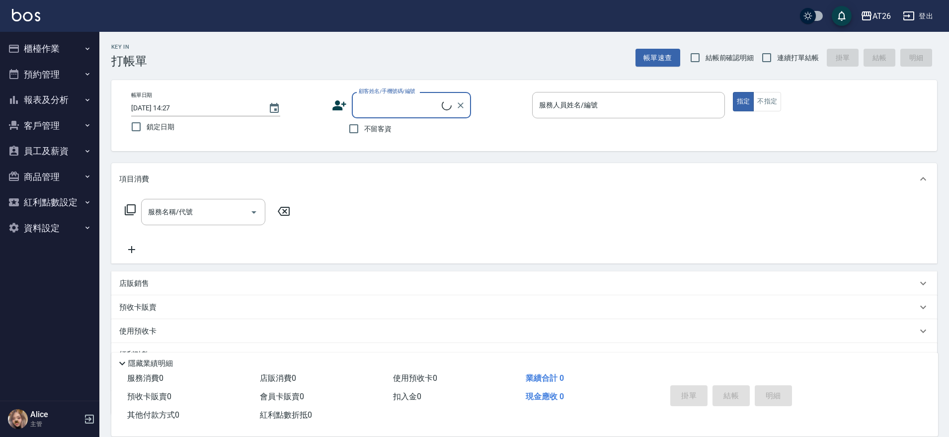
click at [60, 51] on button "櫃檯作業" at bounding box center [49, 49] width 91 height 26
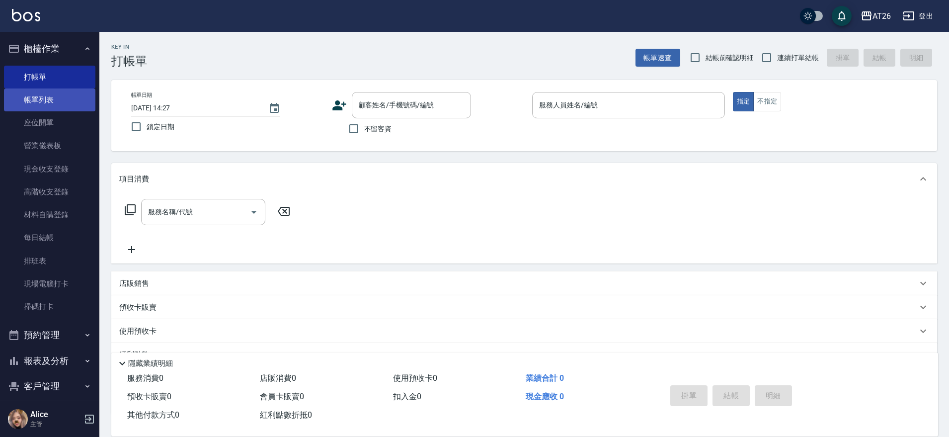
click at [70, 101] on link "帳單列表" at bounding box center [49, 99] width 91 height 23
